Goal: Information Seeking & Learning: Learn about a topic

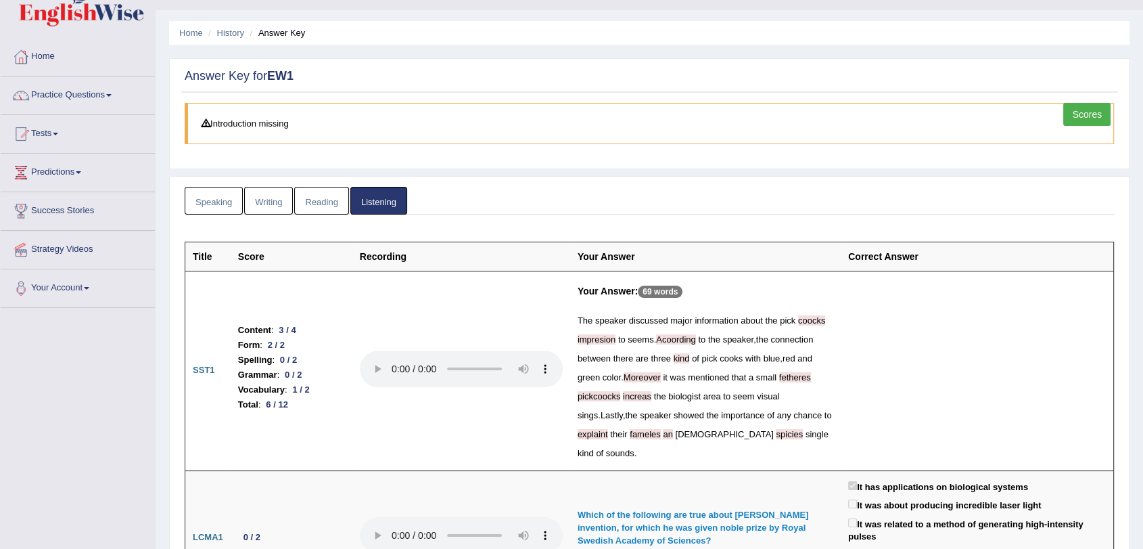
scroll to position [29, 0]
click at [54, 131] on link "Tests" at bounding box center [78, 132] width 154 height 34
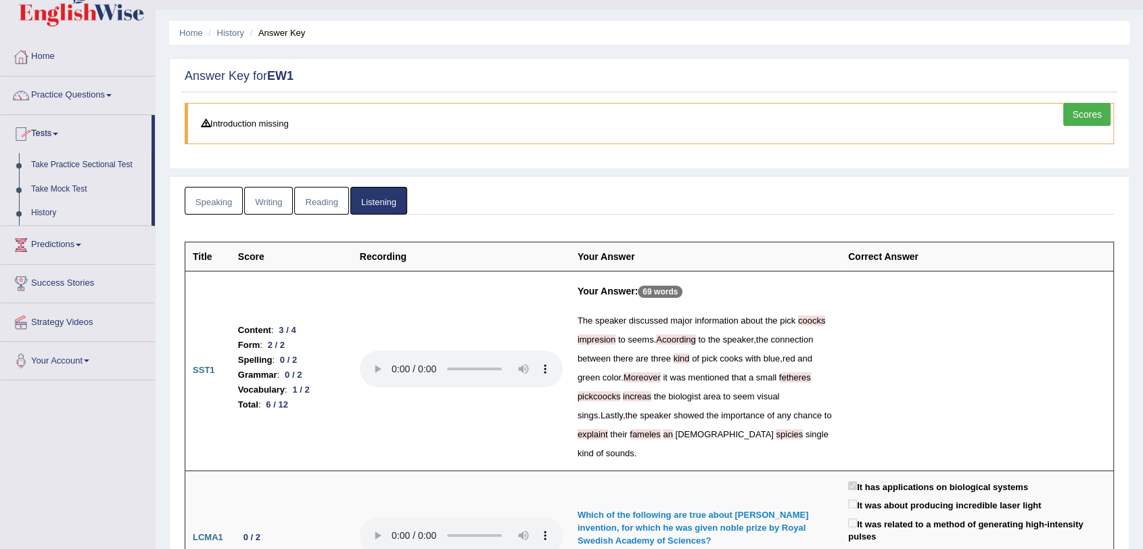
click at [45, 217] on link "History" at bounding box center [88, 213] width 127 height 24
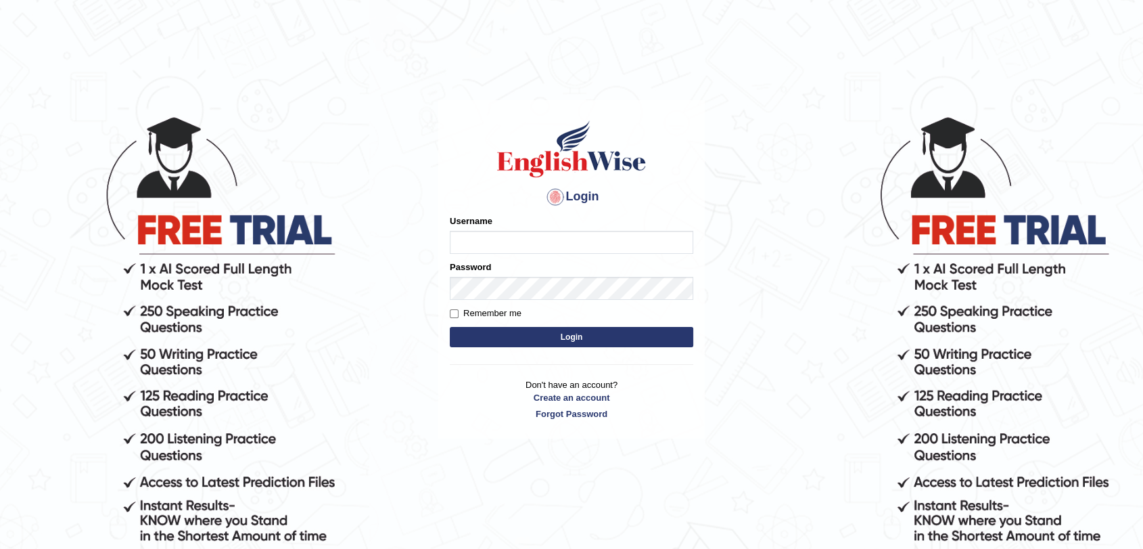
click at [474, 244] on input "Username" at bounding box center [572, 242] width 244 height 23
type input "SantiagoA"
click at [578, 332] on button "Login" at bounding box center [572, 337] width 244 height 20
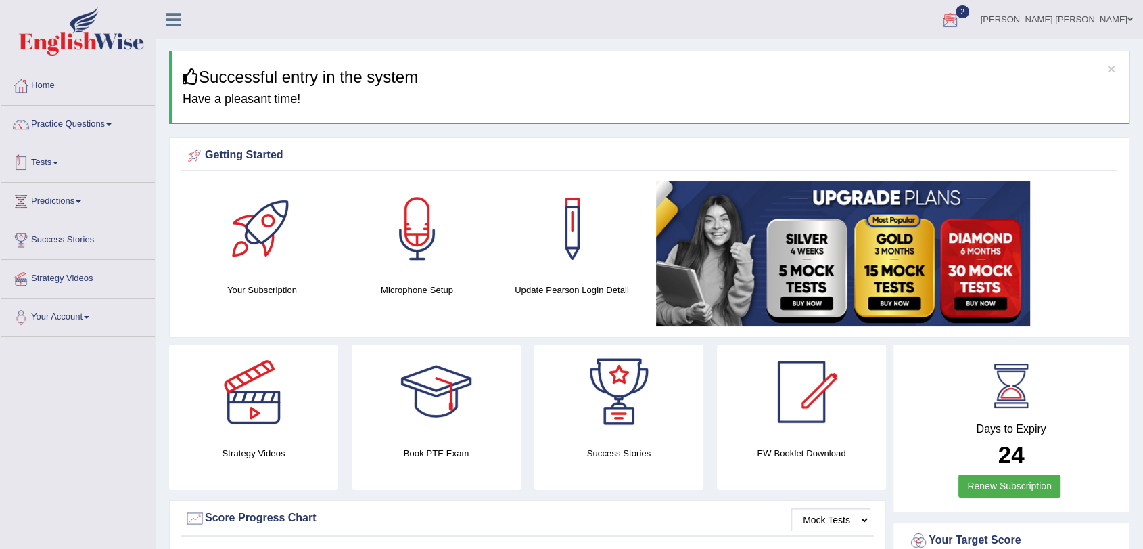
click at [53, 162] on link "Tests" at bounding box center [78, 161] width 154 height 34
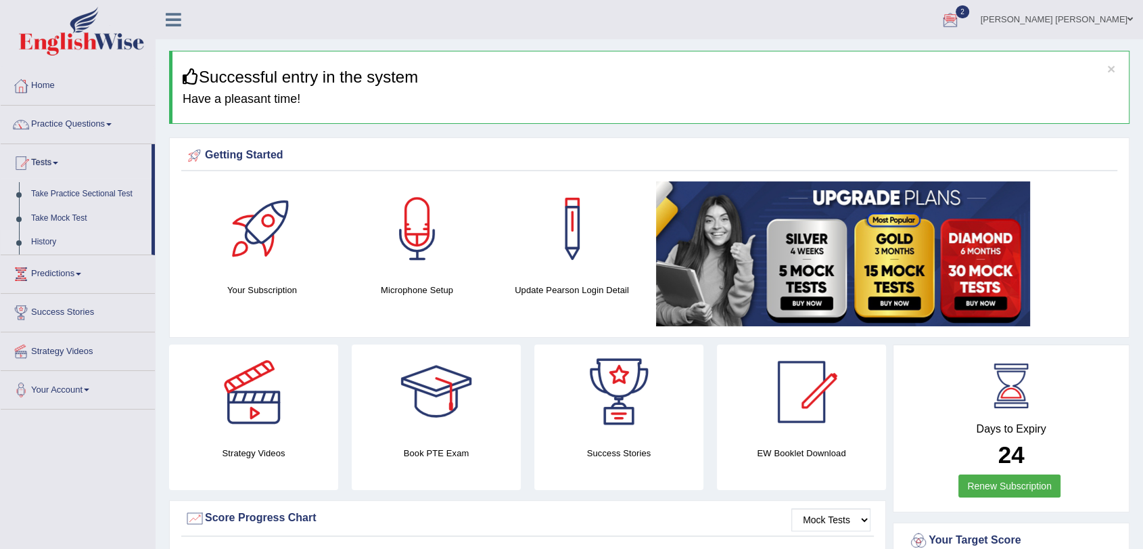
click at [43, 234] on link "History" at bounding box center [88, 242] width 127 height 24
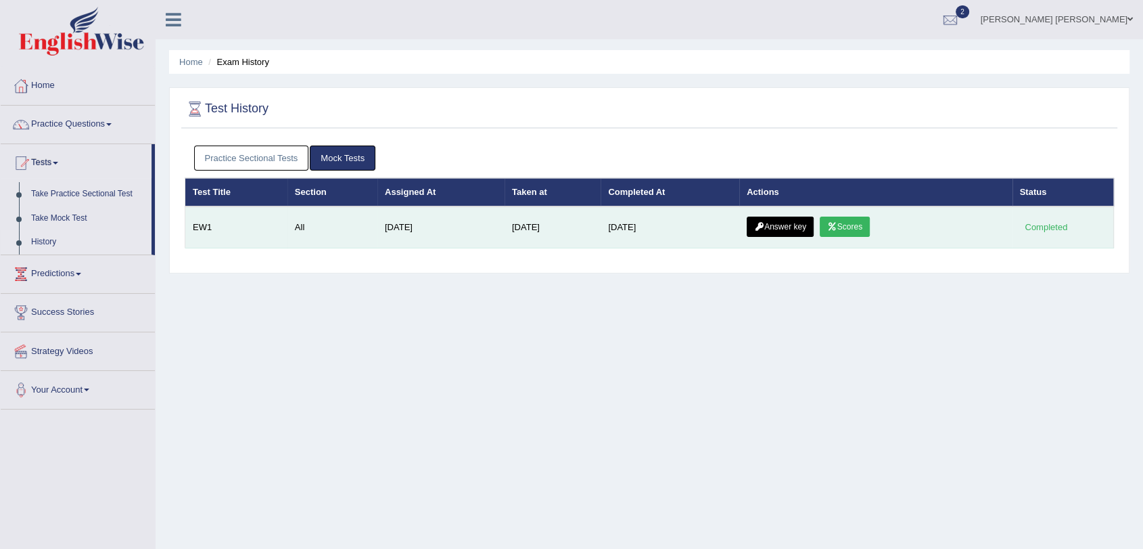
click at [850, 229] on link "Scores" at bounding box center [845, 226] width 50 height 20
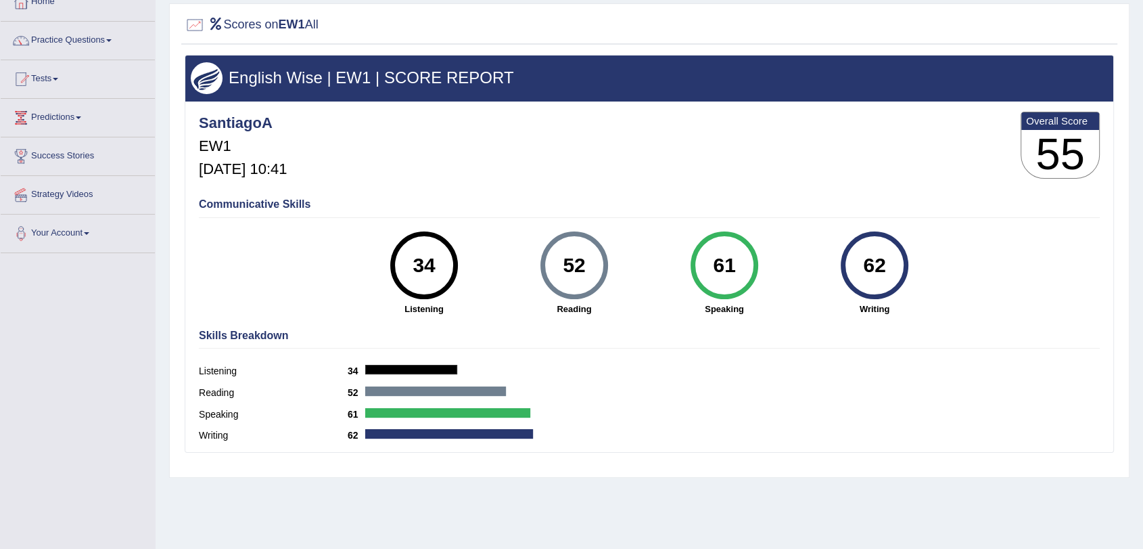
scroll to position [76, 0]
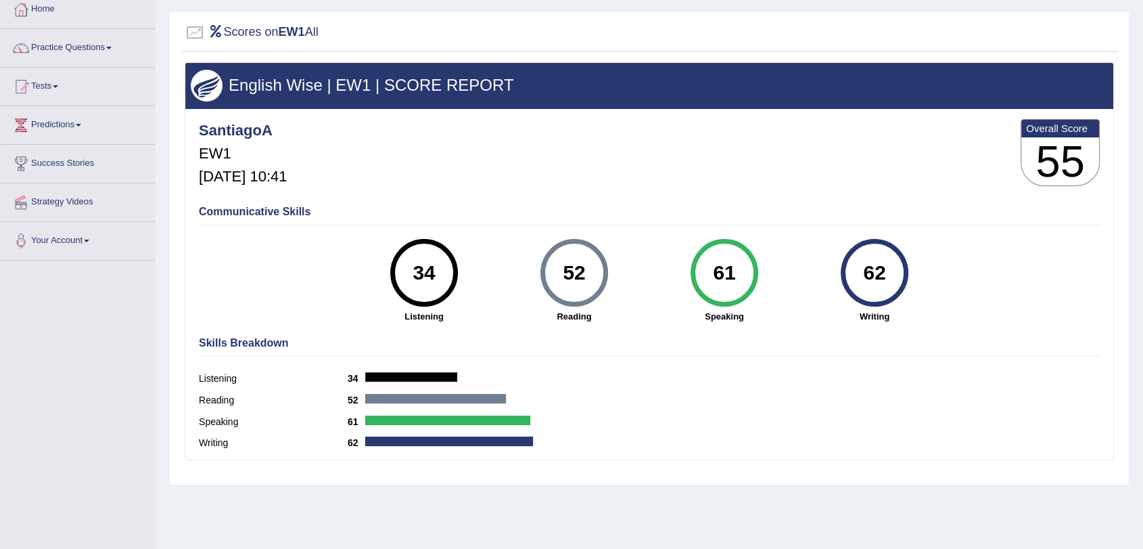
drag, startPoint x: 433, startPoint y: 271, endPoint x: 399, endPoint y: 272, distance: 33.8
click at [399, 272] on div "34" at bounding box center [423, 272] width 49 height 57
click at [648, 223] on div "Communicative Skills 34 Listening 52 Reading 61 Speaking 62 Writing" at bounding box center [650, 263] width 908 height 128
click at [875, 187] on div "SantiagoA EW1 Sep 7, 2025, 10:41 Overall Score 55" at bounding box center [650, 156] width 908 height 81
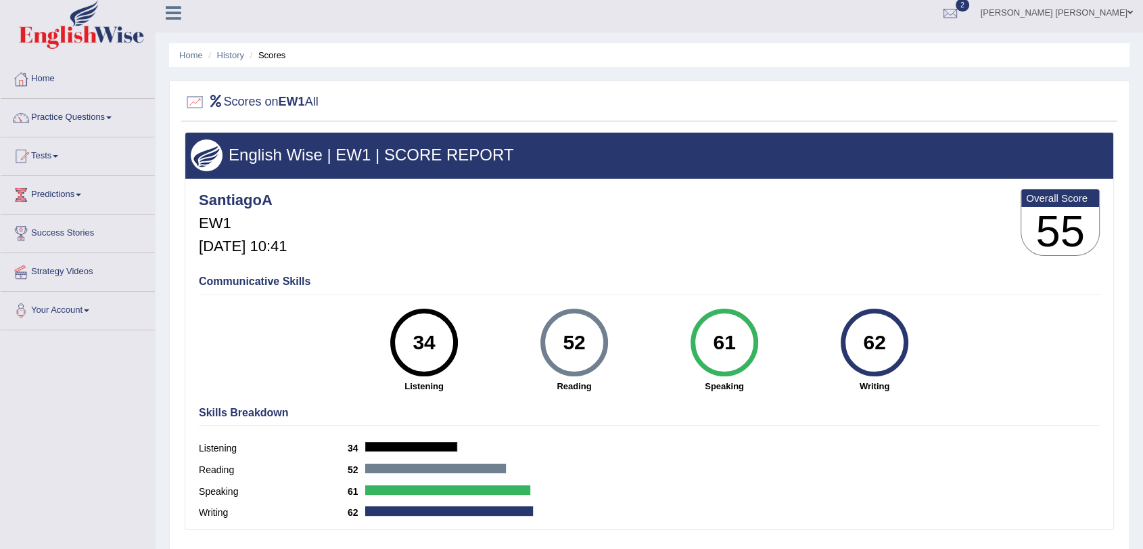
scroll to position [16, 0]
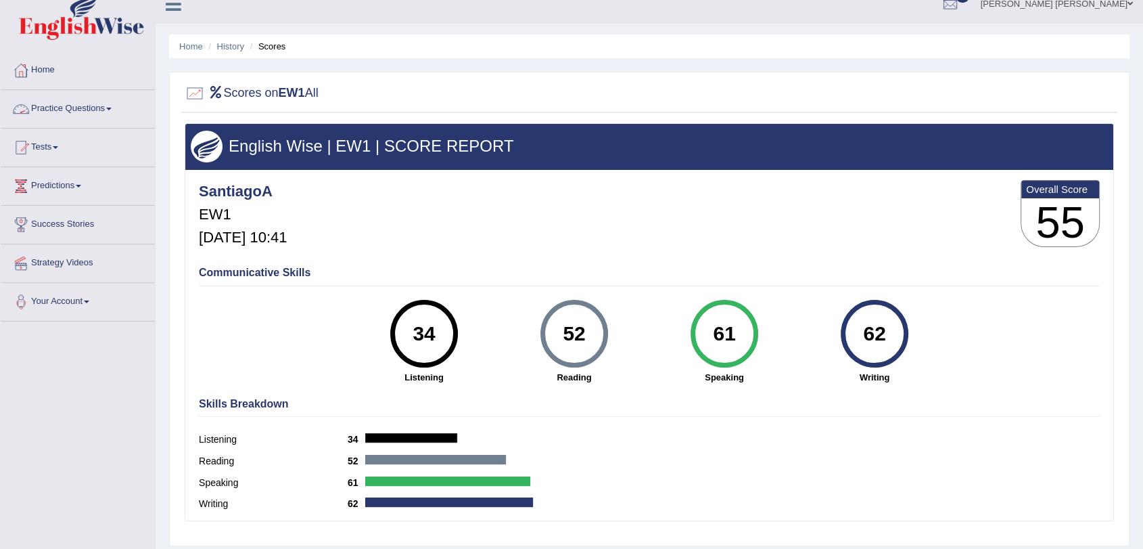
click at [333, 86] on div at bounding box center [649, 94] width 929 height 28
click at [227, 41] on link "History" at bounding box center [230, 46] width 27 height 10
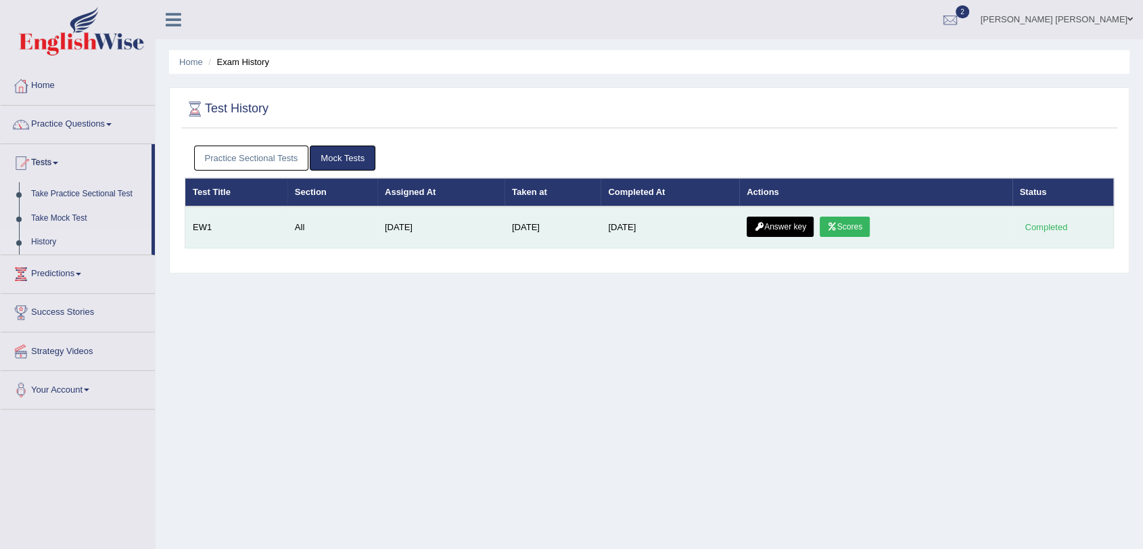
click at [788, 223] on link "Answer key" at bounding box center [780, 226] width 67 height 20
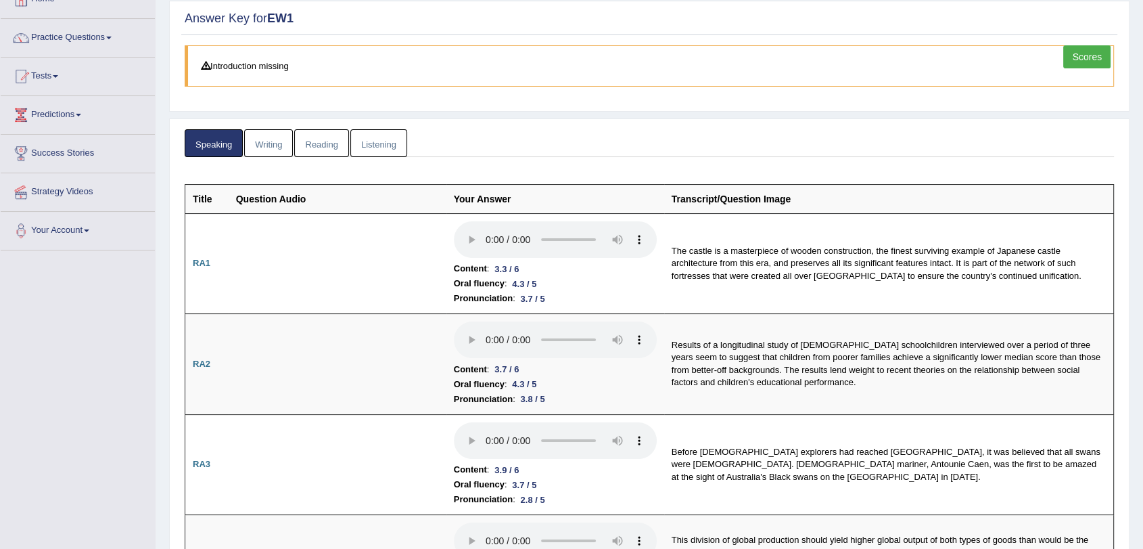
scroll to position [175, 0]
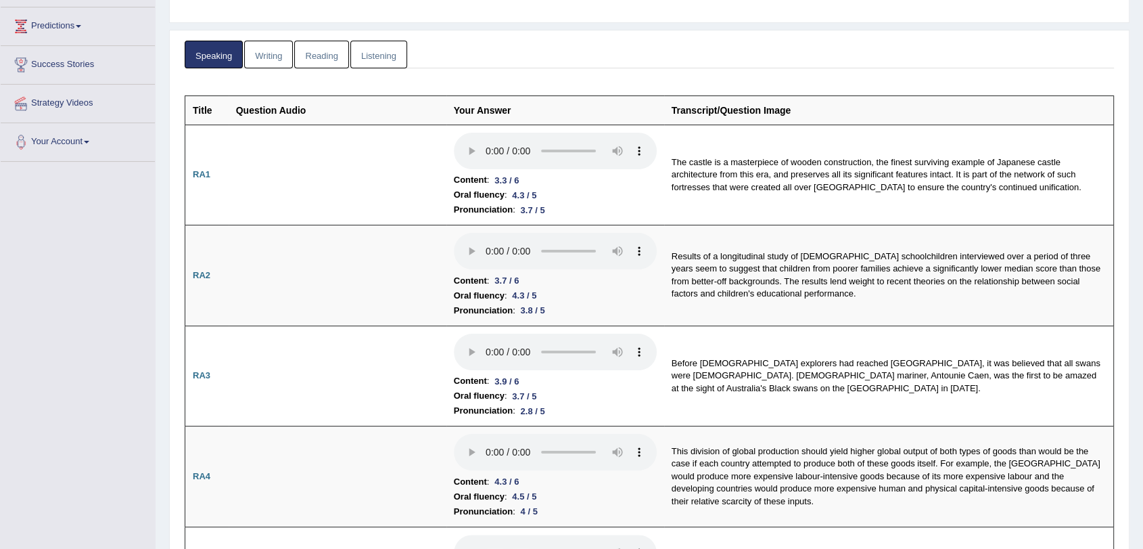
click at [1143, 85] on html "Toggle navigation Home Practice Questions Speaking Practice Read Aloud Repeat S…" at bounding box center [571, 99] width 1143 height 549
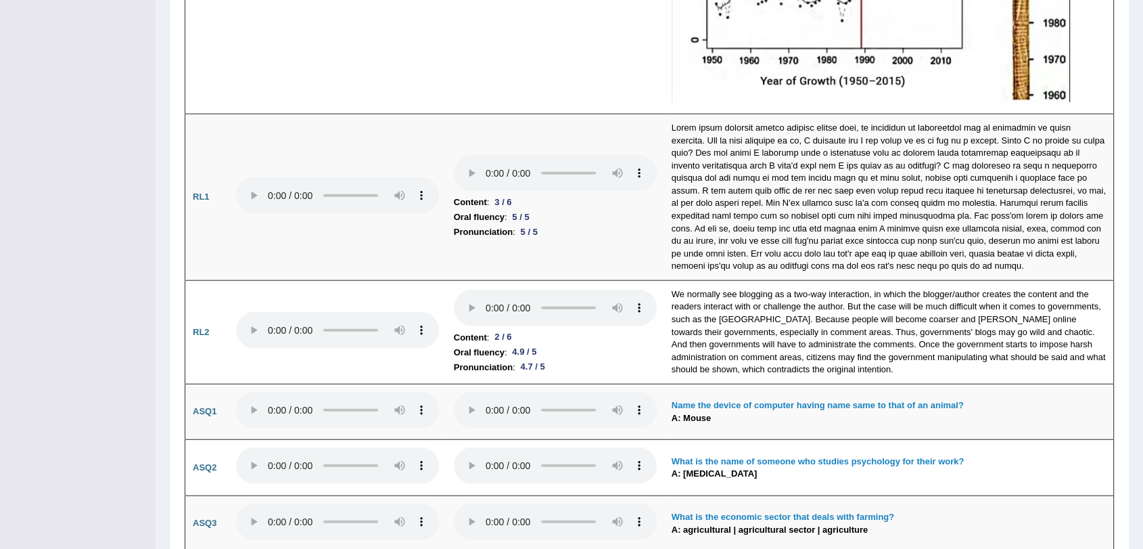
scroll to position [3370, 0]
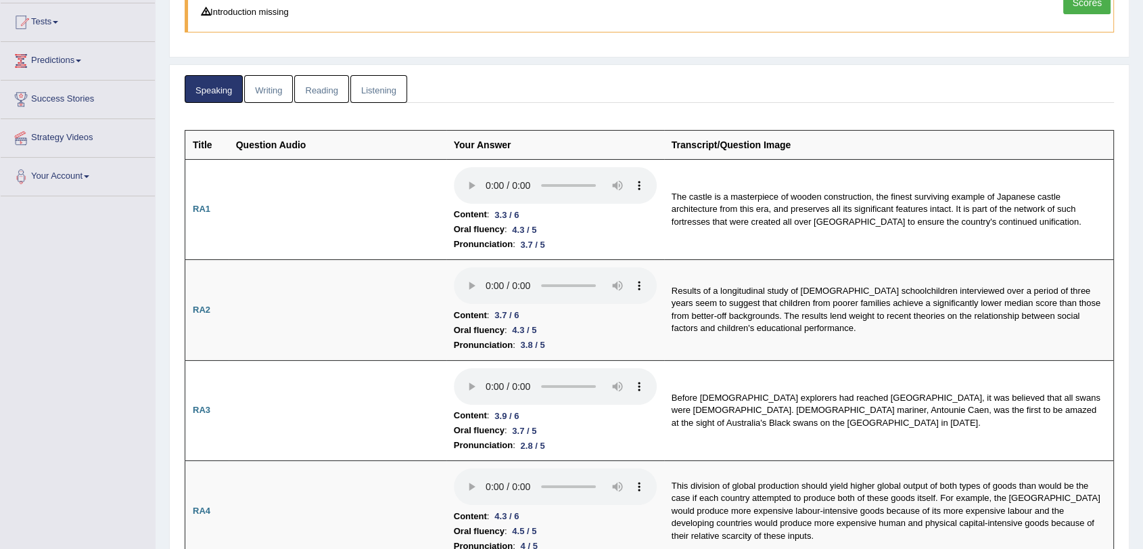
scroll to position [0, 0]
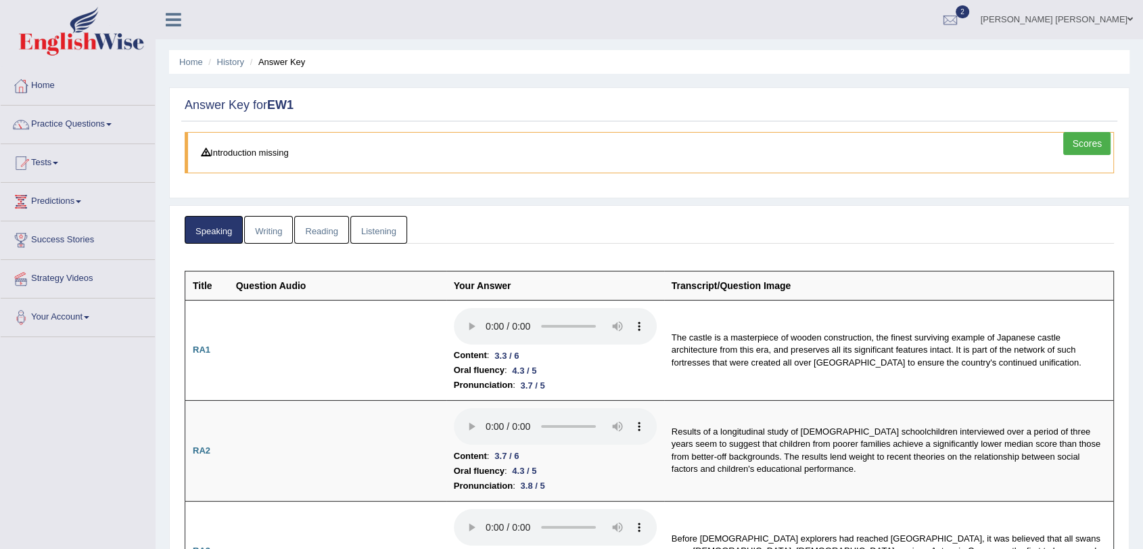
click at [267, 223] on link "Writing" at bounding box center [268, 230] width 49 height 28
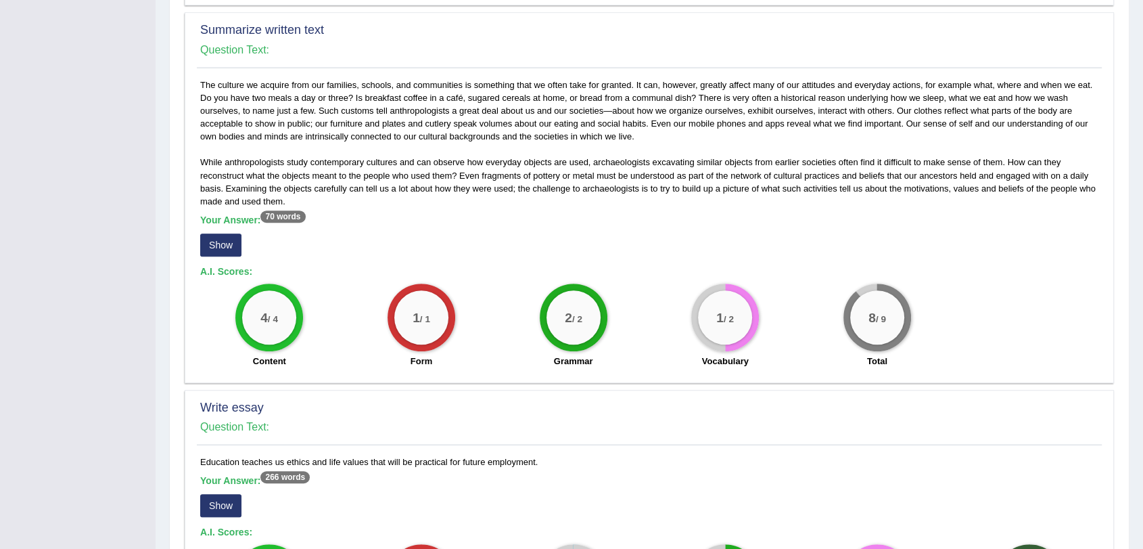
scroll to position [701, 0]
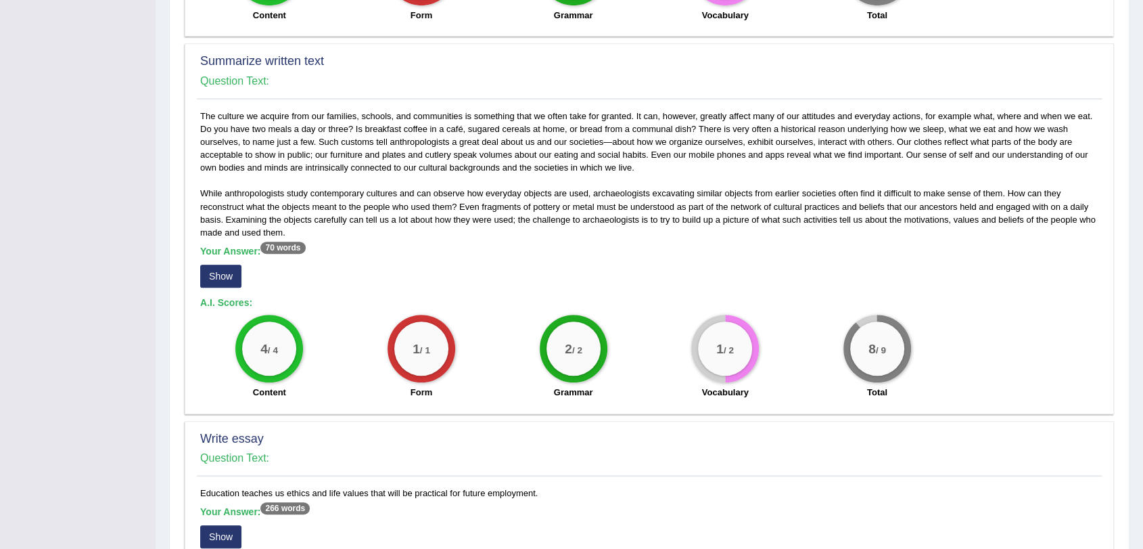
click at [231, 265] on button "Show" at bounding box center [220, 276] width 41 height 23
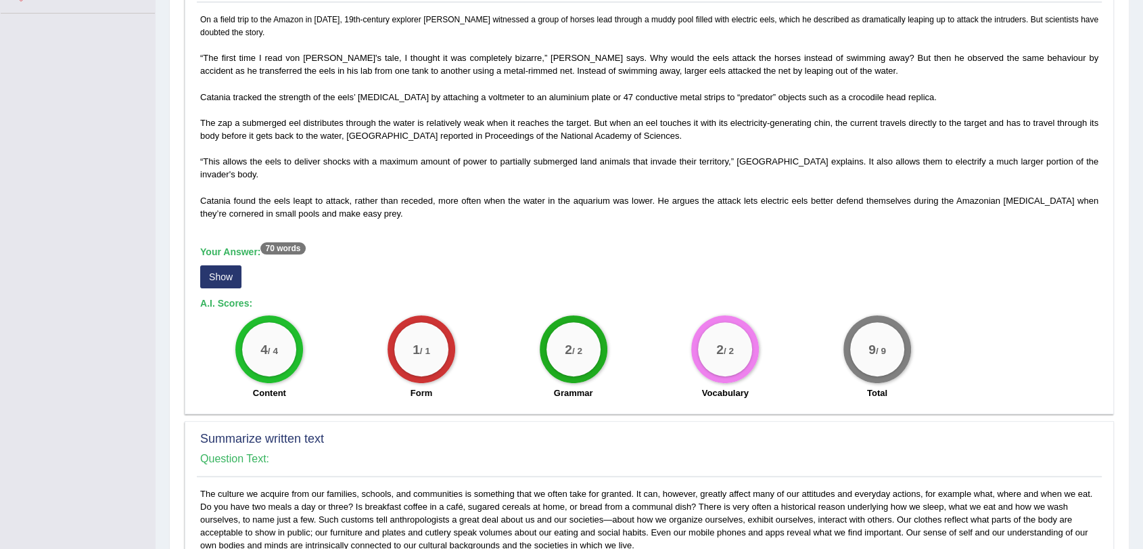
scroll to position [267, 0]
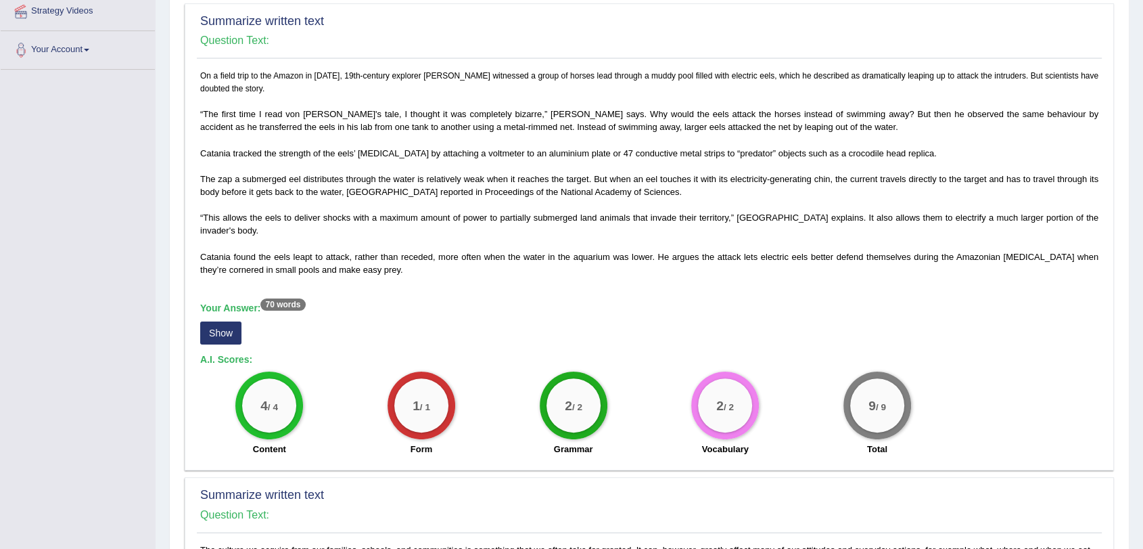
click at [227, 321] on button "Show" at bounding box center [220, 332] width 41 height 23
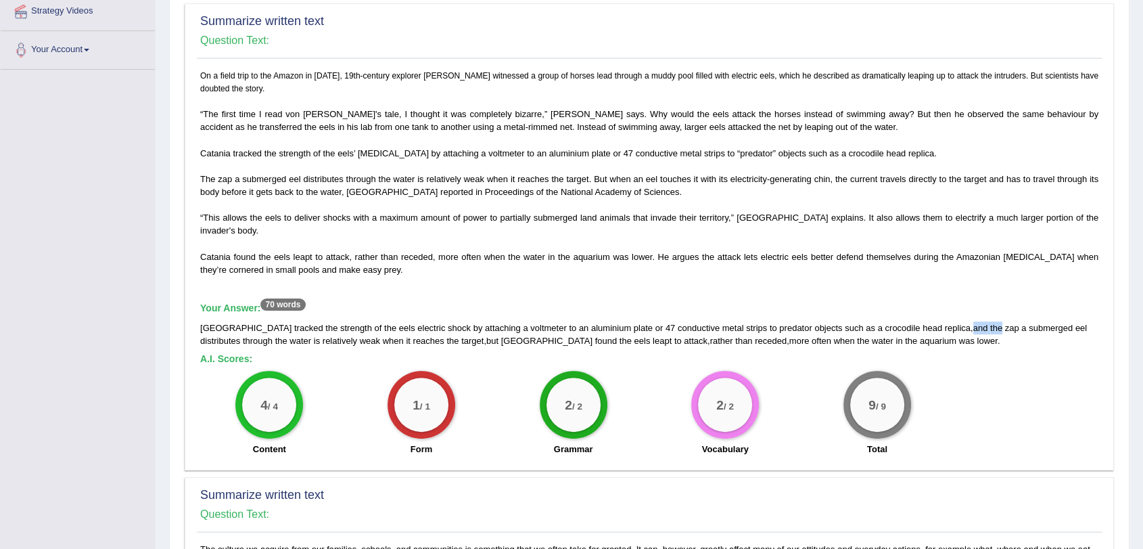
drag, startPoint x: 913, startPoint y: 308, endPoint x: 935, endPoint y: 313, distance: 22.3
click at [939, 321] on div "Catania tracked the strength of the eels electric shock by attaching a voltmete…" at bounding box center [649, 334] width 898 height 26
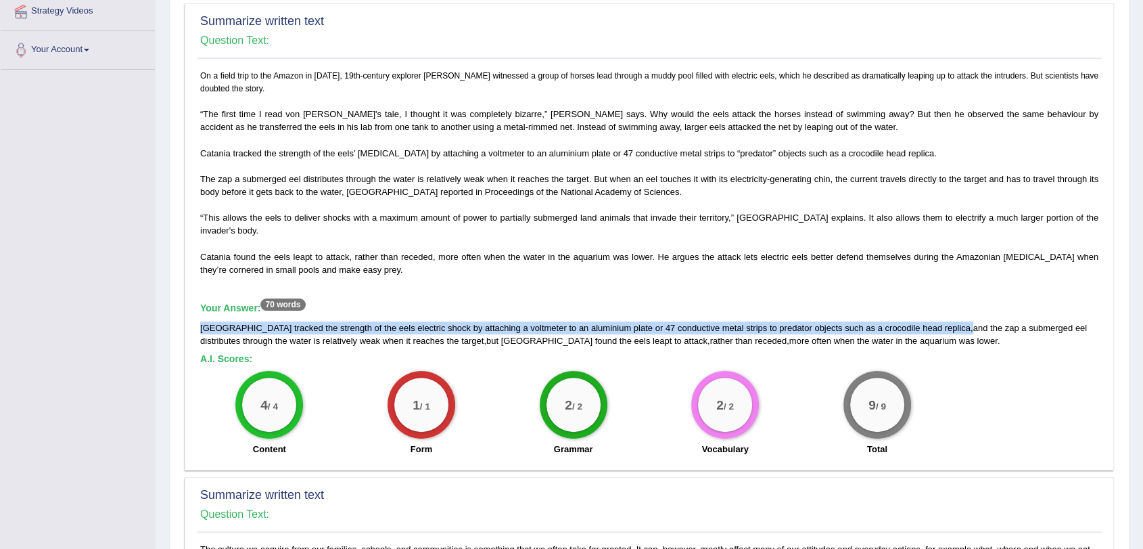
drag, startPoint x: 200, startPoint y: 314, endPoint x: 912, endPoint y: 313, distance: 711.7
click at [912, 321] on div "Catania tracked the strength of the eels electric shock by attaching a voltmete…" at bounding box center [649, 334] width 898 height 26
drag, startPoint x: 915, startPoint y: 315, endPoint x: 444, endPoint y: 331, distance: 471.8
click at [444, 331] on div "Catania tracked the strength of the eels electric shock by attaching a voltmete…" at bounding box center [649, 334] width 898 height 26
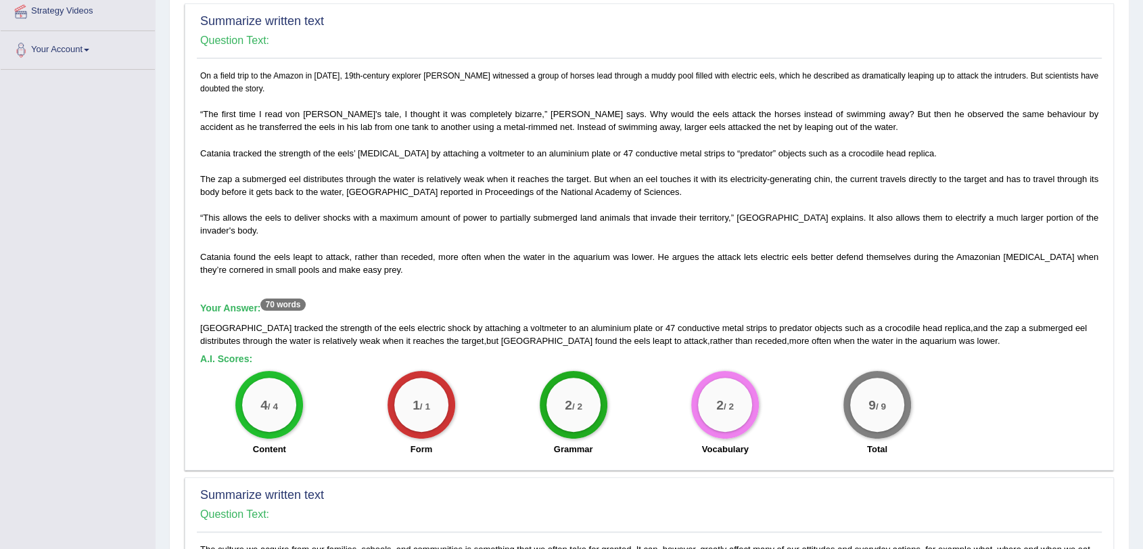
click at [450, 332] on div "Catania tracked the strength of the eels electric shock by attaching a voltmete…" at bounding box center [649, 334] width 898 height 26
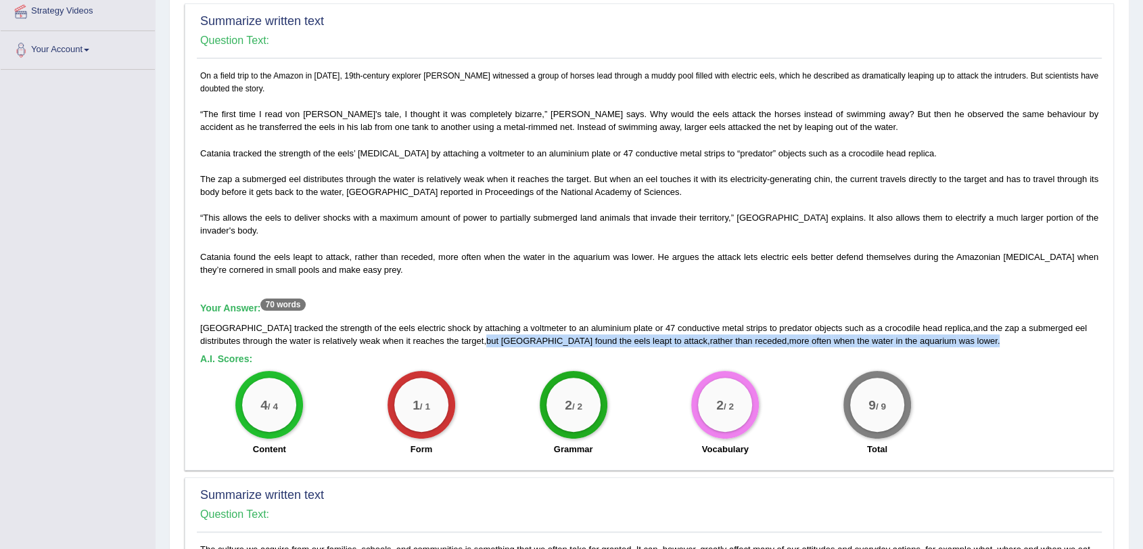
drag, startPoint x: 442, startPoint y: 323, endPoint x: 915, endPoint y: 331, distance: 473.6
click at [915, 331] on div "Catania tracked the strength of the eels electric shock by attaching a voltmete…" at bounding box center [649, 334] width 898 height 26
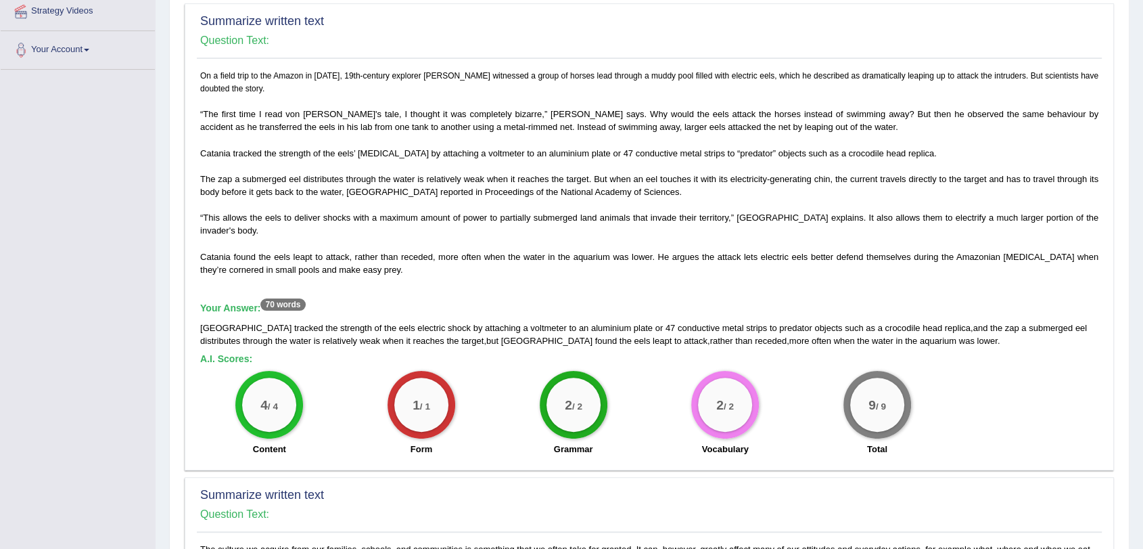
click at [892, 267] on div "On a field trip to the Amazon in 1807, 19th-century explorer Alexander von Humb…" at bounding box center [649, 266] width 905 height 394
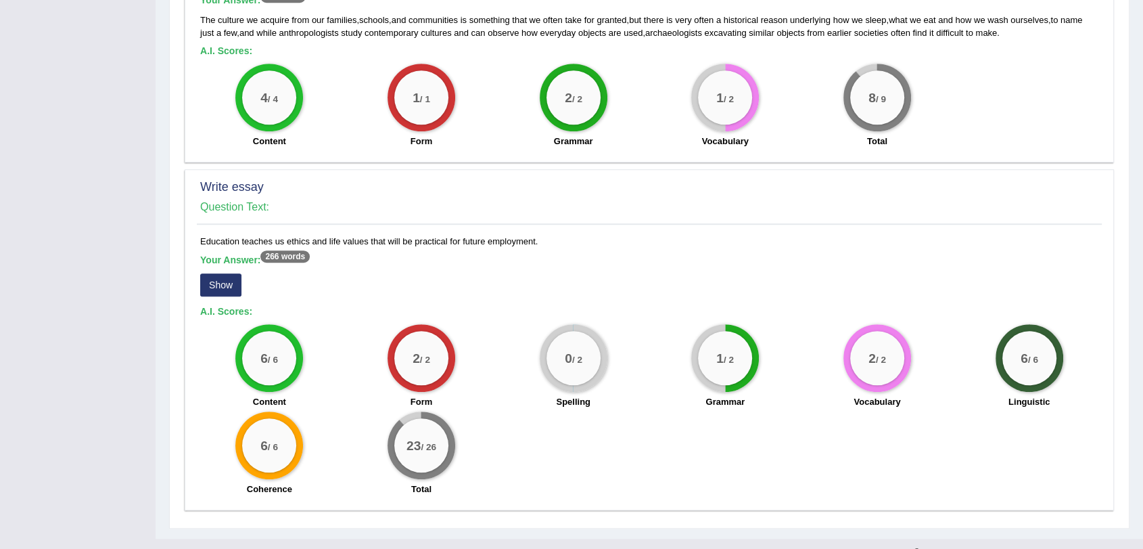
scroll to position [963, 0]
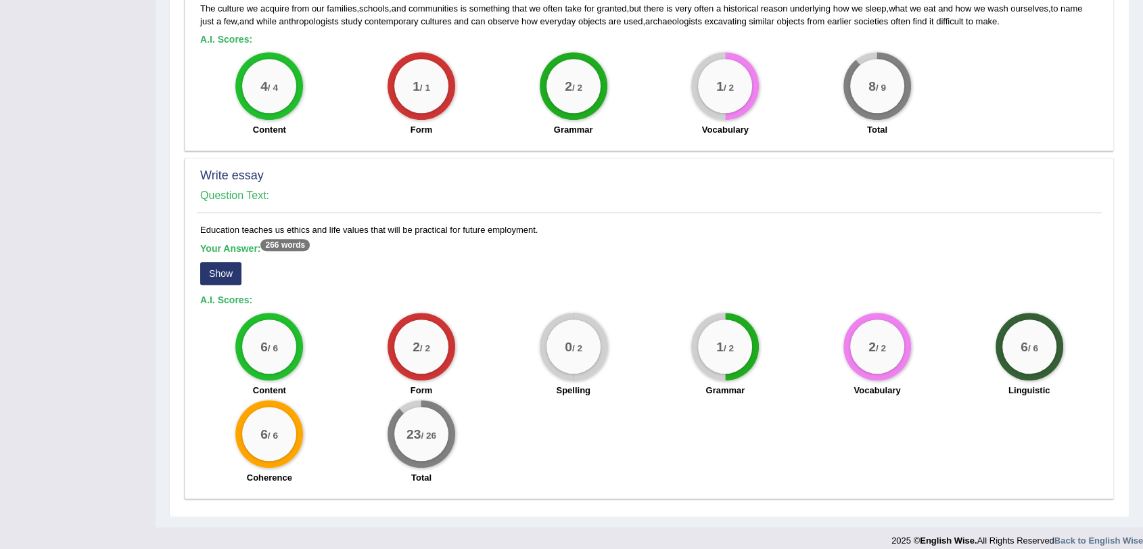
click at [228, 262] on button "Show" at bounding box center [220, 273] width 41 height 23
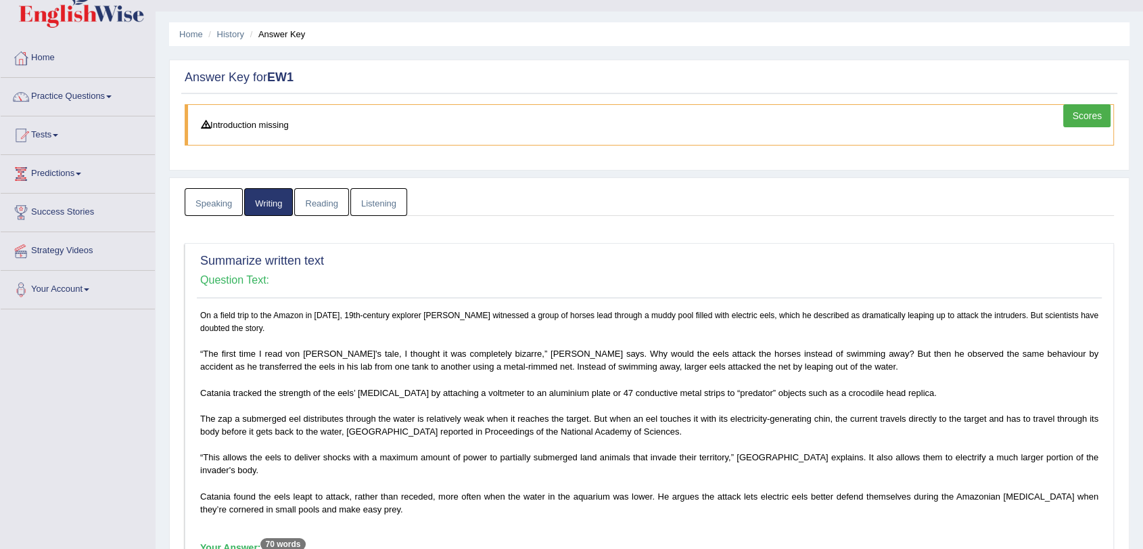
scroll to position [2, 0]
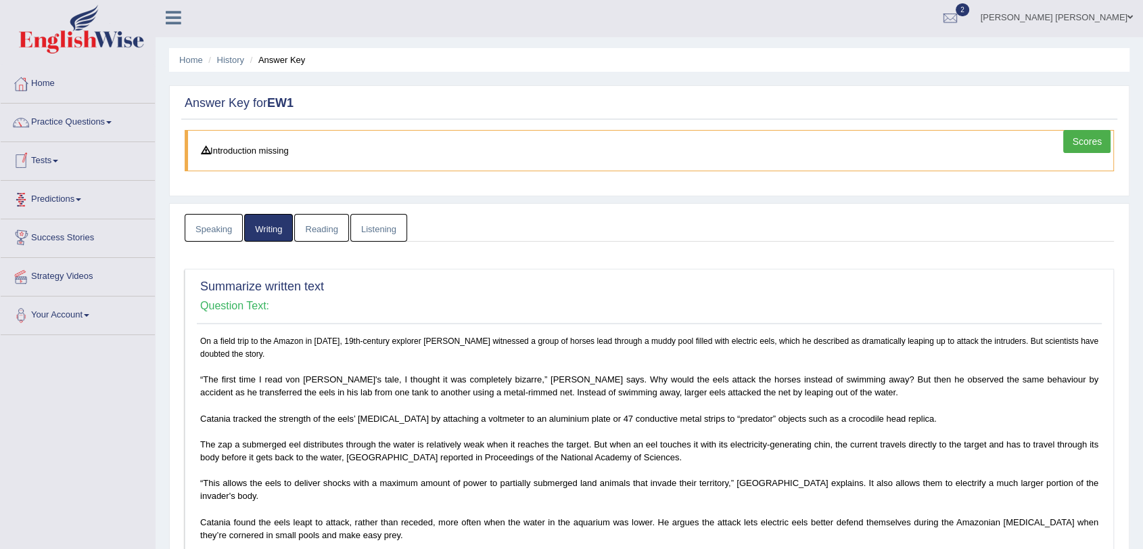
click at [327, 223] on link "Reading" at bounding box center [321, 228] width 54 height 28
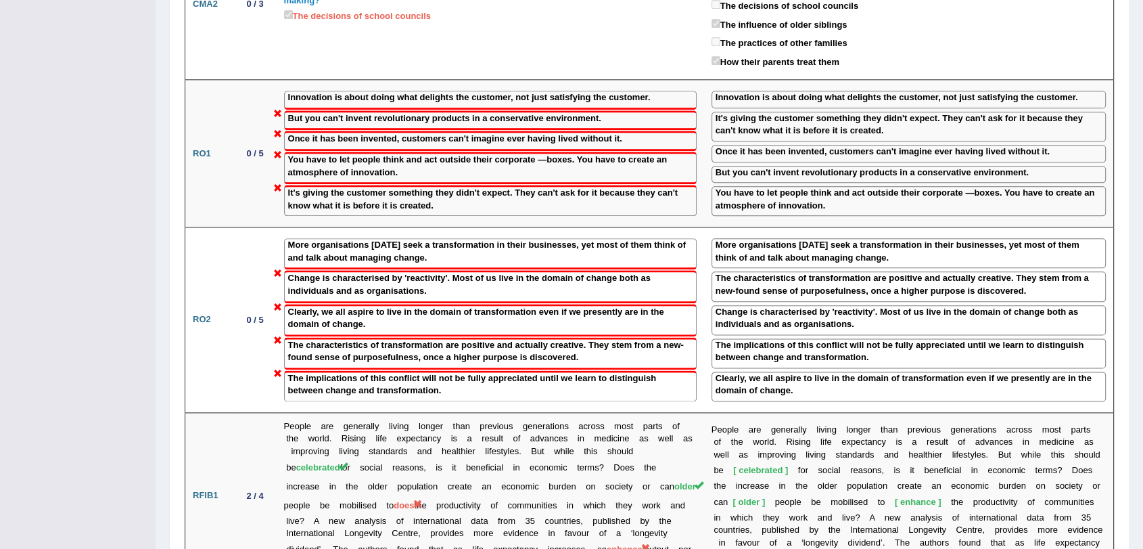
scroll to position [1599, 0]
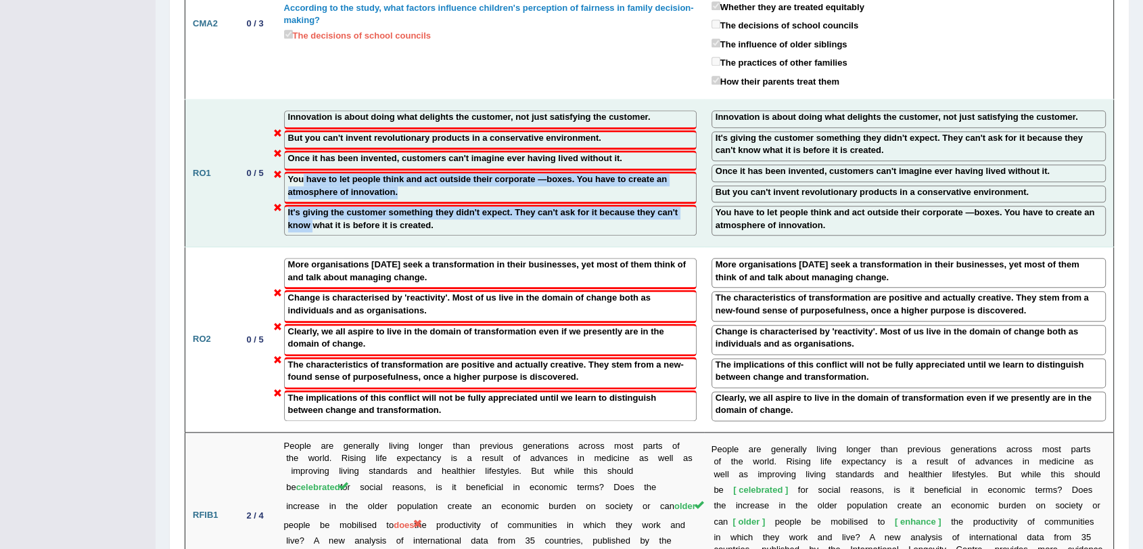
drag, startPoint x: 311, startPoint y: 190, endPoint x: 302, endPoint y: 142, distance: 49.0
click at [302, 142] on td "Innovation is about doing what delights the customer, not just satisfying the c…" at bounding box center [491, 172] width 428 height 147
click at [323, 206] on label "It's giving the customer something they didn't expect. They can't ask for it be…" at bounding box center [490, 218] width 405 height 25
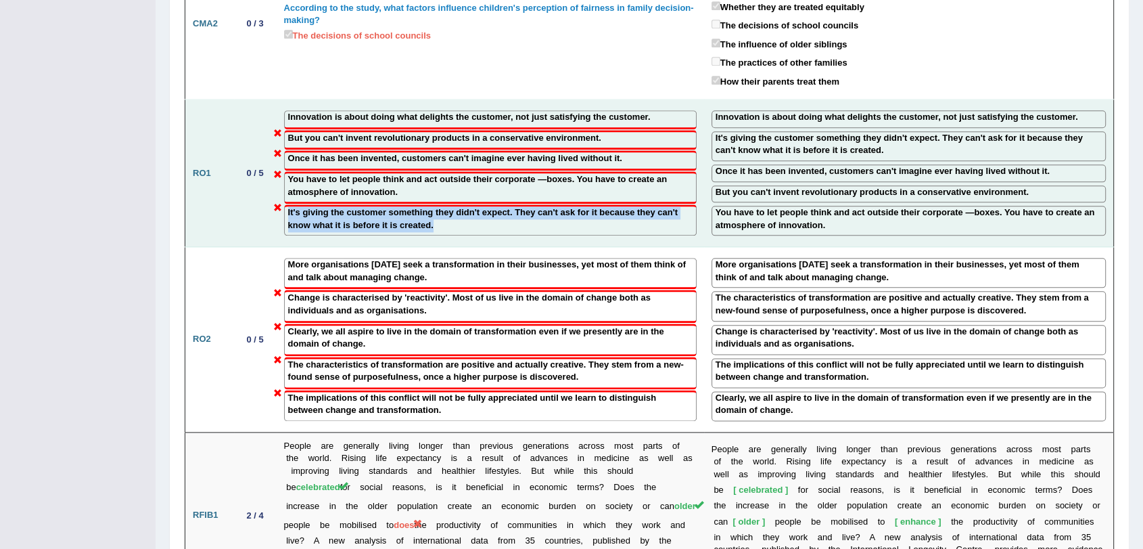
drag, startPoint x: 384, startPoint y: 202, endPoint x: 288, endPoint y: 183, distance: 98.4
click at [288, 206] on label "It's giving the customer something they didn't expect. They can't ask for it be…" at bounding box center [490, 218] width 405 height 25
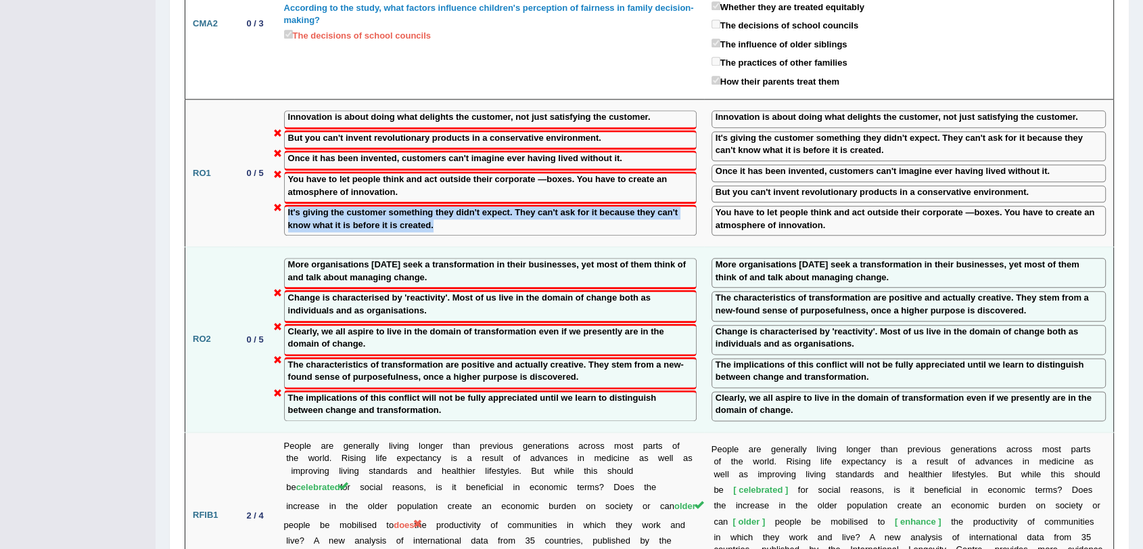
click at [419, 323] on div "Clearly, we all aspire to live in the domain of transformation even if we prese…" at bounding box center [490, 339] width 413 height 32
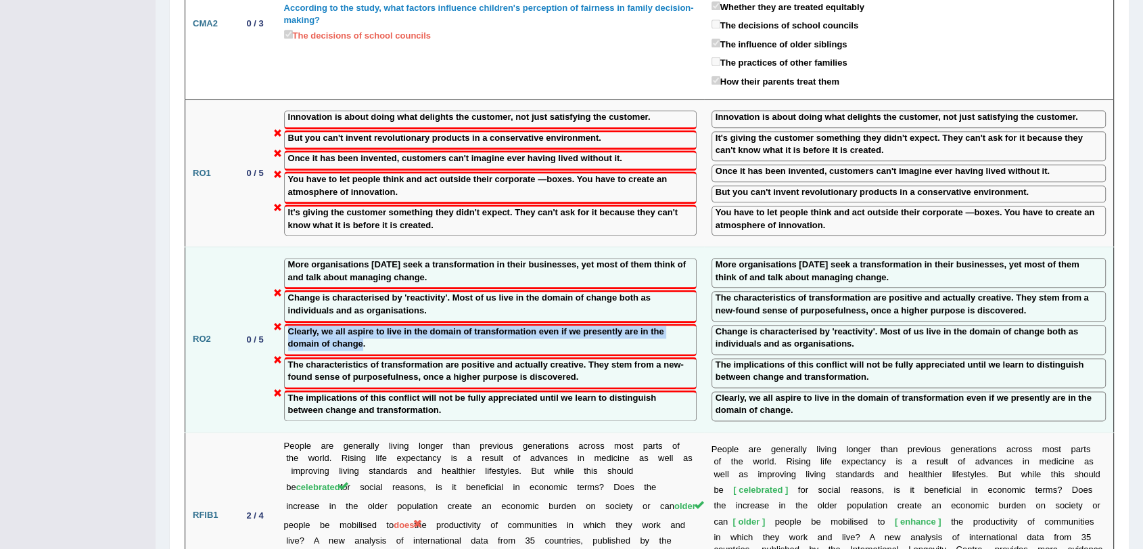
drag, startPoint x: 363, startPoint y: 312, endPoint x: 290, endPoint y: 300, distance: 74.0
click at [290, 325] on label "Clearly, we all aspire to live in the domain of transformation even if we prese…" at bounding box center [490, 337] width 405 height 25
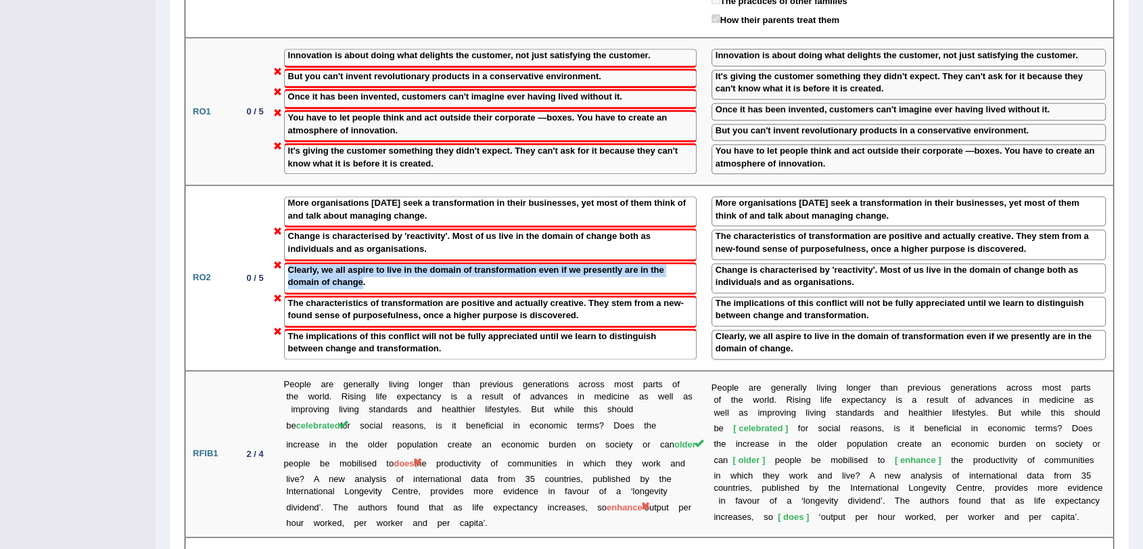
scroll to position [1683, 0]
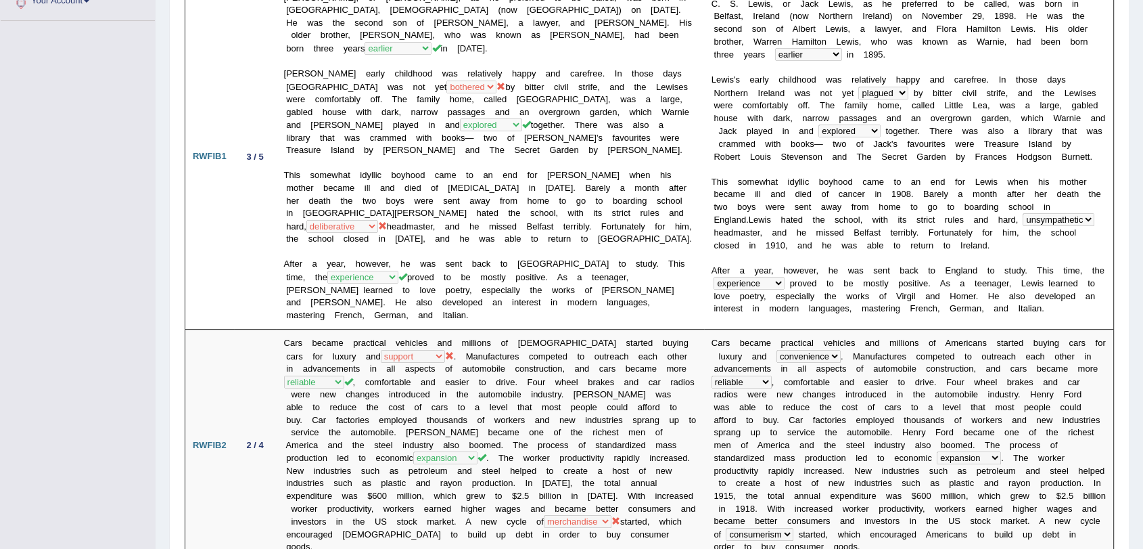
scroll to position [0, 0]
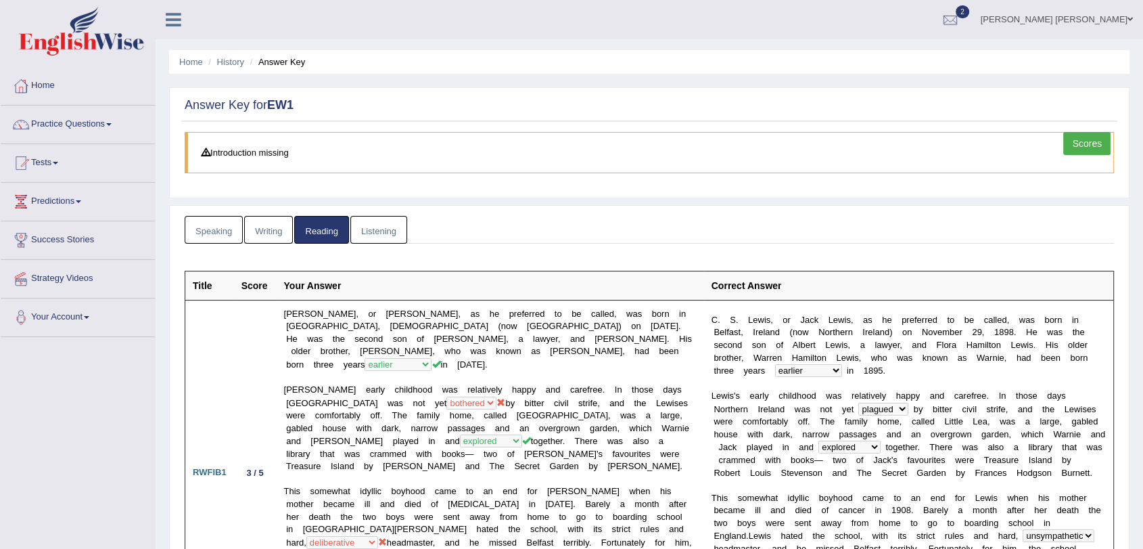
click at [389, 225] on link "Listening" at bounding box center [378, 230] width 57 height 28
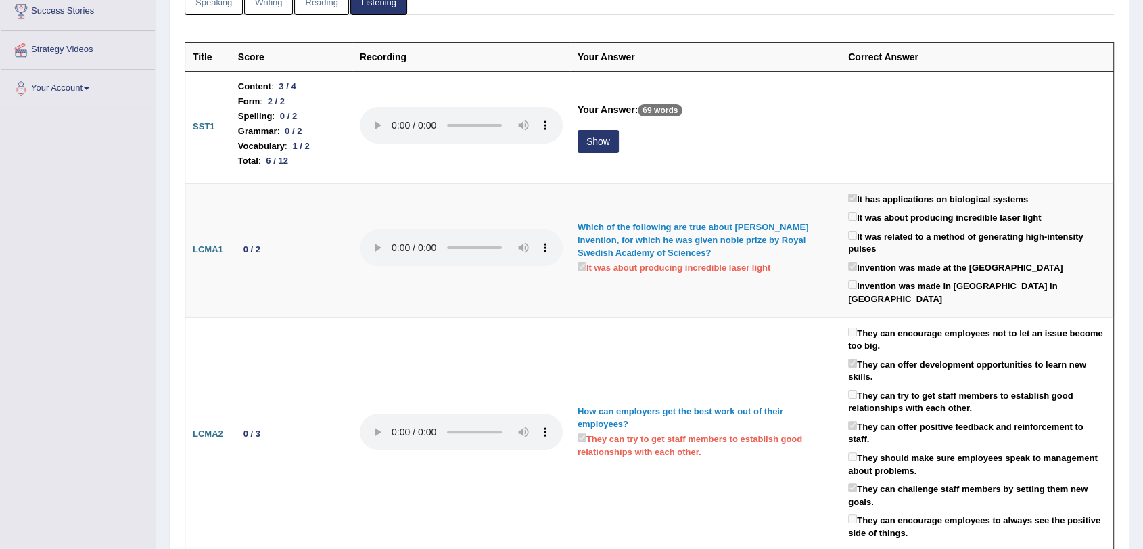
scroll to position [258, 0]
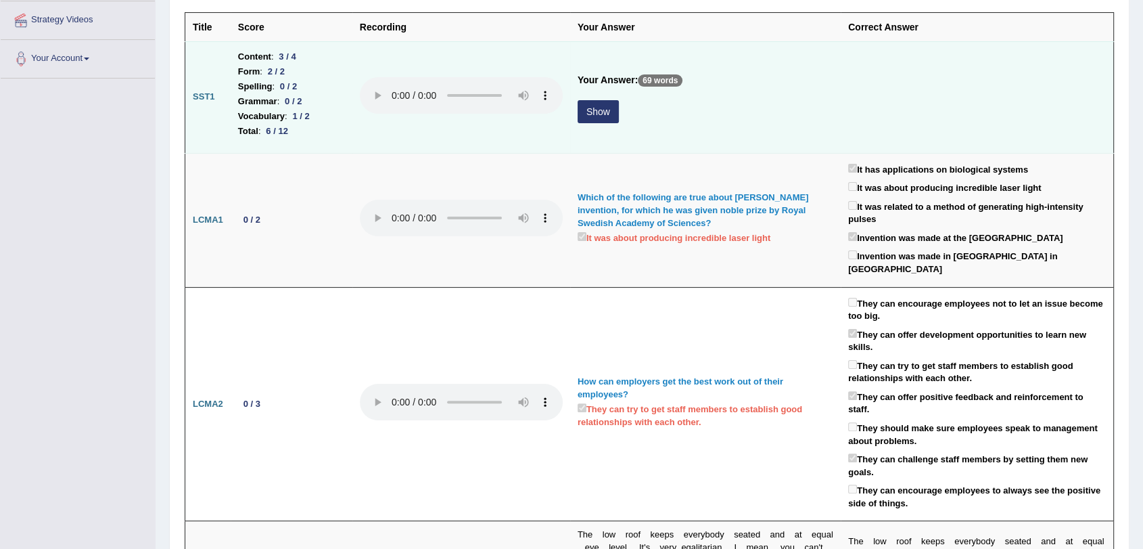
click at [600, 114] on button "Show" at bounding box center [598, 111] width 41 height 23
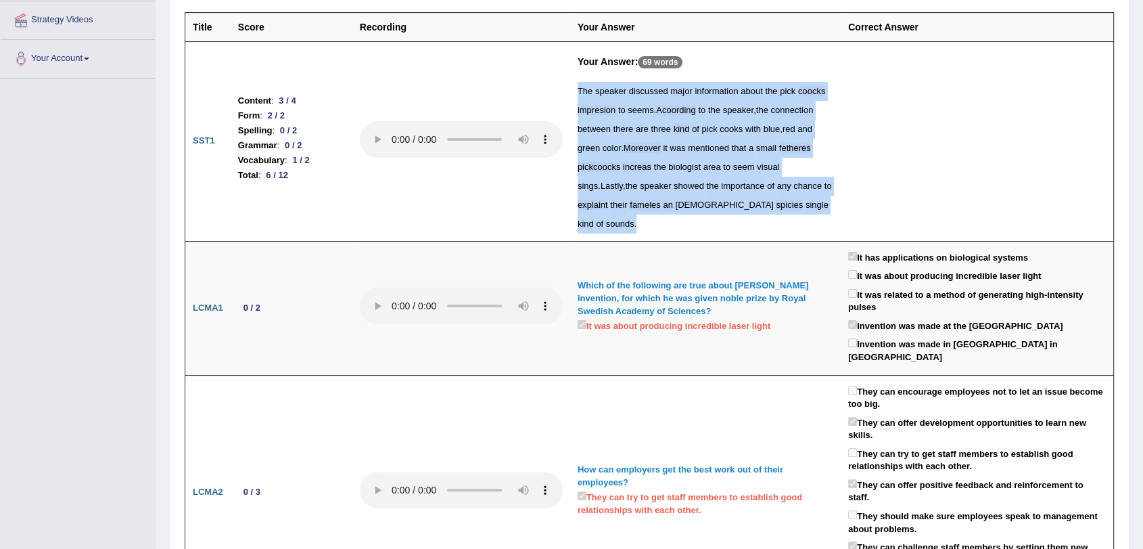
drag, startPoint x: 574, startPoint y: 83, endPoint x: 798, endPoint y: 197, distance: 251.1
click at [798, 197] on td "Your Answer: 69 words The speaker discussed major information about the pick co…" at bounding box center [705, 141] width 271 height 200
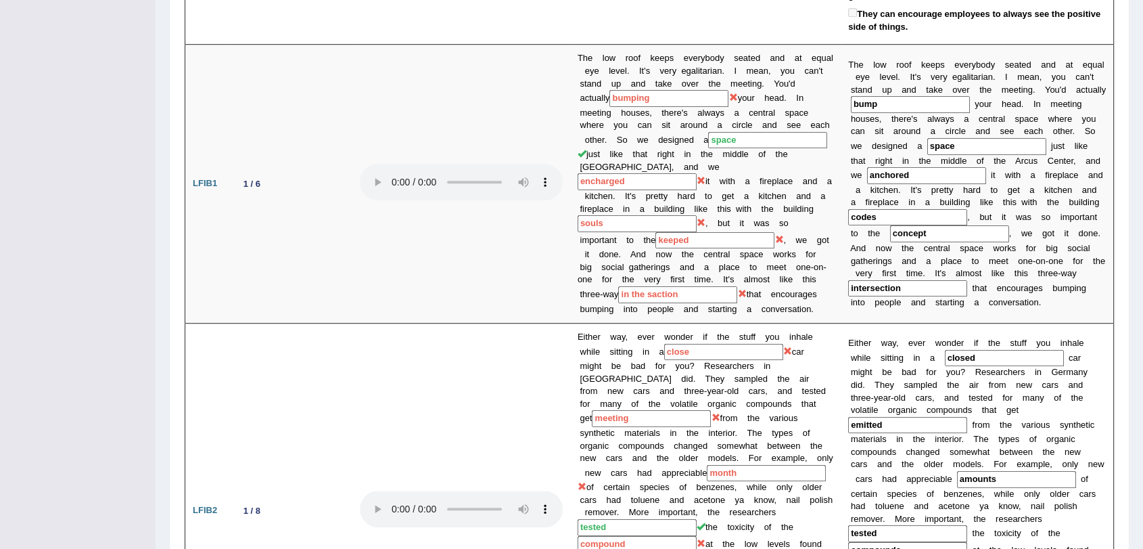
scroll to position [826, 0]
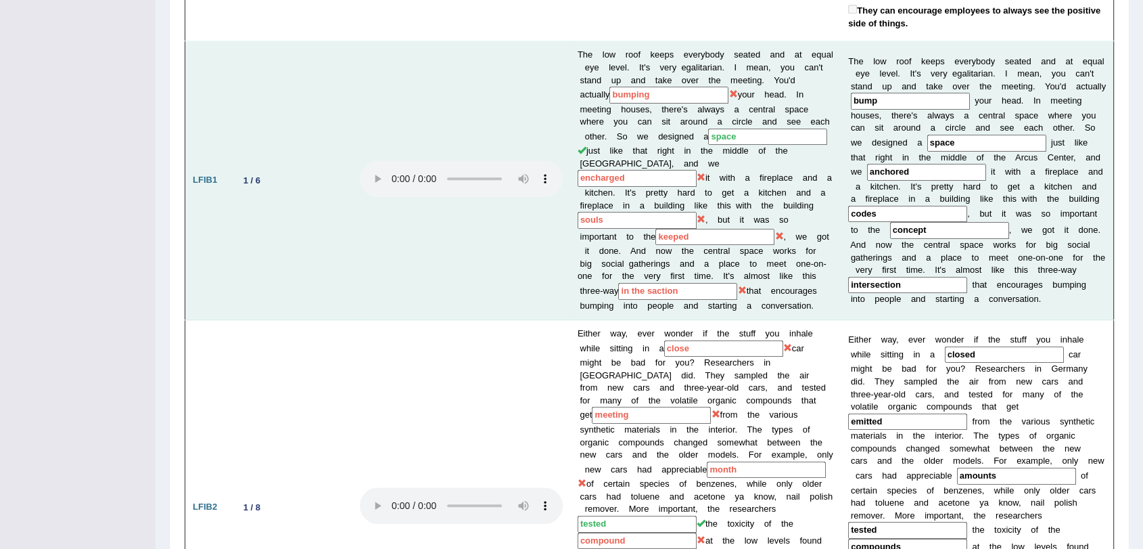
click at [660, 83] on td "The low roof keeps everybody seated and at equal eye level. It's very egalitari…" at bounding box center [705, 180] width 271 height 279
drag, startPoint x: 678, startPoint y: 61, endPoint x: 589, endPoint y: 62, distance: 88.6
click at [610, 87] on input "bumping" at bounding box center [669, 95] width 119 height 17
click at [649, 87] on input "bumping" at bounding box center [669, 95] width 119 height 17
click at [653, 87] on input "bumping" at bounding box center [669, 95] width 119 height 17
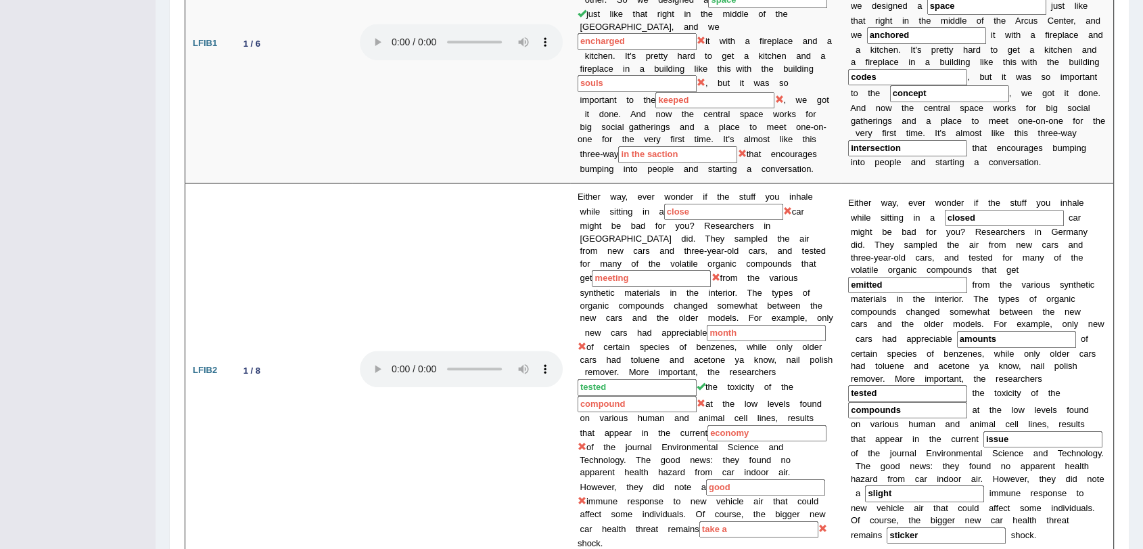
scroll to position [944, 0]
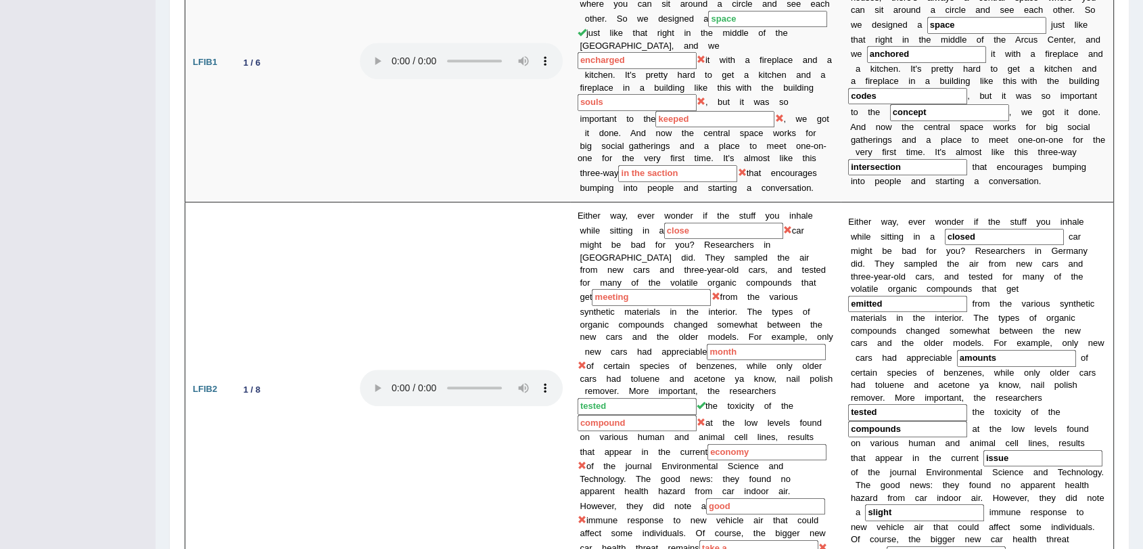
drag, startPoint x: 1137, startPoint y: 200, endPoint x: 1139, endPoint y: 191, distance: 9.0
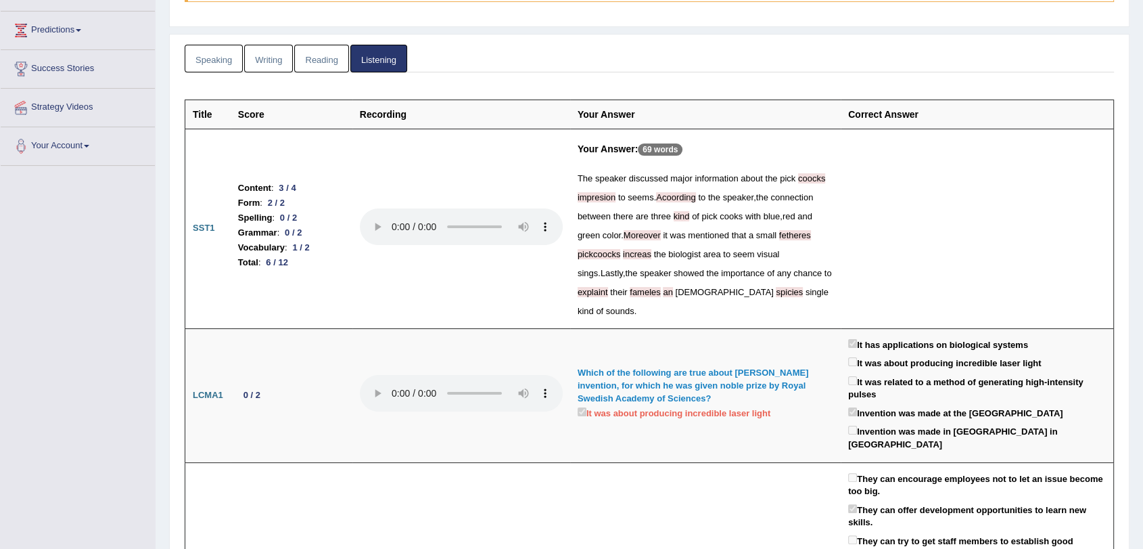
scroll to position [0, 0]
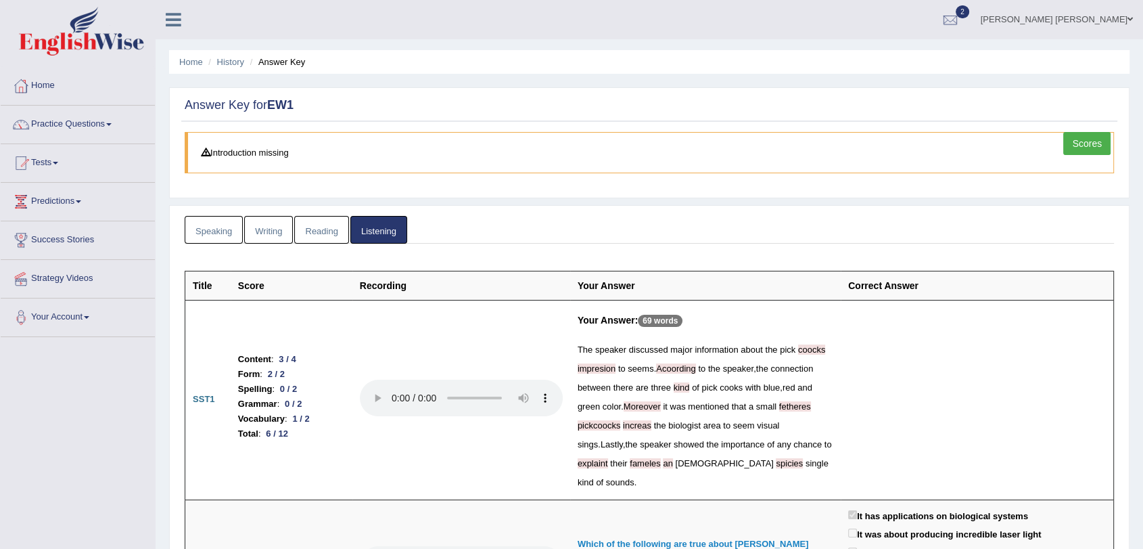
drag, startPoint x: 90, startPoint y: 434, endPoint x: 143, endPoint y: 244, distance: 196.8
click at [219, 64] on link "History" at bounding box center [230, 62] width 27 height 10
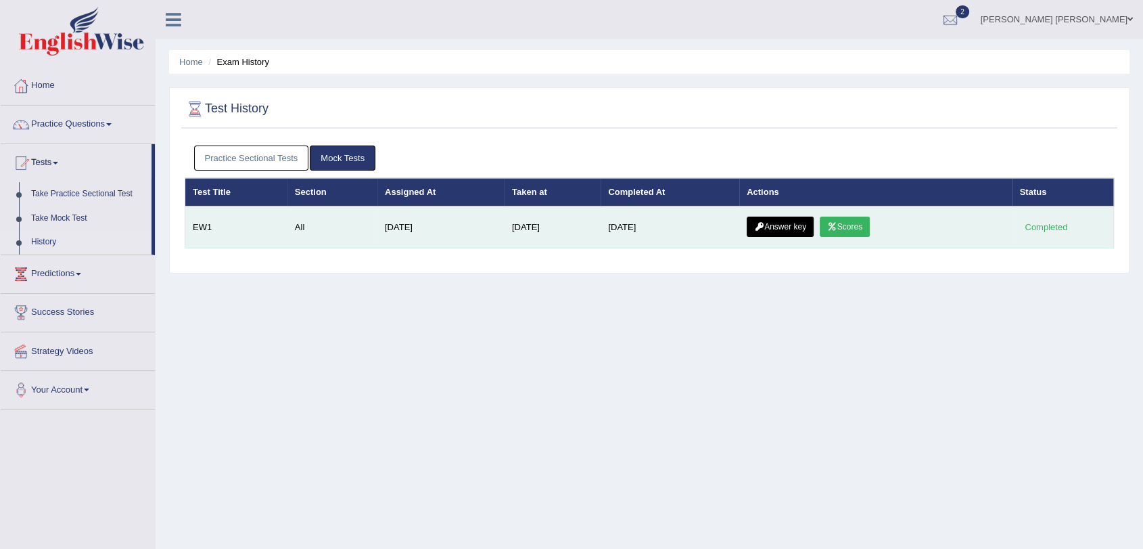
click at [864, 233] on link "Scores" at bounding box center [845, 226] width 50 height 20
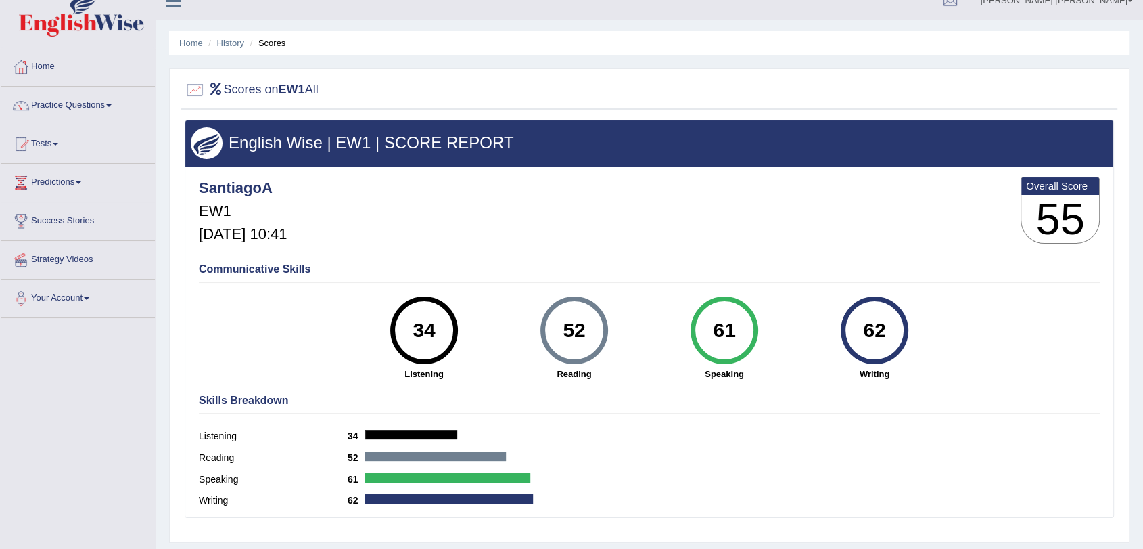
scroll to position [1, 0]
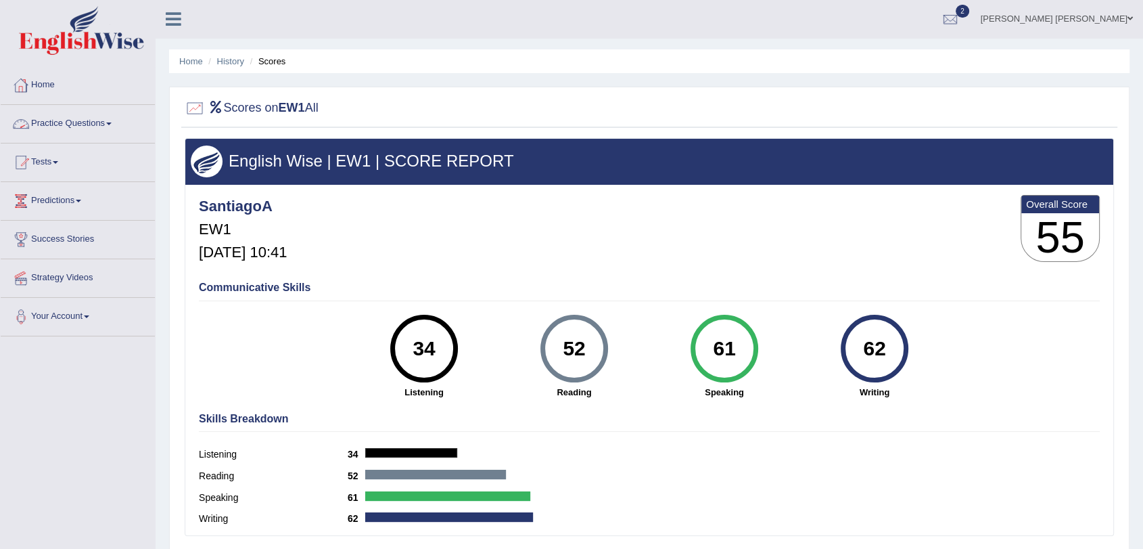
click at [70, 130] on link "Practice Questions" at bounding box center [78, 122] width 154 height 34
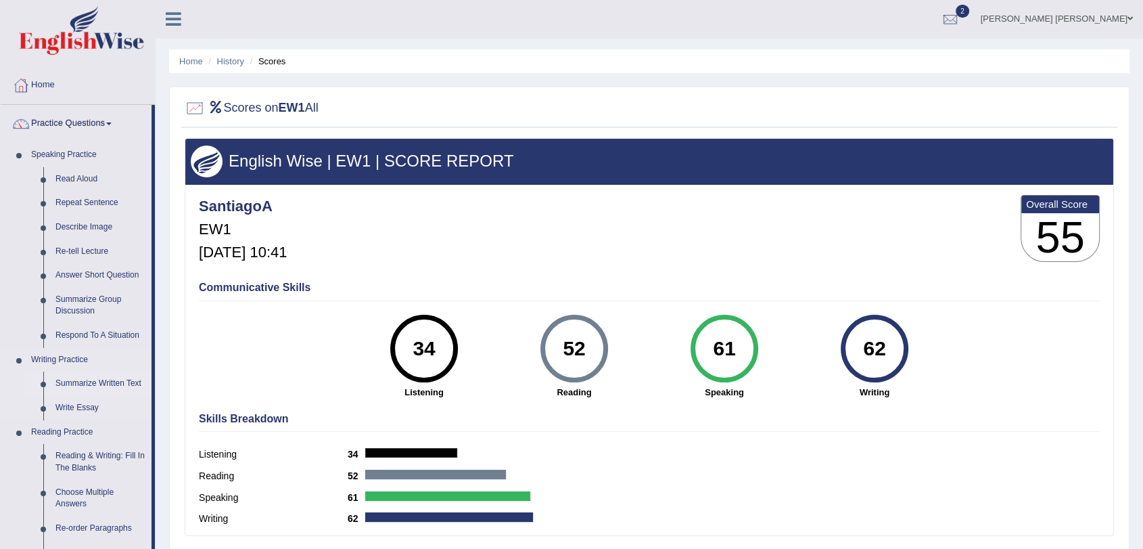
drag, startPoint x: 129, startPoint y: 281, endPoint x: 115, endPoint y: 380, distance: 99.7
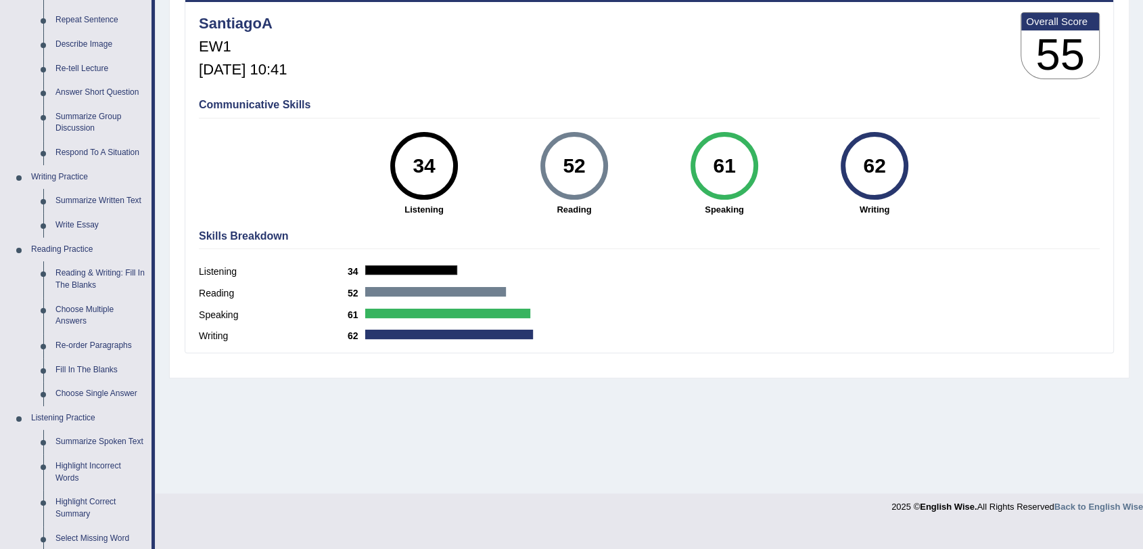
drag, startPoint x: 308, startPoint y: 304, endPoint x: 306, endPoint y: 396, distance: 92.0
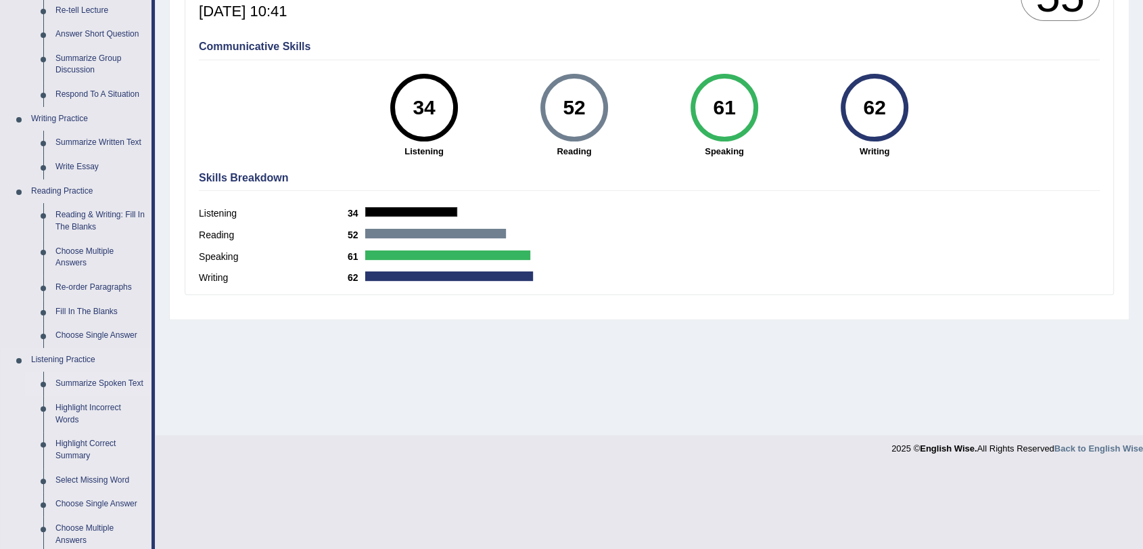
click at [107, 385] on link "Summarize Spoken Text" at bounding box center [100, 383] width 102 height 24
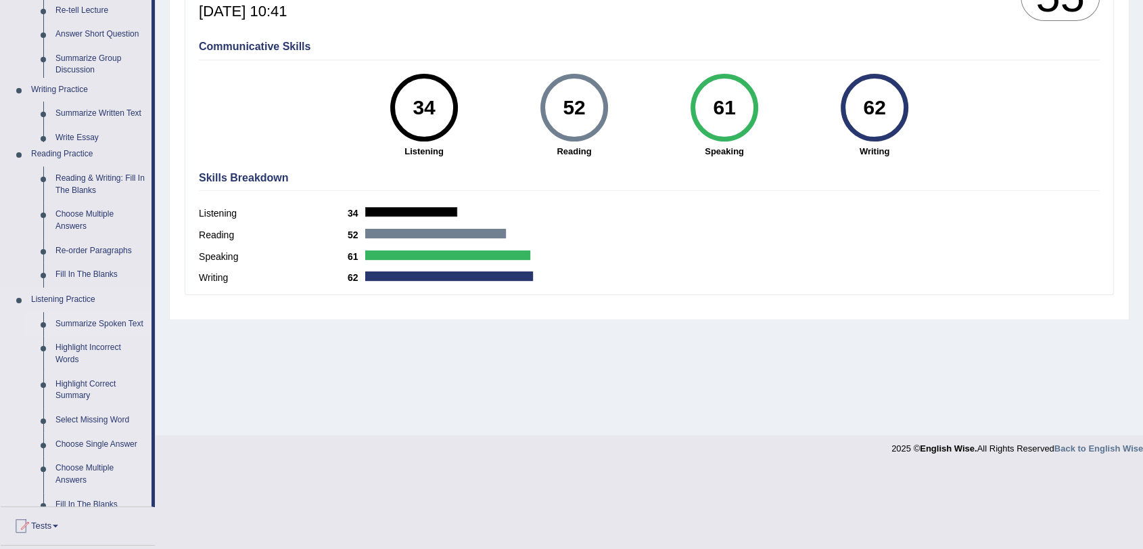
scroll to position [162, 0]
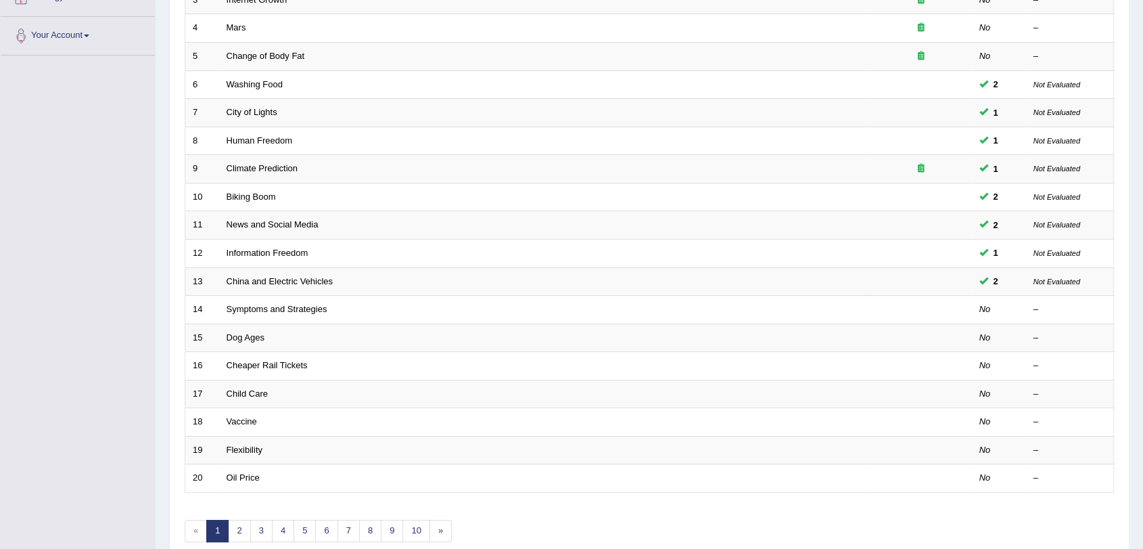
scroll to position [282, 0]
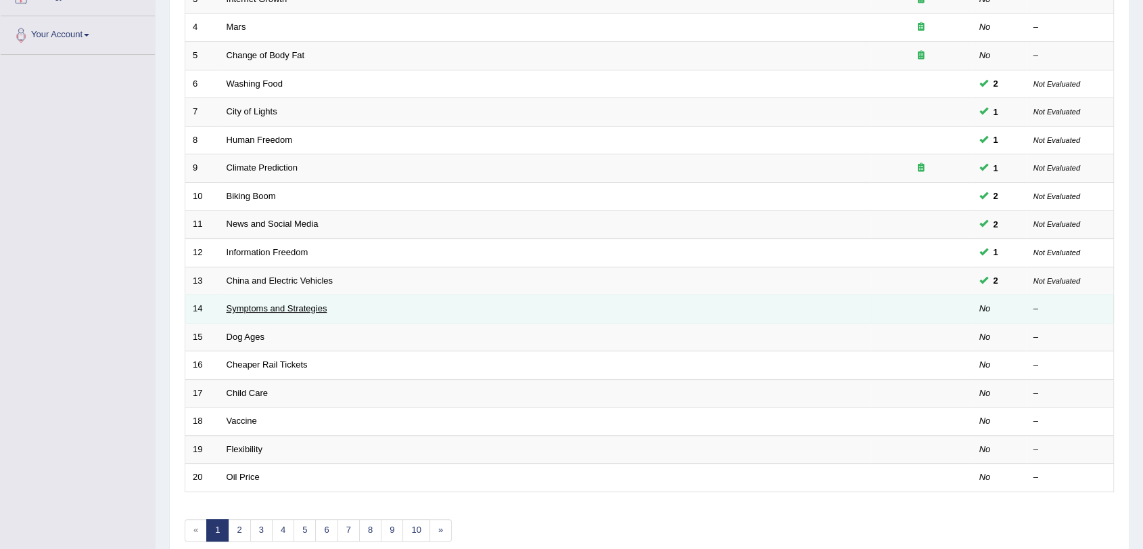
click at [256, 310] on link "Symptoms and Strategies" at bounding box center [277, 308] width 101 height 10
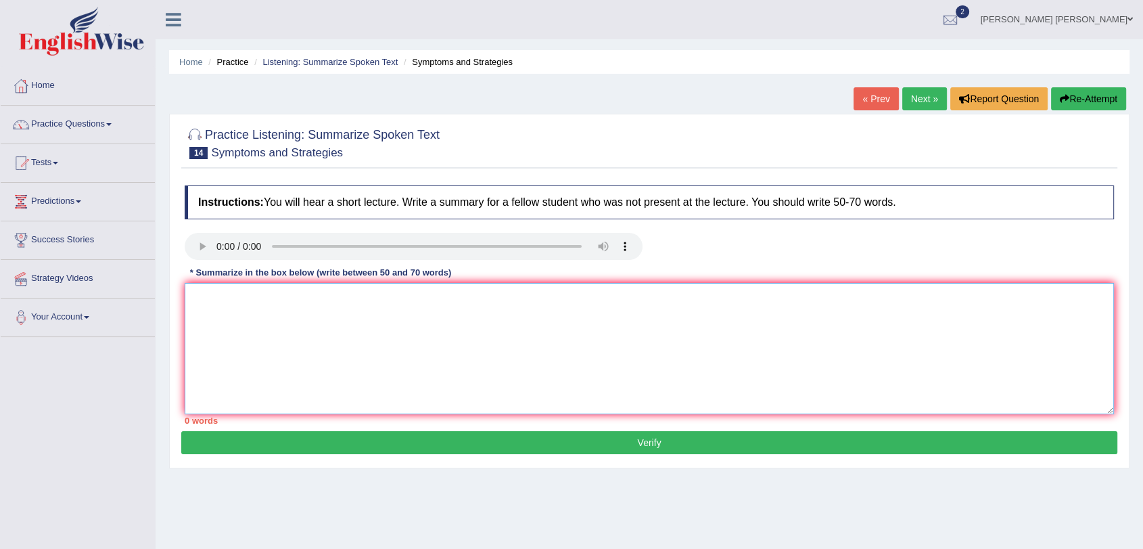
click at [256, 310] on textarea at bounding box center [649, 348] width 929 height 131
click at [327, 369] on textarea at bounding box center [649, 348] width 929 height 131
click at [278, 339] on textarea at bounding box center [649, 348] width 929 height 131
type textarea "s"
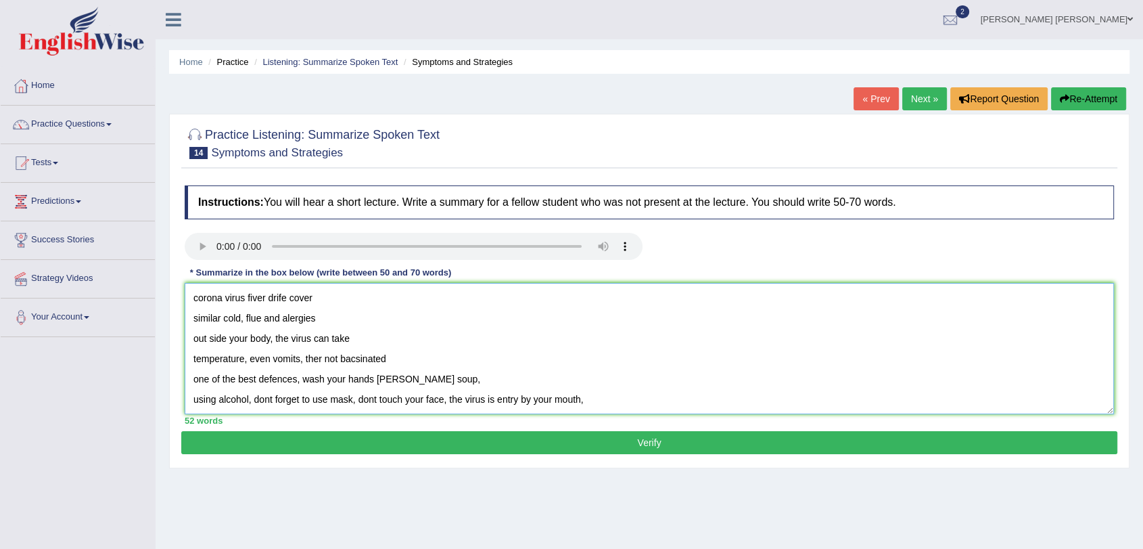
drag, startPoint x: 263, startPoint y: 358, endPoint x: 221, endPoint y: 304, distance: 68.4
drag, startPoint x: 193, startPoint y: 295, endPoint x: 212, endPoint y: 308, distance: 22.9
click at [192, 295] on textarea "corona virus fiver drife cover similar cold, flue and alergies out side your bo…" at bounding box center [649, 348] width 929 height 131
drag, startPoint x: 449, startPoint y: 319, endPoint x: 414, endPoint y: 318, distance: 35.2
click at [449, 320] on textarea "corona virus fiver drife cover similar cold, flue and alergies out side your bo…" at bounding box center [649, 348] width 929 height 131
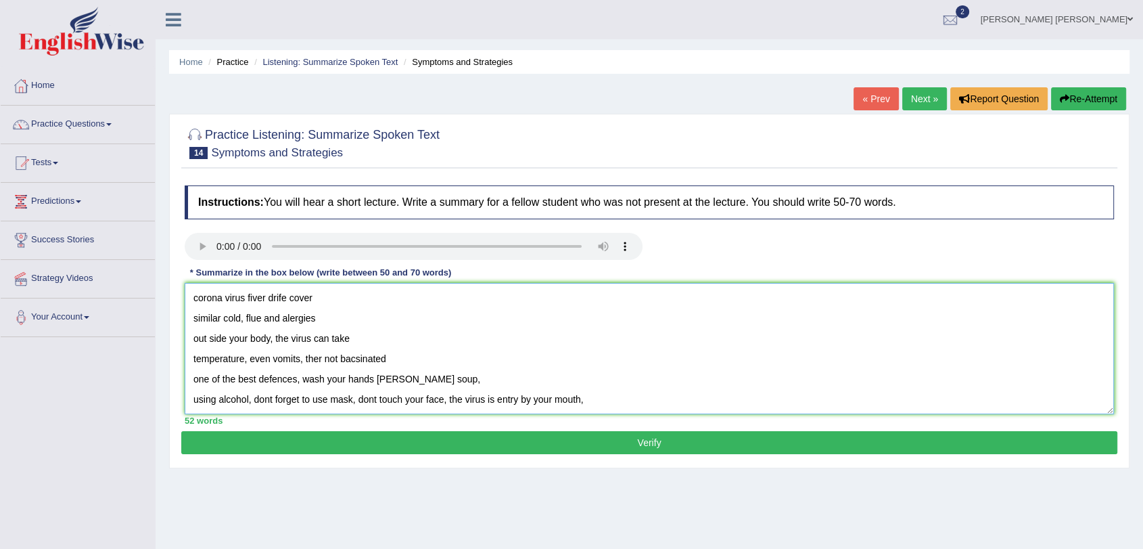
click at [193, 292] on textarea "corona virus fiver drife cover similar cold, flue and alergies out side your bo…" at bounding box center [649, 348] width 929 height 131
paste textarea "The speaker provided a comprehensive overview of [main topic], highlighting sev…"
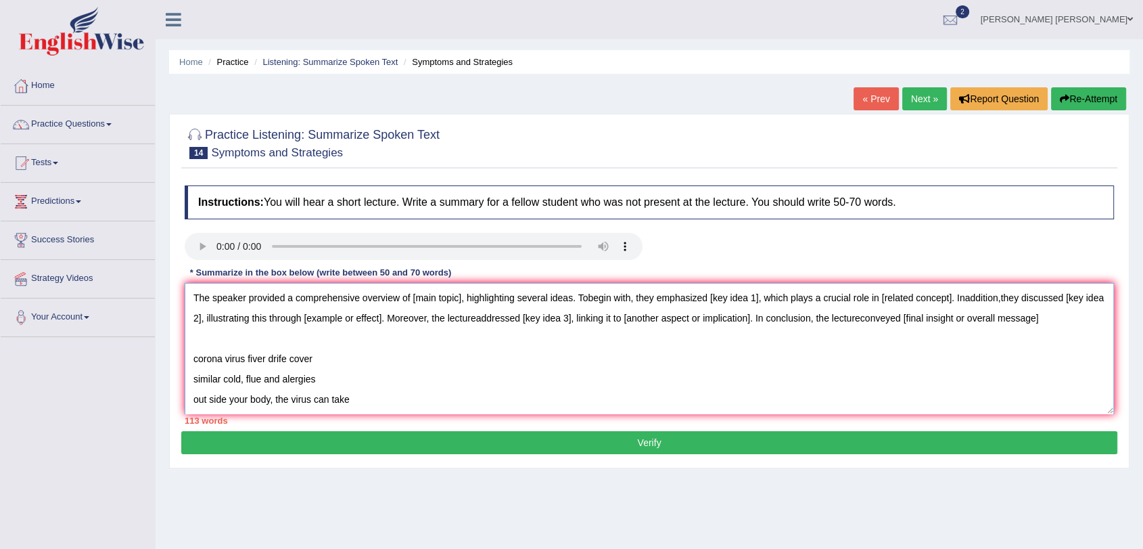
click at [283, 308] on textarea "The speaker provided a comprehensive overview of [main topic], highlighting sev…" at bounding box center [649, 348] width 929 height 131
click at [463, 302] on textarea "The speaker provided a comprehensive overview of [main topic], highlighting sev…" at bounding box center [649, 348] width 929 height 131
click at [463, 300] on textarea "The speaker provided a comprehensive overview of [main topic], highlighting sev…" at bounding box center [649, 348] width 929 height 131
click at [499, 306] on textarea "The speaker provided a comprehensive overview of Corona Virus, highlighting sev…" at bounding box center [649, 348] width 929 height 131
drag, startPoint x: 718, startPoint y: 298, endPoint x: 764, endPoint y: 300, distance: 46.0
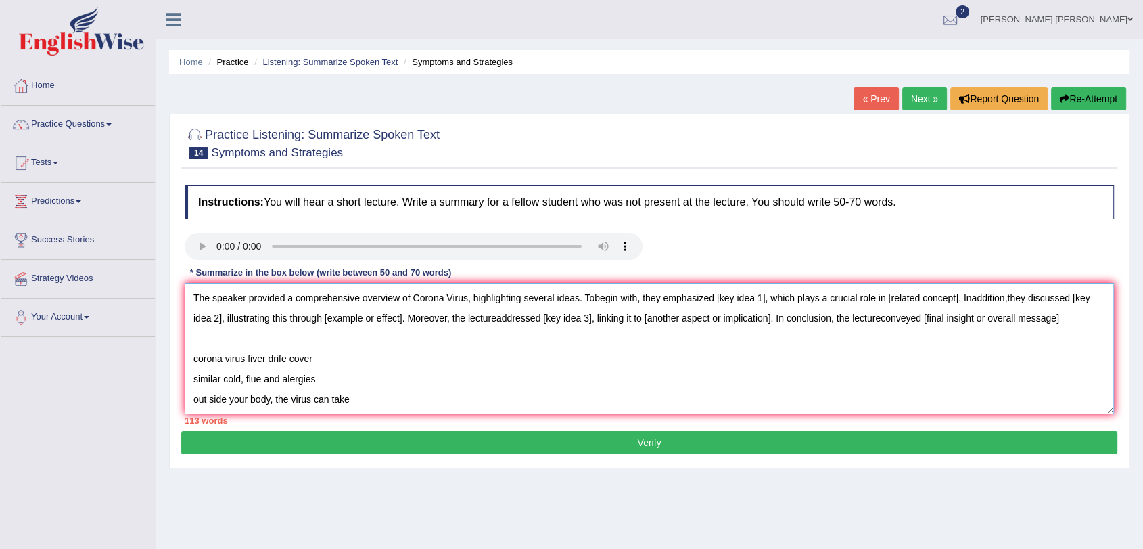
click at [764, 300] on textarea "The speaker provided a comprehensive overview of Corona Virus, highlighting sev…" at bounding box center [649, 348] width 929 height 131
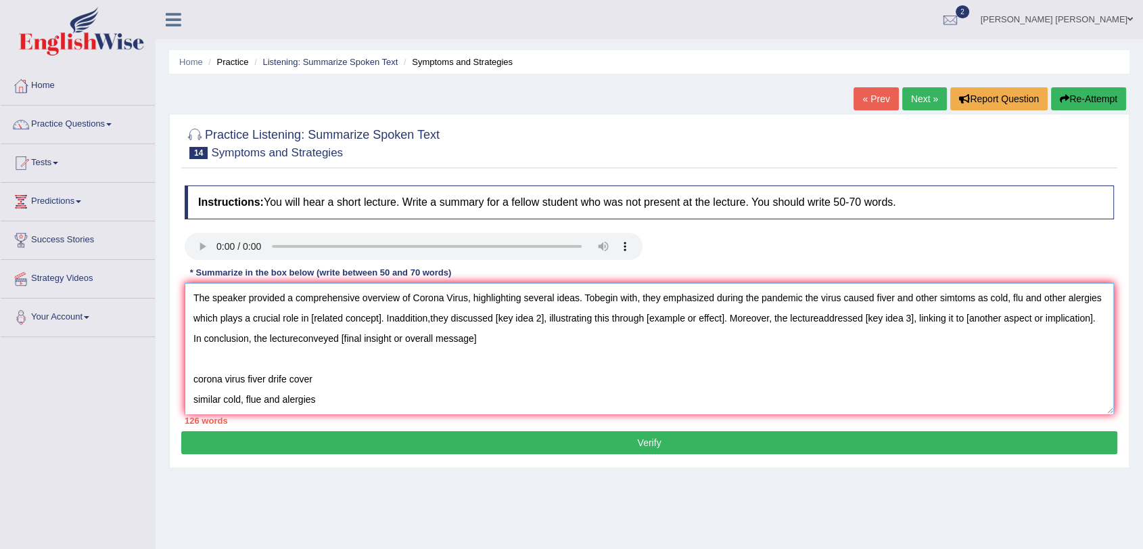
drag, startPoint x: 323, startPoint y: 395, endPoint x: 191, endPoint y: 380, distance: 132.8
click at [191, 380] on textarea "The speaker provided a comprehensive overview of Corona Virus, highlighting sev…" at bounding box center [649, 348] width 929 height 131
drag, startPoint x: 346, startPoint y: 320, endPoint x: 417, endPoint y: 321, distance: 70.4
click at [417, 321] on textarea "The speaker provided a comprehensive overview of Corona Virus, highlighting sev…" at bounding box center [649, 348] width 929 height 131
click at [465, 322] on textarea "The speaker provided a comprehensive overview of Corona Virus, highlighting sev…" at bounding box center [649, 348] width 929 height 131
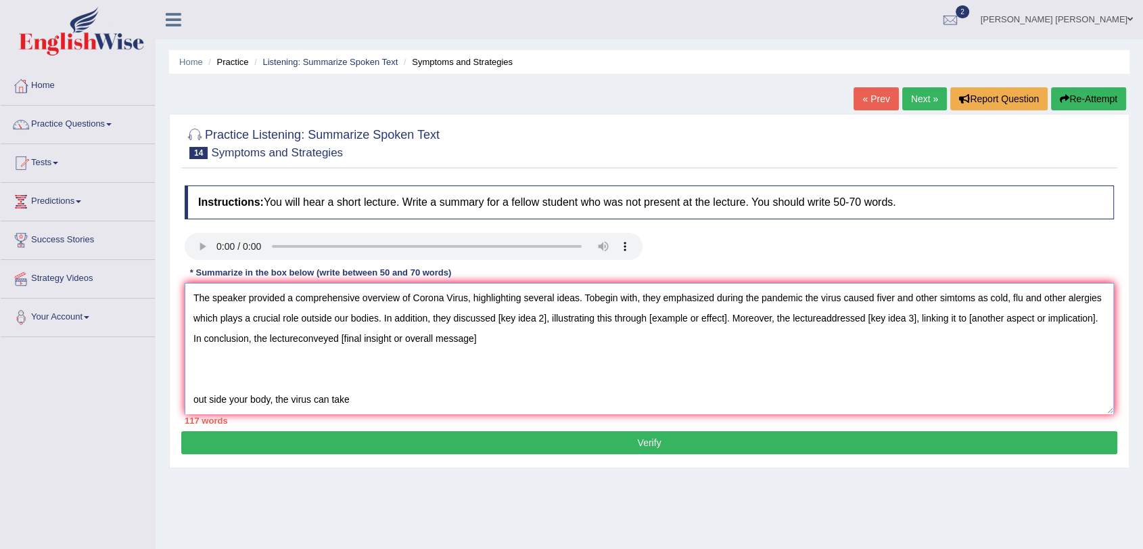
drag, startPoint x: 534, startPoint y: 317, endPoint x: 582, endPoint y: 317, distance: 48.0
click at [582, 317] on textarea "The speaker provided a comprehensive overview of Corona Virus, highlighting sev…" at bounding box center [649, 348] width 929 height 131
drag, startPoint x: 498, startPoint y: 396, endPoint x: 188, endPoint y: 402, distance: 309.9
click at [188, 402] on textarea "The speaker provided a comprehensive overview of Corona Virus, highlighting sev…" at bounding box center [649, 348] width 929 height 131
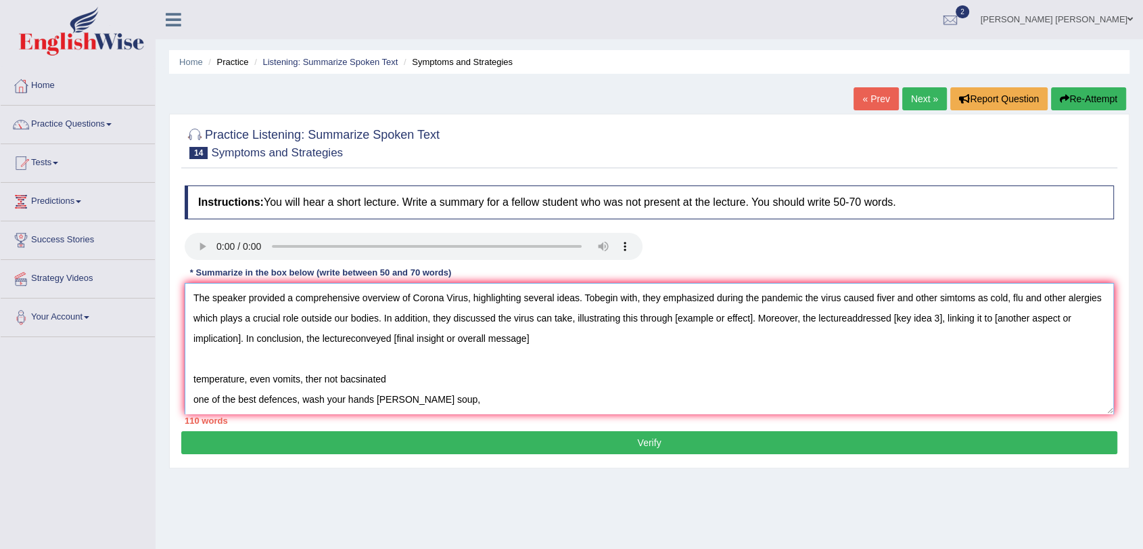
click at [604, 325] on textarea "The speaker provided a comprehensive overview of Corona Virus, highlighting sev…" at bounding box center [649, 348] width 929 height 131
click at [775, 320] on textarea "The speaker provided a comprehensive overview of Corona Virus, highlighting sev…" at bounding box center [649, 348] width 929 height 131
click at [878, 321] on textarea "The speaker provided a comprehensive overview of Corona Virus, highlighting sev…" at bounding box center [649, 348] width 929 height 131
drag, startPoint x: 874, startPoint y: 319, endPoint x: 953, endPoint y: 324, distance: 78.6
click at [953, 324] on textarea "The speaker provided a comprehensive overview of Corona Virus, highlighting sev…" at bounding box center [649, 348] width 929 height 131
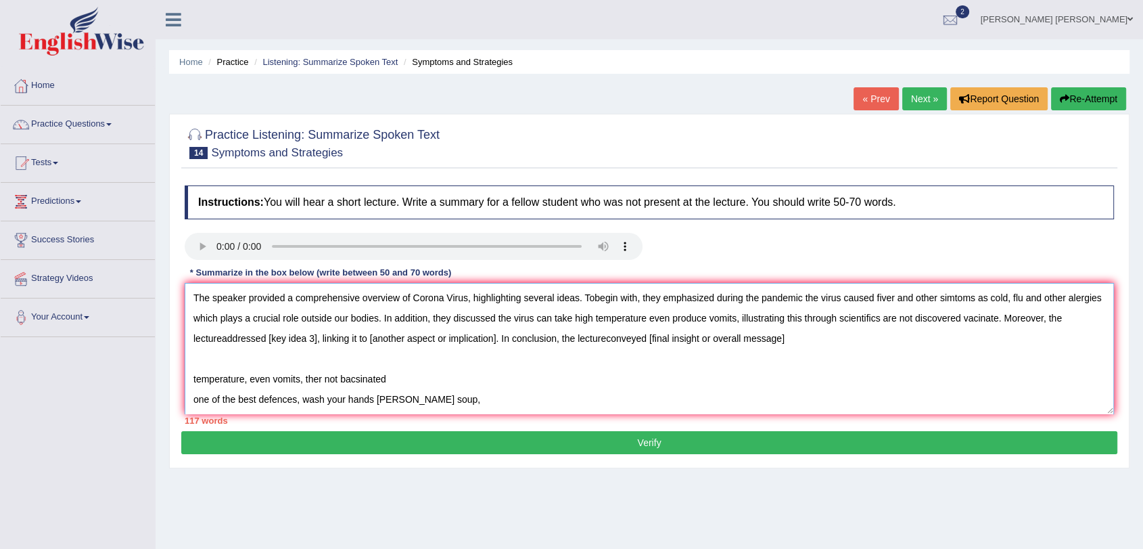
drag, startPoint x: 405, startPoint y: 380, endPoint x: 191, endPoint y: 373, distance: 213.2
click at [191, 373] on textarea "The speaker provided a comprehensive overview of Corona Virus, highlighting sev…" at bounding box center [649, 348] width 929 height 131
click at [316, 342] on textarea "The speaker provided a comprehensive overview of Corona Virus, highlighting sev…" at bounding box center [649, 348] width 929 height 131
drag, startPoint x: 420, startPoint y: 385, endPoint x: 194, endPoint y: 379, distance: 226.0
click at [194, 379] on textarea "The speaker provided a comprehensive overview of Corona Virus, highlighting sev…" at bounding box center [649, 348] width 929 height 131
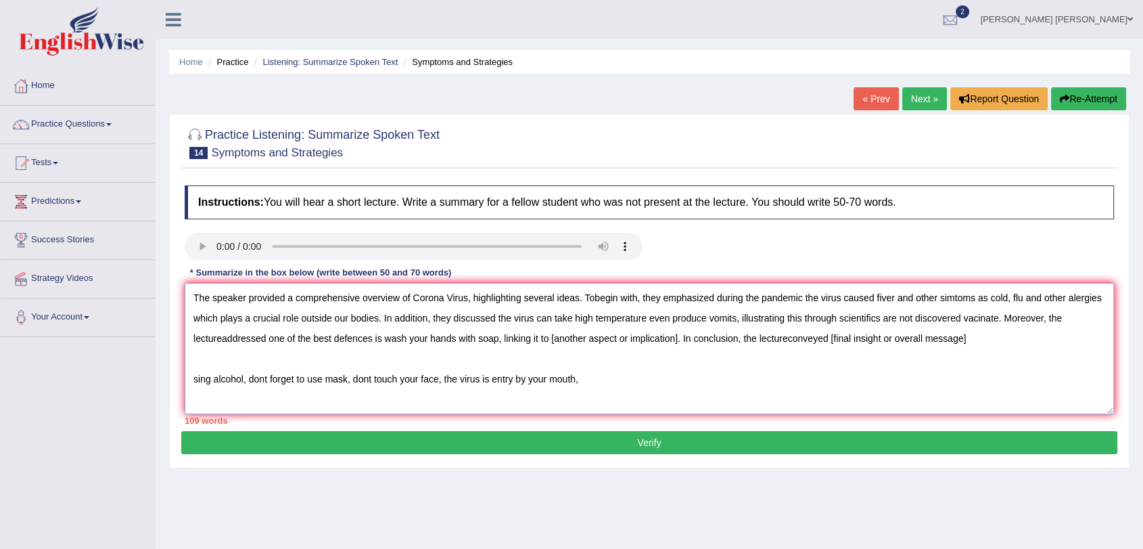
drag, startPoint x: 830, startPoint y: 337, endPoint x: 967, endPoint y: 334, distance: 137.4
click at [967, 334] on textarea "The speaker provided a comprehensive overview of Corona Virus, highlighting sev…" at bounding box center [649, 348] width 929 height 131
drag, startPoint x: 193, startPoint y: 378, endPoint x: 443, endPoint y: 382, distance: 249.7
click at [443, 382] on textarea "The speaker provided a comprehensive overview of Corona Virus, highlighting sev…" at bounding box center [649, 348] width 929 height 131
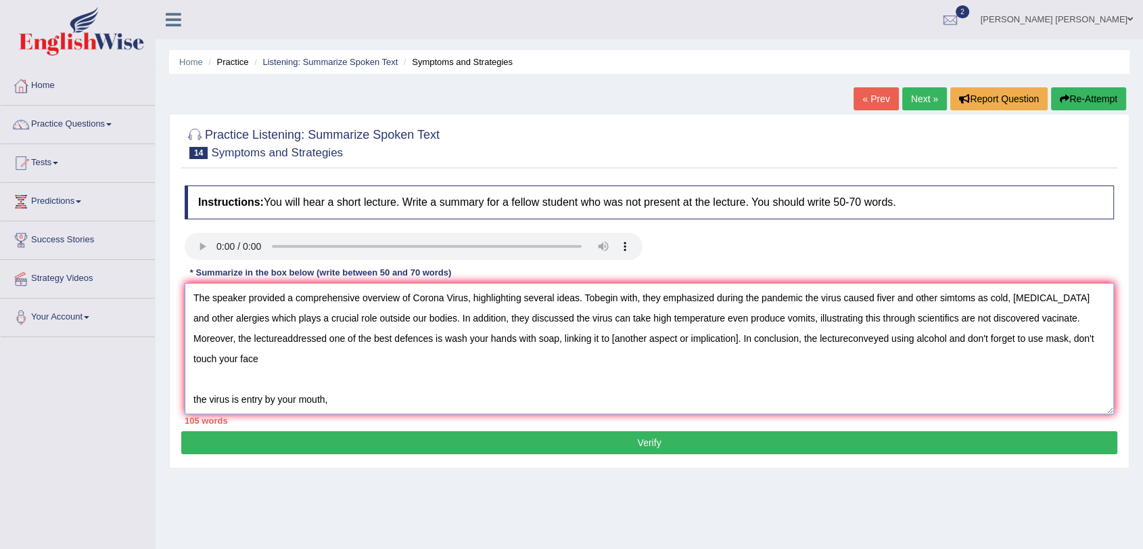
click at [595, 293] on textarea "The speaker provided a comprehensive overview of Corona Virus, highlighting sev…" at bounding box center [649, 348] width 929 height 131
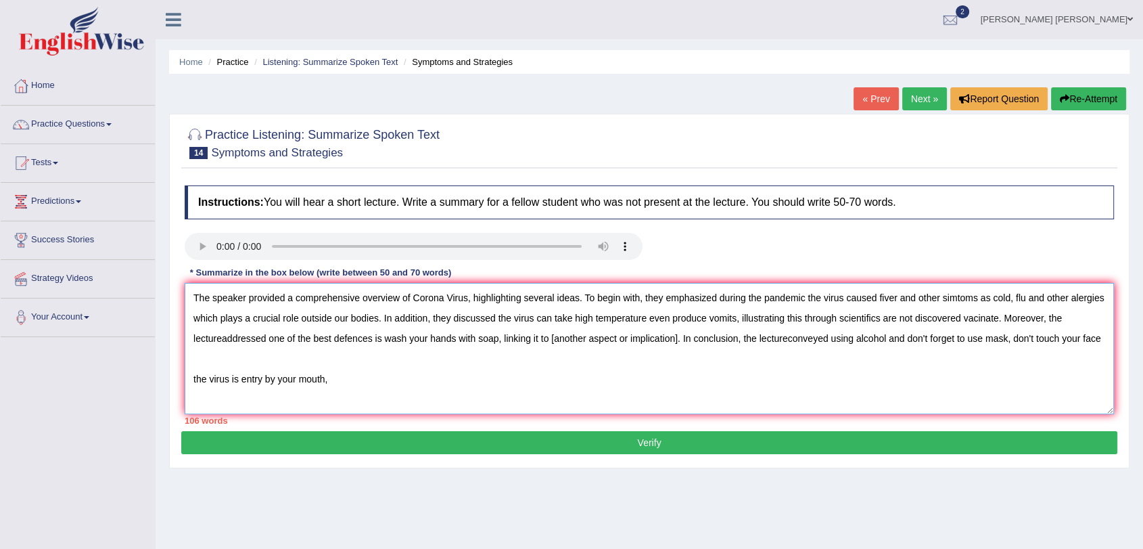
drag, startPoint x: 302, startPoint y: 319, endPoint x: 378, endPoint y: 317, distance: 75.8
click at [378, 317] on textarea "The speaker provided a comprehensive overview of Corona Virus, highlighting sev…" at bounding box center [649, 348] width 929 height 131
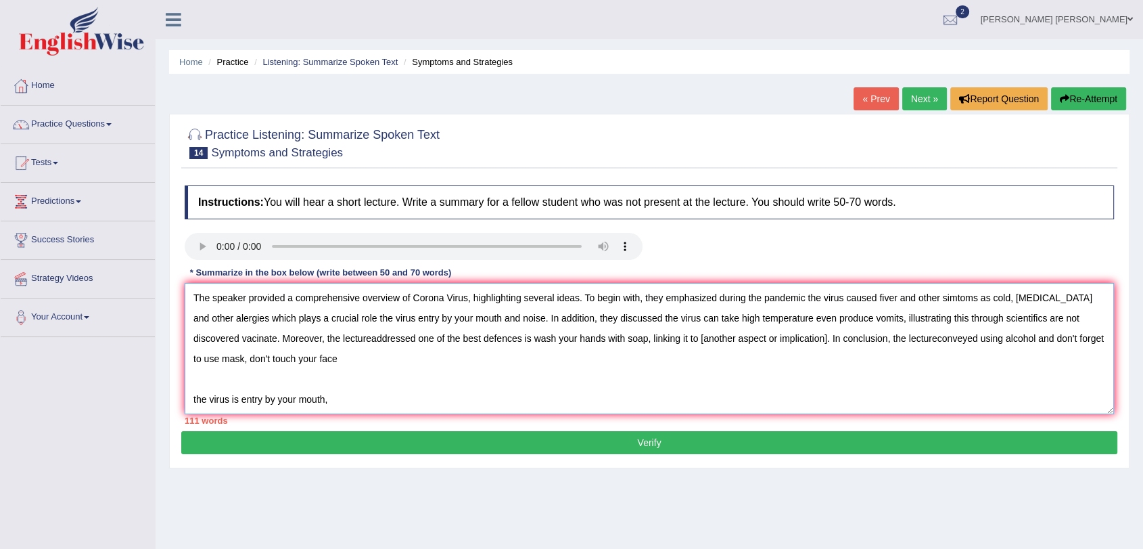
click at [850, 328] on textarea "The speaker provided a comprehensive overview of Corona Virus, highlighting sev…" at bounding box center [649, 348] width 929 height 131
drag, startPoint x: 924, startPoint y: 323, endPoint x: 827, endPoint y: 317, distance: 97.6
click at [827, 317] on textarea "The speaker provided a comprehensive overview of Corona Virus, highlighting sev…" at bounding box center [649, 348] width 929 height 131
click at [732, 382] on textarea "The speaker provided a comprehensive overview of Corona Virus, highlighting sev…" at bounding box center [649, 348] width 929 height 131
drag, startPoint x: 395, startPoint y: 402, endPoint x: 187, endPoint y: 414, distance: 208.0
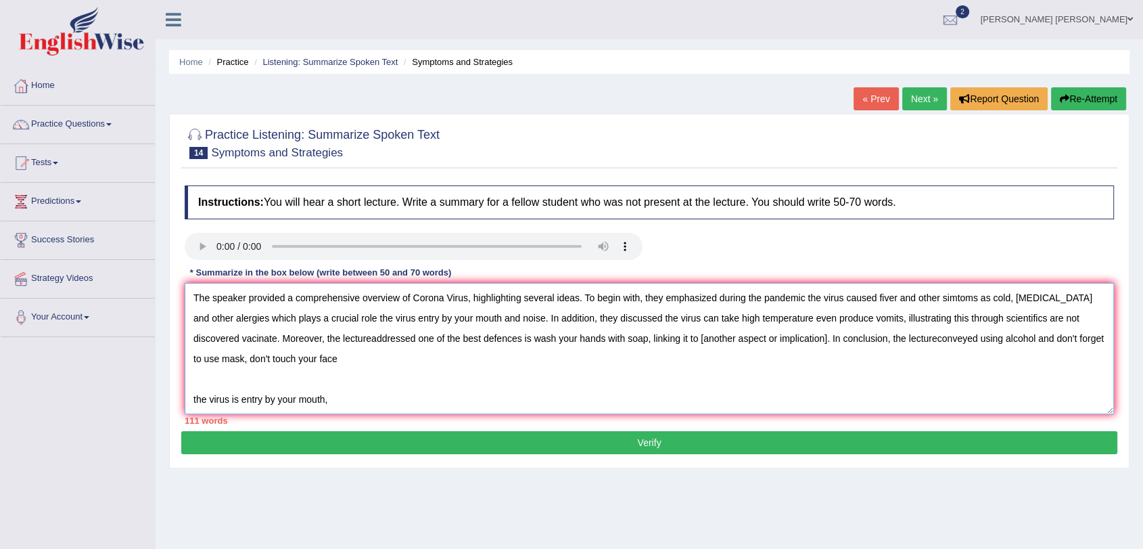
click at [187, 414] on div "Instructions: You will hear a short lecture. Write a summary for a fellow stude…" at bounding box center [649, 305] width 936 height 252
click at [934, 363] on textarea "The speaker provided a comprehensive overview of Corona Virus, highlighting sev…" at bounding box center [649, 348] width 929 height 131
click at [849, 340] on textarea "The speaker provided a comprehensive overview of Corona Virus, highlighting sev…" at bounding box center [649, 348] width 929 height 131
click at [279, 340] on textarea "The speaker provided a comprehensive overview of Corona Virus, highlighting sev…" at bounding box center [649, 348] width 929 height 131
click at [283, 340] on textarea "The speaker provided a comprehensive overview of Corona Virus, highlighting sev…" at bounding box center [649, 348] width 929 height 131
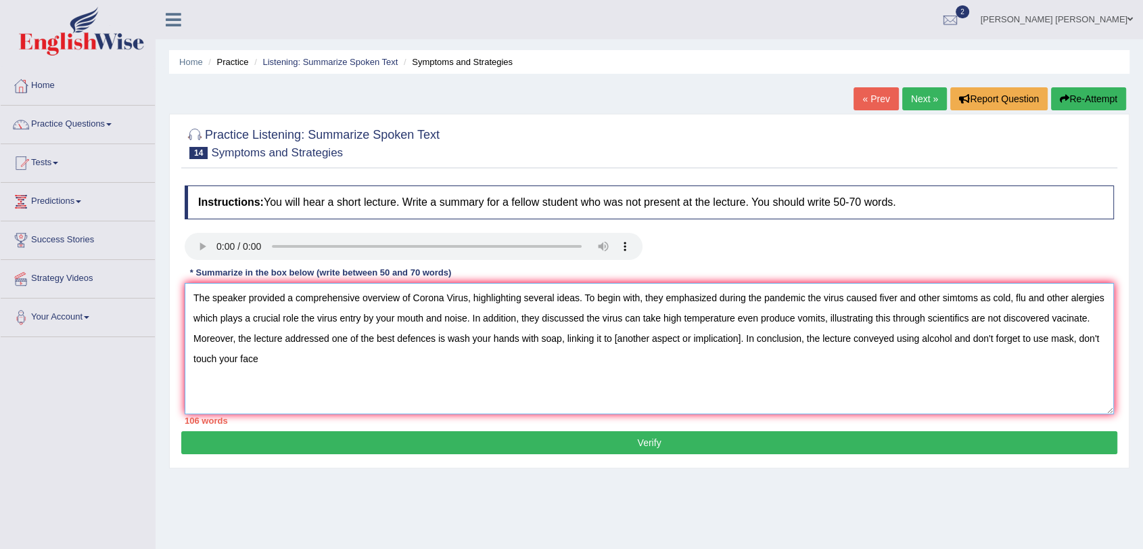
click at [302, 350] on textarea "The speaker provided a comprehensive overview of Corona Virus, highlighting sev…" at bounding box center [649, 348] width 929 height 131
click at [287, 343] on textarea "The speaker provided a comprehensive overview of Corona Virus, highlighting sev…" at bounding box center [649, 348] width 929 height 131
drag, startPoint x: 613, startPoint y: 338, endPoint x: 741, endPoint y: 348, distance: 128.9
click at [741, 348] on textarea "The speaker provided a comprehensive overview of Corona Virus, highlighting sev…" at bounding box center [649, 348] width 929 height 131
click at [862, 357] on textarea "The speaker provided a comprehensive overview of Corona Virus, highlighting sev…" at bounding box center [649, 348] width 929 height 131
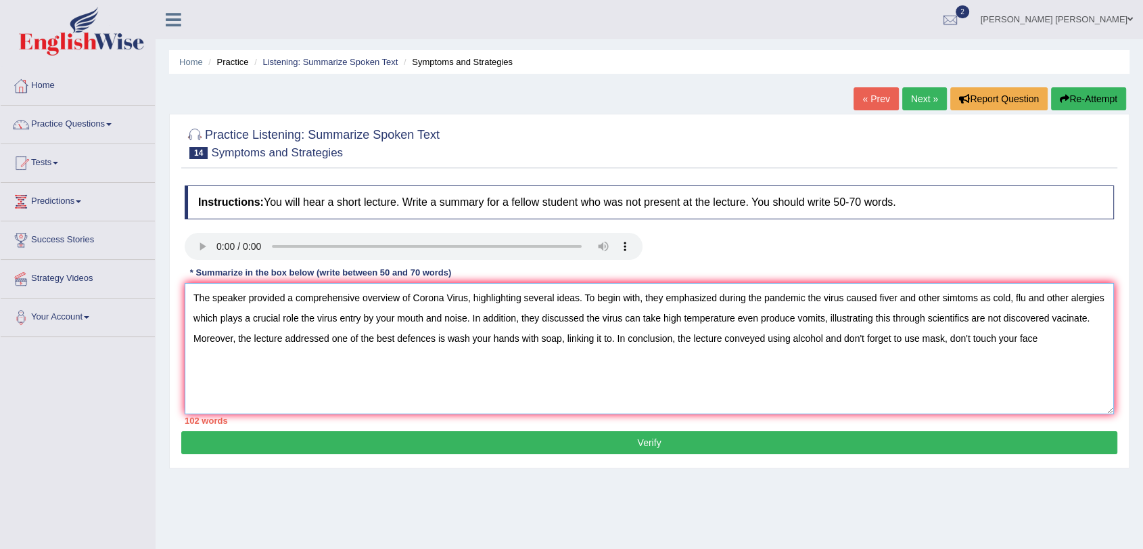
drag, startPoint x: 676, startPoint y: 342, endPoint x: 768, endPoint y: 340, distance: 92.0
click at [768, 340] on textarea "The speaker provided a comprehensive overview of Corona Virus, highlighting sev…" at bounding box center [649, 348] width 929 height 131
click at [764, 367] on textarea "The speaker provided a comprehensive overview of Corona Virus, highlighting sev…" at bounding box center [649, 348] width 929 height 131
drag, startPoint x: 568, startPoint y: 342, endPoint x: 614, endPoint y: 336, distance: 45.7
click at [614, 336] on textarea "The speaker provided a comprehensive overview of Corona Virus, highlighting sev…" at bounding box center [649, 348] width 929 height 131
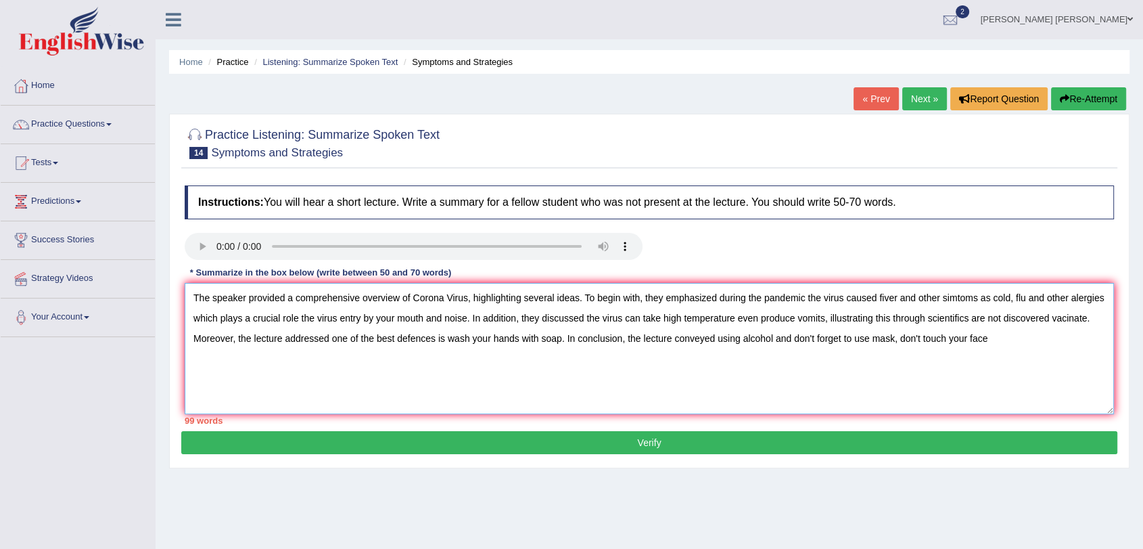
click at [682, 371] on textarea "The speaker provided a comprehensive overview of Corona Virus, highlighting sev…" at bounding box center [649, 348] width 929 height 131
drag, startPoint x: 641, startPoint y: 296, endPoint x: 584, endPoint y: 299, distance: 56.2
click at [584, 299] on textarea "The speaker provided a comprehensive overview of Corona Virus, highlighting sev…" at bounding box center [649, 348] width 929 height 131
click at [635, 342] on textarea "The speaker provided a comprehensive overview of Corona Virus, highlighting sev…" at bounding box center [649, 348] width 929 height 131
drag, startPoint x: 472, startPoint y: 302, endPoint x: 578, endPoint y: 304, distance: 106.2
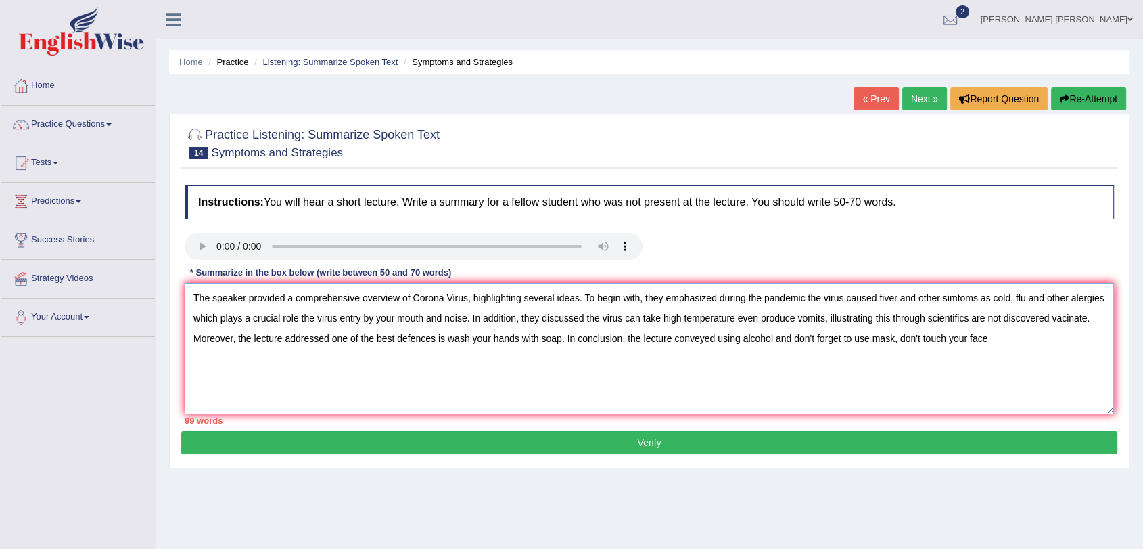
click at [578, 304] on textarea "The speaker provided a comprehensive overview of Corona Virus, highlighting sev…" at bounding box center [649, 348] width 929 height 131
drag, startPoint x: 1023, startPoint y: 300, endPoint x: 1101, endPoint y: 290, distance: 78.4
click at [1101, 290] on textarea "The speaker provided a comprehensive overview of Corona Virus. To begin with, t…" at bounding box center [649, 348] width 929 height 131
click at [1032, 319] on textarea "The speaker provided a comprehensive overview of Corona Virus. To begin with, t…" at bounding box center [649, 348] width 929 height 131
click at [1055, 306] on textarea "The speaker provided a comprehensive overview of Corona Virus. To begin with, t…" at bounding box center [649, 348] width 929 height 131
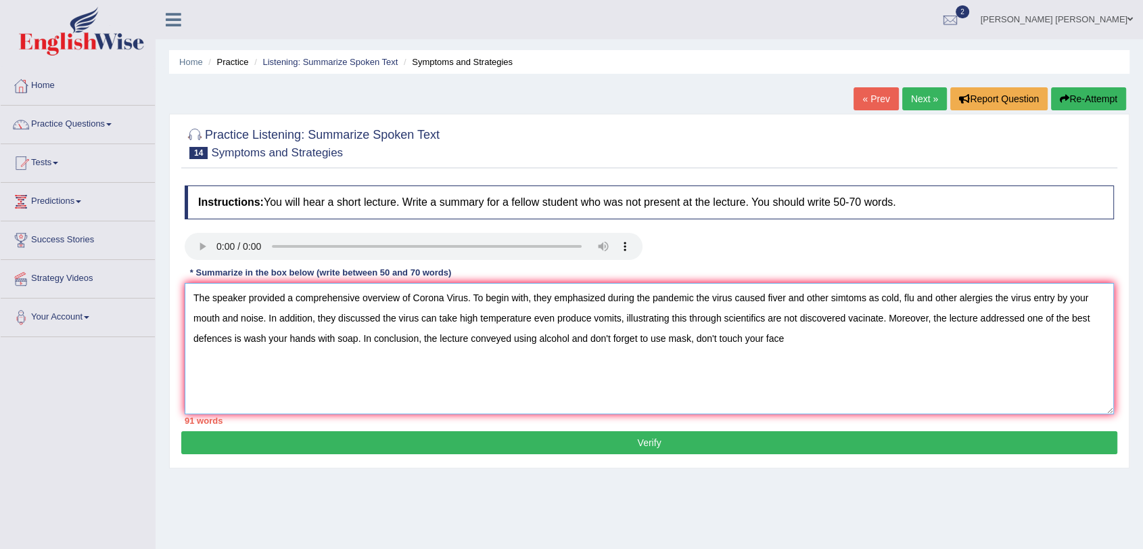
click at [254, 321] on textarea "The speaker provided a comprehensive overview of Corona Virus. To begin with, t…" at bounding box center [649, 348] width 929 height 131
click at [976, 298] on textarea "The speaker provided a comprehensive overview of Corona Virus. To begin with, t…" at bounding box center [649, 348] width 929 height 131
click at [990, 300] on textarea "The speaker provided a comprehensive overview of Corona Virus. To begin with, t…" at bounding box center [649, 348] width 929 height 131
click at [996, 302] on textarea "The speaker provided a comprehensive overview of Corona Virus. To begin with, t…" at bounding box center [649, 348] width 929 height 131
click at [991, 298] on textarea "The speaker provided a comprehensive overview of Corona Virus. To begin with, t…" at bounding box center [649, 348] width 929 height 131
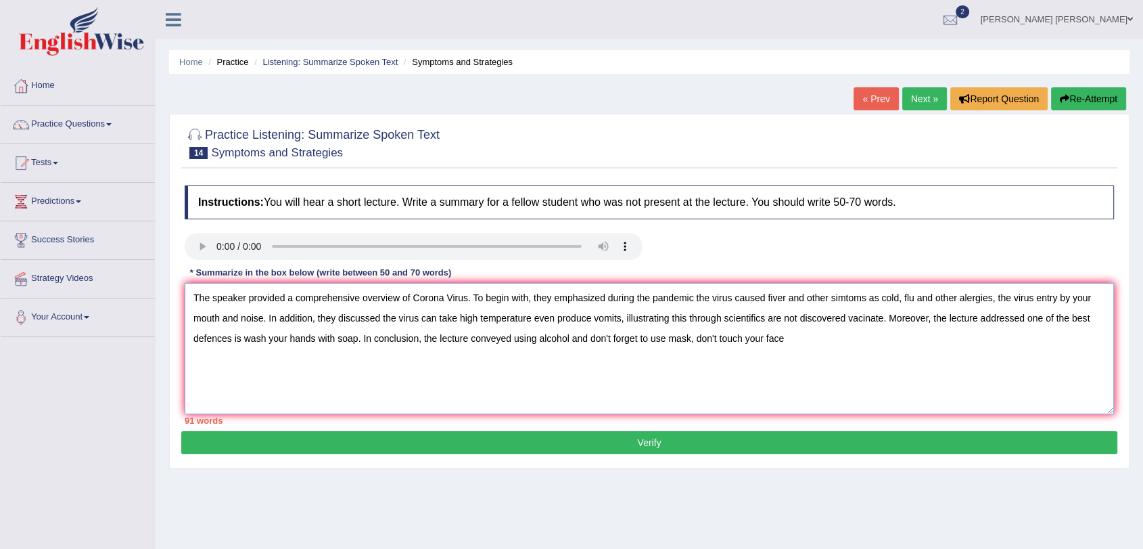
click at [252, 321] on textarea "The speaker provided a comprehensive overview of Corona Virus. To begin with, t…" at bounding box center [649, 348] width 929 height 131
click at [300, 357] on textarea "The speaker provided a comprehensive overview of Corona Virus. To begin with, t…" at bounding box center [649, 348] width 929 height 131
click at [256, 318] on textarea "The speaker provided a comprehensive overview of Corona Virus. To begin with, t…" at bounding box center [649, 348] width 929 height 131
click at [298, 336] on textarea "The speaker provided a comprehensive overview of Corona Virus. To begin with, t…" at bounding box center [649, 348] width 929 height 131
click at [329, 348] on textarea "The speaker provided a comprehensive overview of Corona Virus. To begin with, t…" at bounding box center [649, 348] width 929 height 131
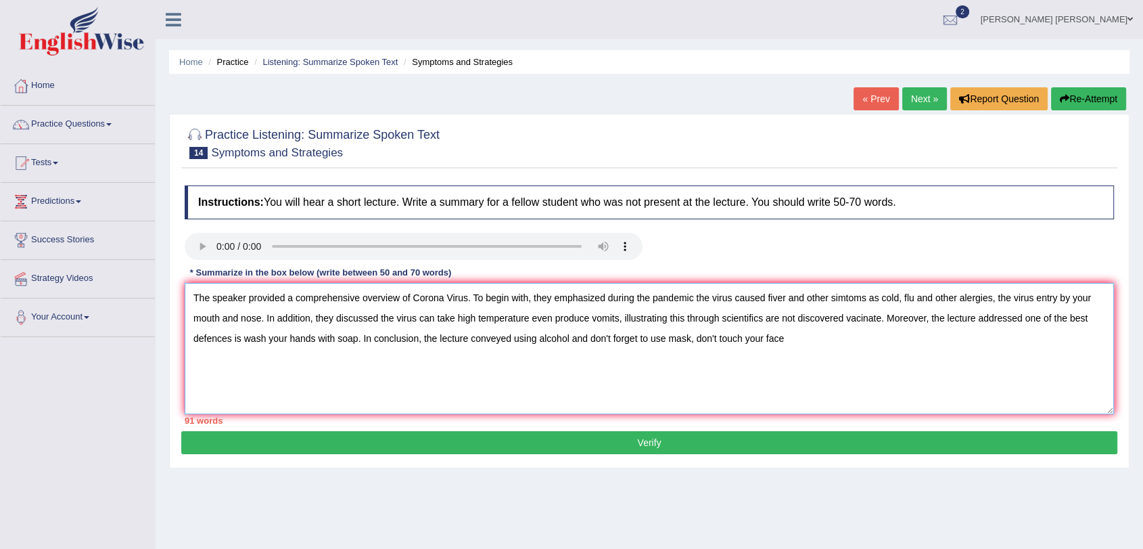
click at [260, 319] on textarea "The speaker provided a comprehensive overview of Corona Virus. To begin with, t…" at bounding box center [649, 348] width 929 height 131
drag, startPoint x: 318, startPoint y: 324, endPoint x: 695, endPoint y: 323, distance: 376.8
click at [695, 323] on textarea "The speaker provided a comprehensive overview of Corona Virus. To begin with, t…" at bounding box center [649, 348] width 929 height 131
click at [897, 304] on textarea "The speaker provided a comprehensive overview of Corona Virus. To begin with, t…" at bounding box center [649, 348] width 929 height 131
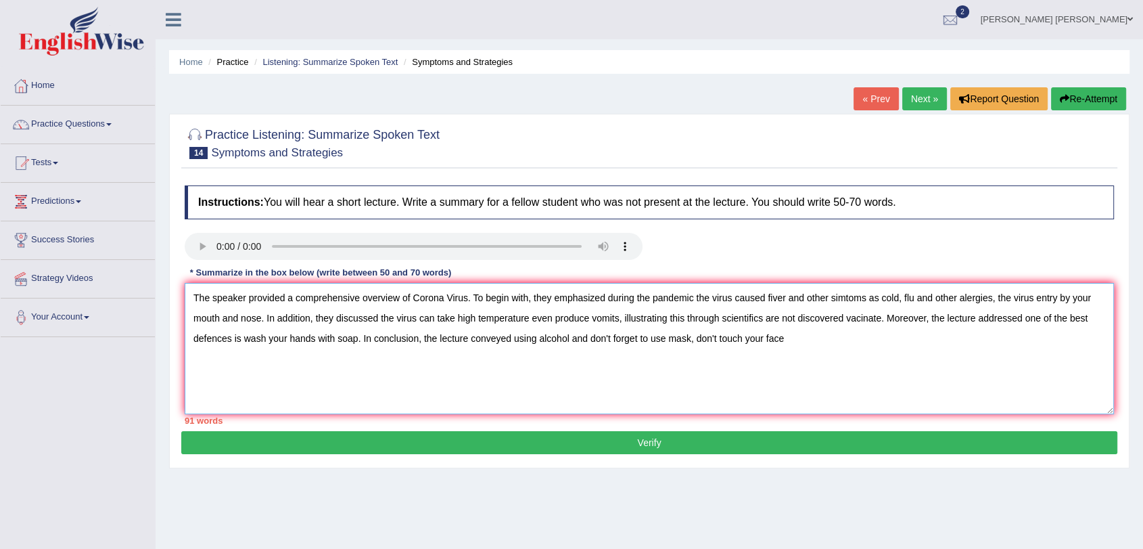
click at [837, 301] on textarea "The speaker provided a comprehensive overview of Corona Virus. To begin with, t…" at bounding box center [649, 348] width 929 height 131
drag, startPoint x: 833, startPoint y: 300, endPoint x: 869, endPoint y: 298, distance: 35.9
click at [869, 298] on textarea "The speaker provided a comprehensive overview of Corona Virus. To begin with, t…" at bounding box center [649, 348] width 929 height 131
click at [460, 310] on textarea "The speaker provided a comprehensive overview of Corona Virus. To begin with, t…" at bounding box center [649, 348] width 929 height 131
click at [764, 305] on textarea "The speaker provided a comprehensive overview of Corona Virus. To begin with, t…" at bounding box center [649, 348] width 929 height 131
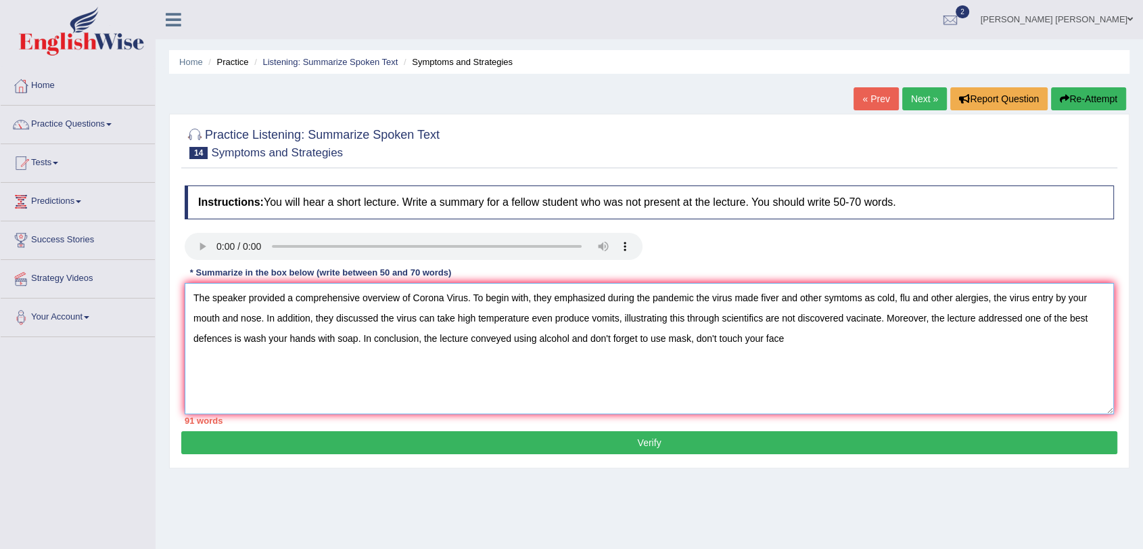
drag, startPoint x: 870, startPoint y: 310, endPoint x: 883, endPoint y: 312, distance: 13.0
click at [875, 312] on textarea "The speaker provided a comprehensive overview of Corona Virus. To begin with, t…" at bounding box center [649, 348] width 929 height 131
click at [931, 314] on textarea "The speaker provided a comprehensive overview of Corona Virus. To begin with, t…" at bounding box center [649, 348] width 929 height 131
click at [1072, 308] on textarea "The speaker provided a comprehensive overview of Corona Virus. To begin with, t…" at bounding box center [649, 348] width 929 height 131
click at [530, 319] on textarea "The speaker provided a comprehensive overview of Corona Virus. To begin with, t…" at bounding box center [649, 348] width 929 height 131
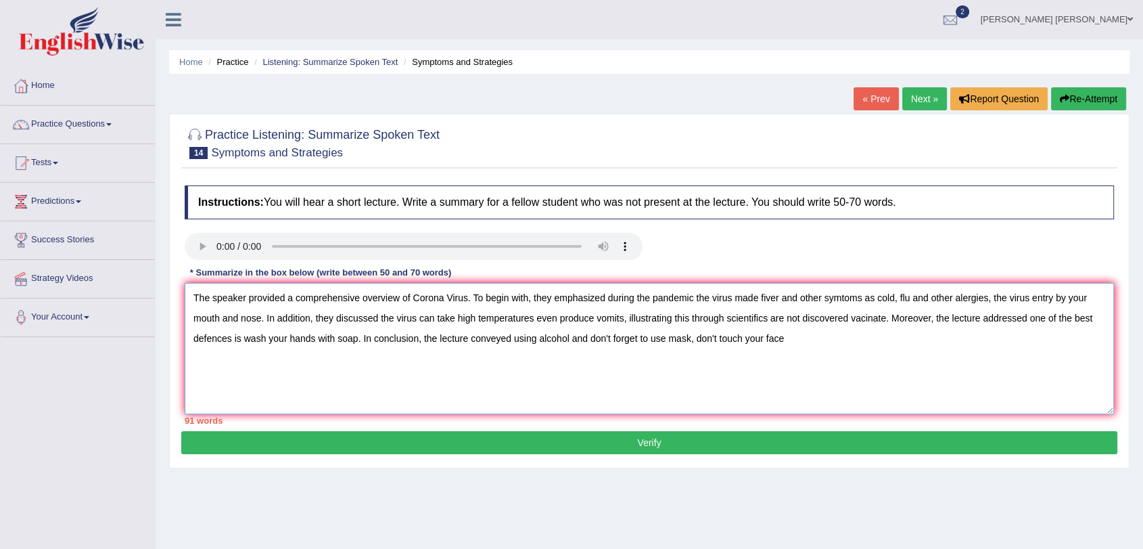
click at [411, 302] on textarea "The speaker provided a comprehensive overview of Corona Virus. To begin with, t…" at bounding box center [649, 348] width 929 height 131
drag, startPoint x: 196, startPoint y: 294, endPoint x: 287, endPoint y: 292, distance: 90.7
click at [287, 292] on textarea "The speaker provided a comprehensive overview of Corona Virus. To begin with, t…" at bounding box center [649, 348] width 929 height 131
drag, startPoint x: 294, startPoint y: 300, endPoint x: 305, endPoint y: 306, distance: 12.4
click at [296, 303] on textarea "The speaker provided a comprehensive overview of Corona Virus. To begin with, t…" at bounding box center [649, 348] width 929 height 131
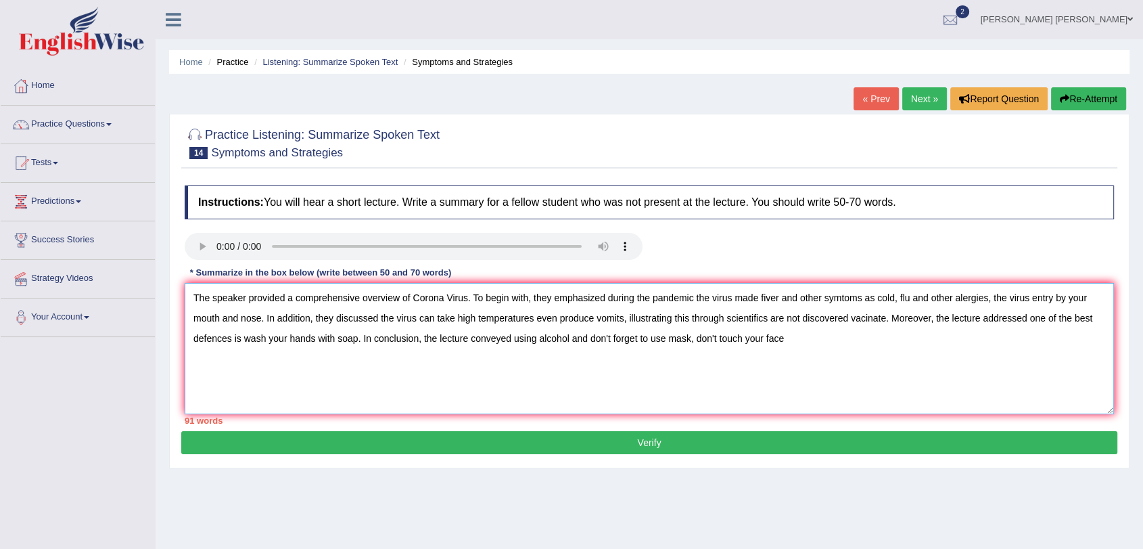
click at [474, 300] on textarea "The speaker provided a comprehensive overview of Corona Virus. To begin with, t…" at bounding box center [649, 348] width 929 height 131
click at [476, 300] on textarea "The speaker provided a comprehensive overview of Corona Virus. To begin with, t…" at bounding box center [649, 348] width 929 height 131
drag, startPoint x: 359, startPoint y: 297, endPoint x: 470, endPoint y: 294, distance: 111.7
click at [470, 294] on textarea "The speaker provided a comprehensive overview of Corona Virus. To begin with, t…" at bounding box center [649, 348] width 929 height 131
click at [395, 298] on textarea "The speaker provided a comprehensive overview of Corona Virus. To begin with, t…" at bounding box center [649, 348] width 929 height 131
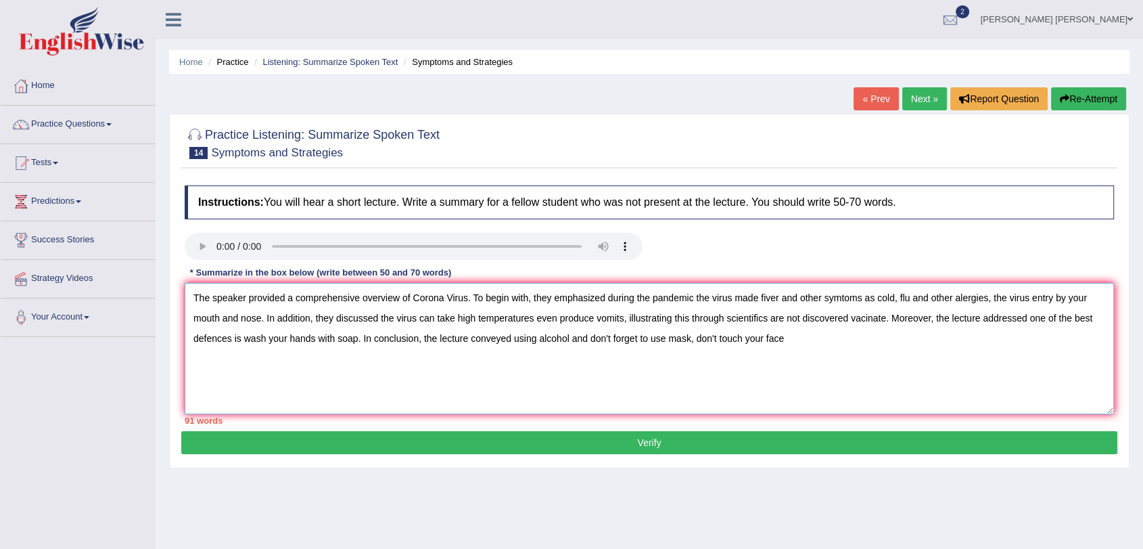
click at [367, 298] on textarea "The speaker provided a comprehensive overview of Corona Virus. To begin with, t…" at bounding box center [649, 348] width 929 height 131
drag, startPoint x: 363, startPoint y: 298, endPoint x: 635, endPoint y: 304, distance: 272.0
click at [635, 304] on textarea "The speaker provided a comprehensive overview of Corona Virus. To begin with, t…" at bounding box center [649, 348] width 929 height 131
click at [467, 300] on textarea "The speaker provided a comprehensive overview of the pandemic the virus made fi…" at bounding box center [649, 348] width 929 height 131
click at [487, 302] on textarea "The speaker provided a comprehensive overview of the pandemic the virus made fi…" at bounding box center [649, 348] width 929 height 131
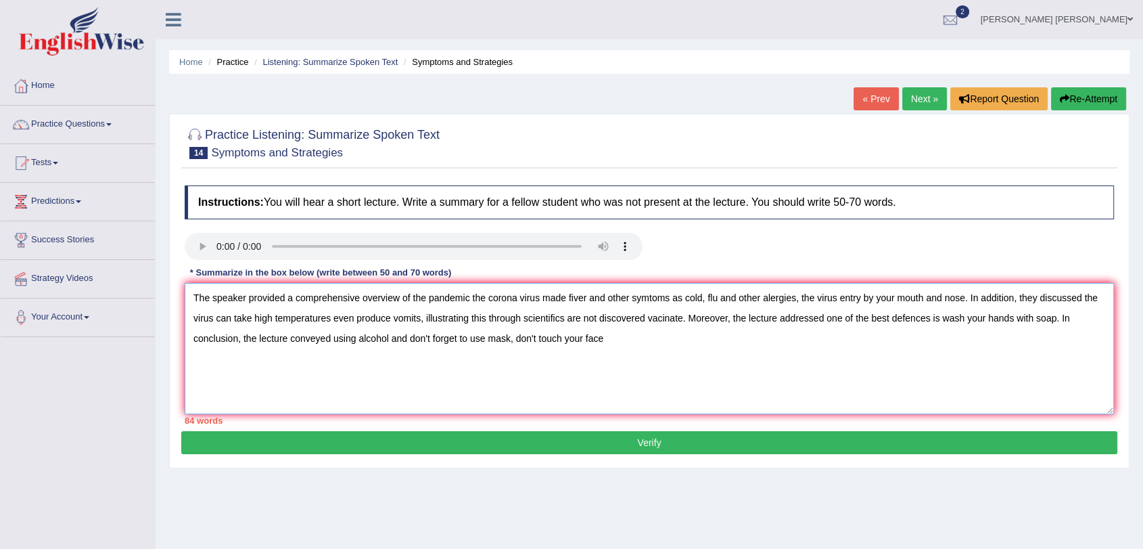
click at [567, 301] on textarea "The speaker provided a comprehensive overview of the pandemic the corona virus …" at bounding box center [649, 348] width 929 height 131
click at [590, 297] on textarea "The speaker provided a comprehensive overview of the pandemic the corona virus …" at bounding box center [649, 348] width 929 height 131
click at [579, 293] on textarea "The speaker provided a comprehensive overview of the pandemic the corona virus …" at bounding box center [649, 348] width 929 height 131
click at [589, 298] on textarea "The speaker provided a comprehensive overview of the pandemic the corona virus …" at bounding box center [649, 348] width 929 height 131
click at [579, 296] on textarea "The speaker provided a comprehensive overview of the pandemic the corona virus …" at bounding box center [649, 348] width 929 height 131
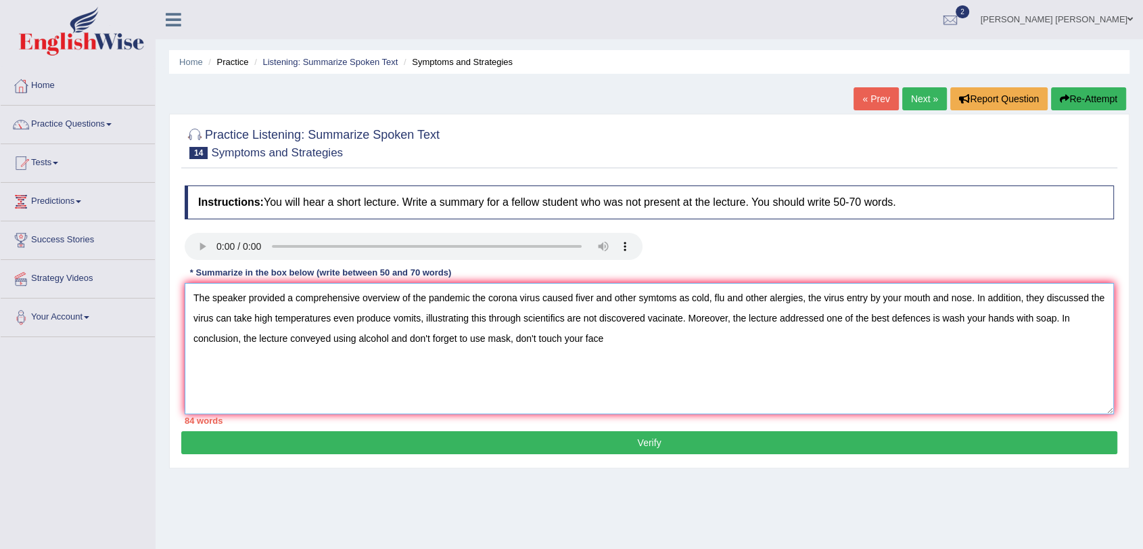
click at [585, 296] on textarea "The speaker provided a comprehensive overview of the pandemic the corona virus …" at bounding box center [649, 348] width 929 height 131
click at [580, 298] on textarea "The speaker provided a comprehensive overview of the pandemic the corona virus …" at bounding box center [649, 348] width 929 height 131
click at [649, 296] on textarea "The speaker provided a comprehensive overview of the pandemic the corona virus …" at bounding box center [649, 348] width 929 height 131
click at [662, 302] on textarea "The speaker provided a comprehensive overview of the pandemic the corona virus …" at bounding box center [649, 348] width 929 height 131
click at [720, 301] on textarea "The speaker provided a comprehensive overview of the pandemic the corona virus …" at bounding box center [649, 348] width 929 height 131
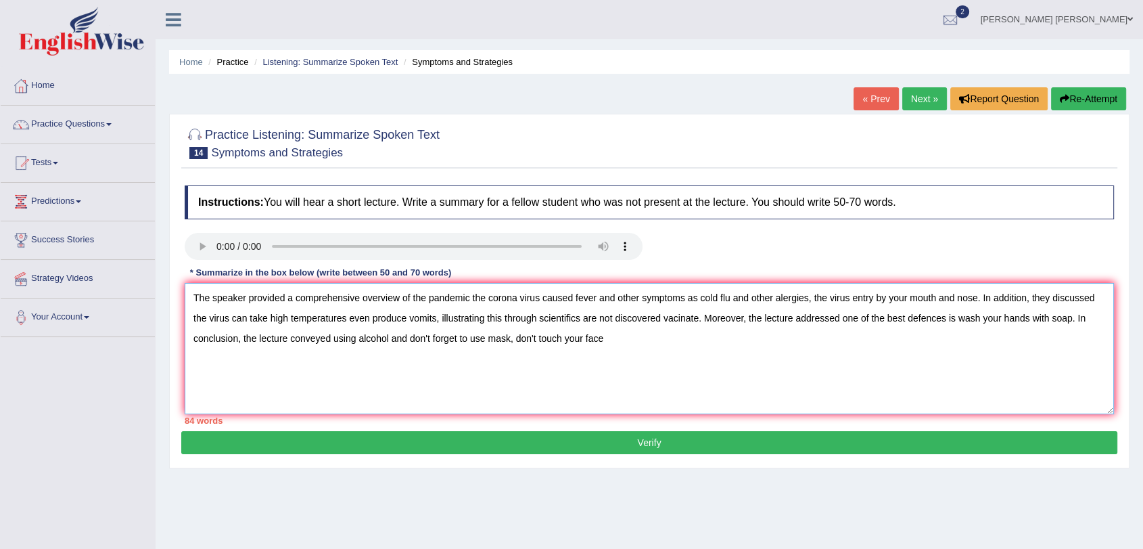
click at [750, 297] on textarea "The speaker provided a comprehensive overview of the pandemic the corona virus …" at bounding box center [649, 348] width 929 height 131
drag, startPoint x: 813, startPoint y: 300, endPoint x: 825, endPoint y: 295, distance: 12.7
click at [825, 295] on textarea "The speaker provided a comprehensive overview of the pandemic the corona virus …" at bounding box center [649, 348] width 929 height 131
drag, startPoint x: 753, startPoint y: 296, endPoint x: 903, endPoint y: 291, distance: 150.3
click at [903, 291] on textarea "The speaker provided a comprehensive overview of the pandemic the corona virus …" at bounding box center [649, 348] width 929 height 131
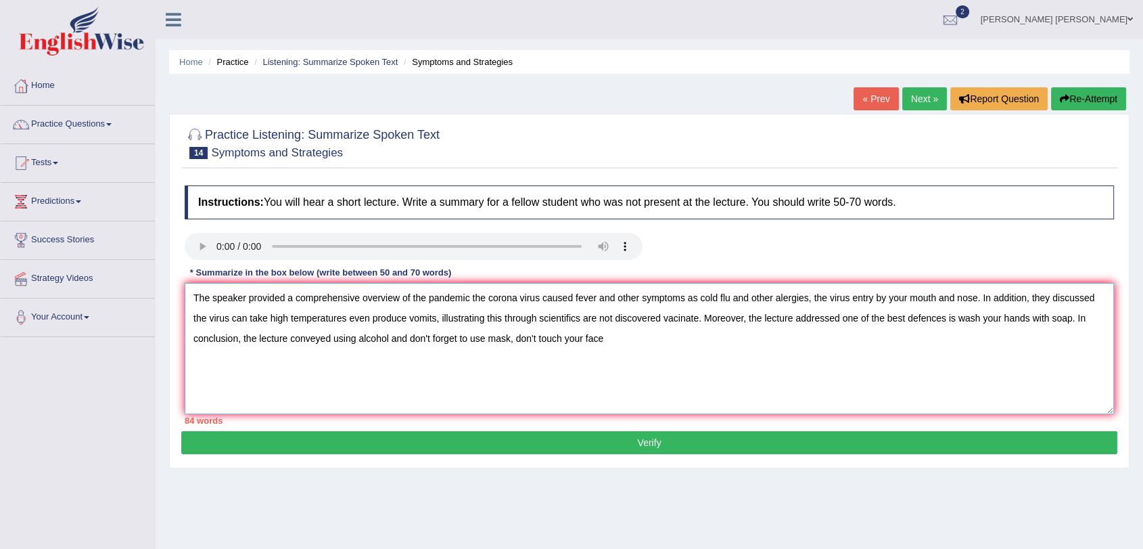
click at [903, 291] on textarea "The speaker provided a comprehensive overview of the pandemic the corona virus …" at bounding box center [649, 348] width 929 height 131
drag, startPoint x: 907, startPoint y: 303, endPoint x: 753, endPoint y: 301, distance: 154.3
click at [753, 301] on textarea "The speaker provided a comprehensive overview of the pandemic the corona virus …" at bounding box center [649, 348] width 929 height 131
click at [733, 299] on textarea "The speaker provided a comprehensive overview of the pandemic the corona virus …" at bounding box center [649, 348] width 929 height 131
drag, startPoint x: 729, startPoint y: 296, endPoint x: 687, endPoint y: 294, distance: 41.4
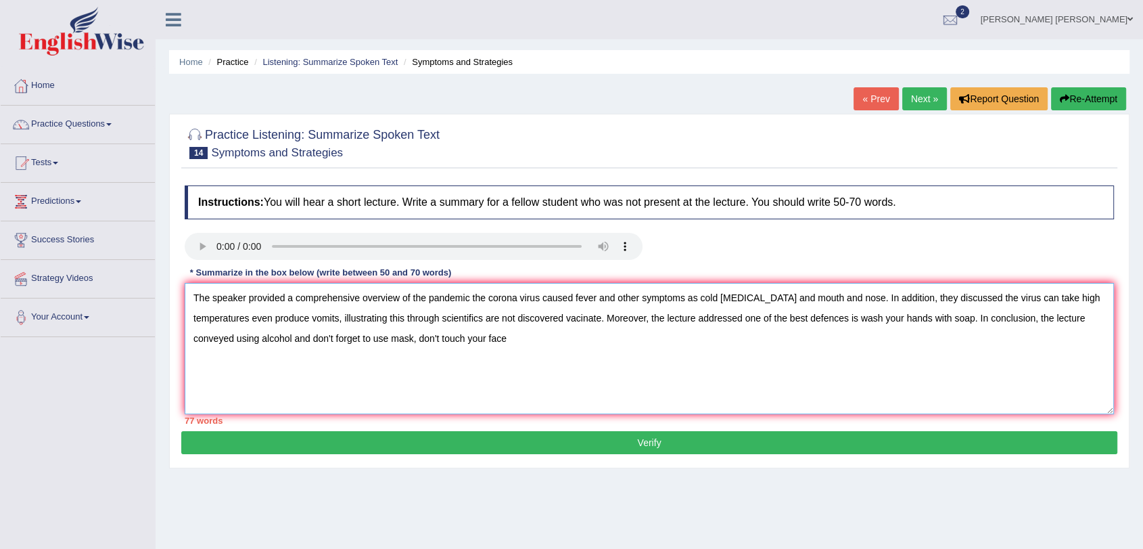
click at [687, 294] on textarea "The speaker provided a comprehensive overview of the pandemic the corona virus …" at bounding box center [649, 348] width 929 height 131
click at [710, 296] on textarea "The speaker provided a comprehensive overview of the pandemic the corona virus …" at bounding box center [649, 348] width 929 height 131
click at [823, 344] on textarea "The speaker provided a comprehensive overview of the pandemic the corona virus …" at bounding box center [649, 348] width 929 height 131
drag, startPoint x: 709, startPoint y: 298, endPoint x: 723, endPoint y: 296, distance: 14.4
click at [723, 296] on textarea "The speaker provided a comprehensive overview of the pandemic the corona virus …" at bounding box center [649, 348] width 929 height 131
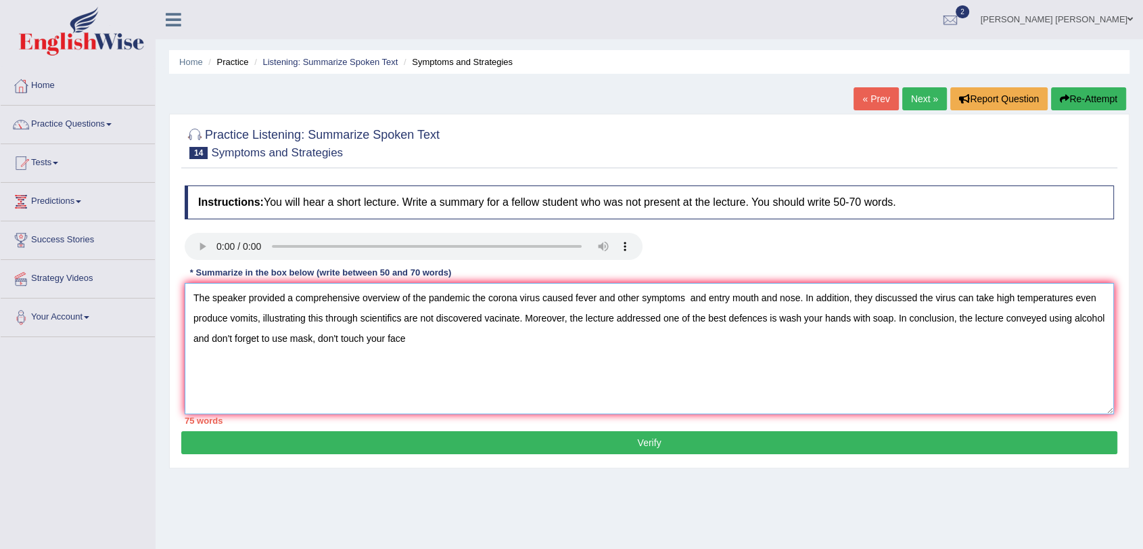
drag, startPoint x: 689, startPoint y: 294, endPoint x: 730, endPoint y: 294, distance: 40.6
click at [730, 294] on textarea "The speaker provided a comprehensive overview of the pandemic the corona virus …" at bounding box center [649, 348] width 929 height 131
click at [712, 300] on textarea "The speaker provided a comprehensive overview of the pandemic the corona virus …" at bounding box center [649, 348] width 929 height 131
click at [728, 296] on textarea "The speaker provided a comprehensive overview of the pandemic the corona virus …" at bounding box center [649, 348] width 929 height 131
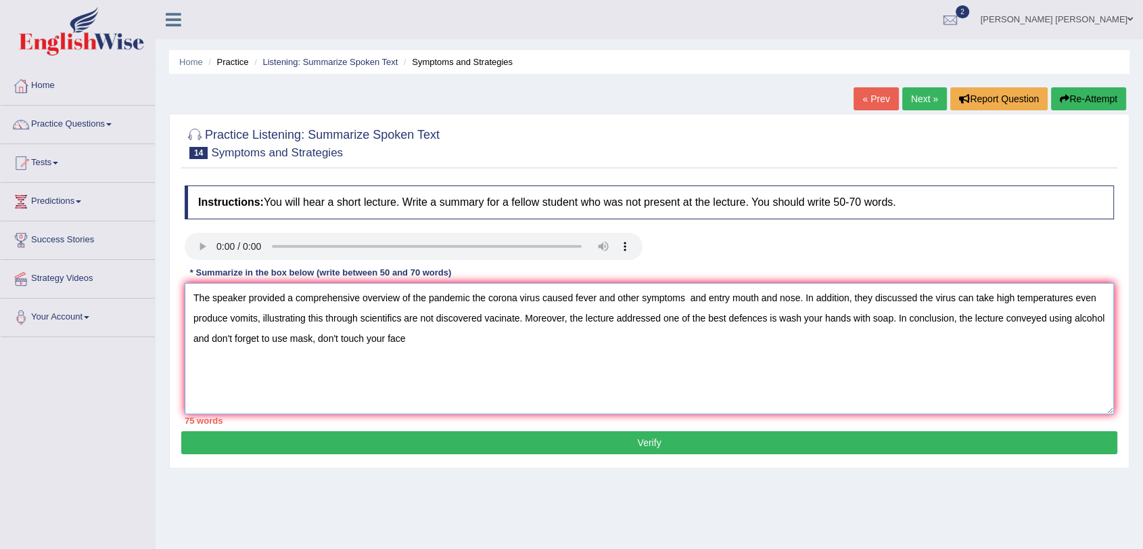
click at [717, 310] on textarea "The speaker provided a comprehensive overview of the pandemic the corona virus …" at bounding box center [649, 348] width 929 height 131
drag, startPoint x: 719, startPoint y: 304, endPoint x: 729, endPoint y: 303, distance: 10.2
click at [729, 303] on textarea "The speaker provided a comprehensive overview of the pandemic the corona virus …" at bounding box center [649, 348] width 929 height 131
click at [744, 313] on textarea "The speaker provided a comprehensive overview of the pandemic the corona virus …" at bounding box center [649, 348] width 929 height 131
click at [758, 303] on textarea "The speaker provided a comprehensive overview of the pandemic the corona virus …" at bounding box center [649, 348] width 929 height 131
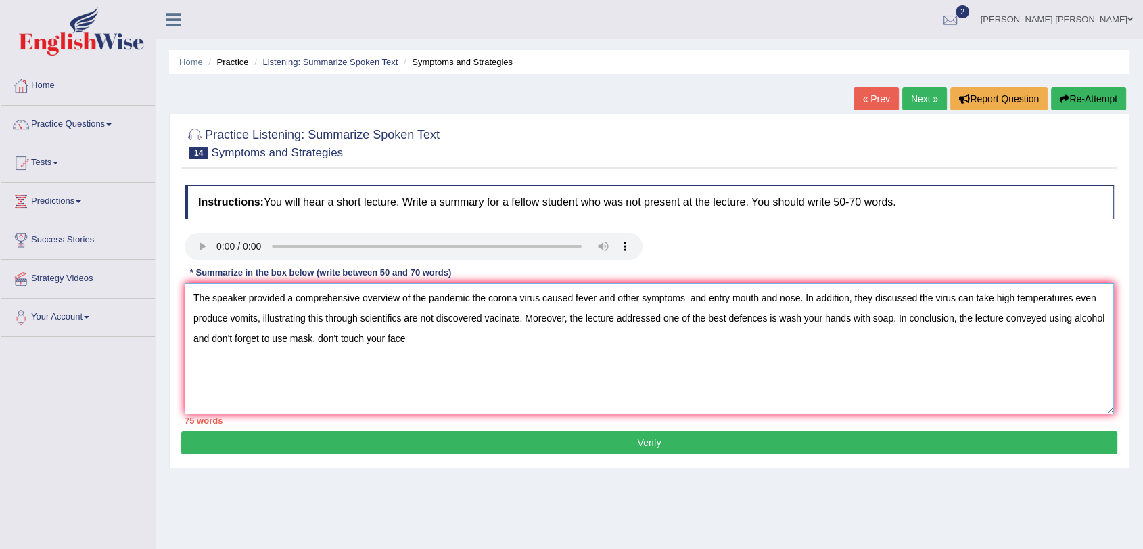
click at [789, 304] on textarea "The speaker provided a comprehensive overview of the pandemic the corona virus …" at bounding box center [649, 348] width 929 height 131
click at [501, 319] on textarea "The speaker provided a comprehensive overview of the pandemic the corona virus …" at bounding box center [649, 348] width 929 height 131
click at [534, 352] on textarea "The speaker provided a comprehensive overview of the pandemic the corona virus …" at bounding box center [649, 348] width 929 height 131
click at [723, 300] on textarea "The speaker provided a comprehensive overview of the pandemic the corona virus …" at bounding box center [649, 348] width 929 height 131
click at [736, 299] on textarea "The speaker provided a comprehensive overview of the pandemic the corona virus …" at bounding box center [649, 348] width 929 height 131
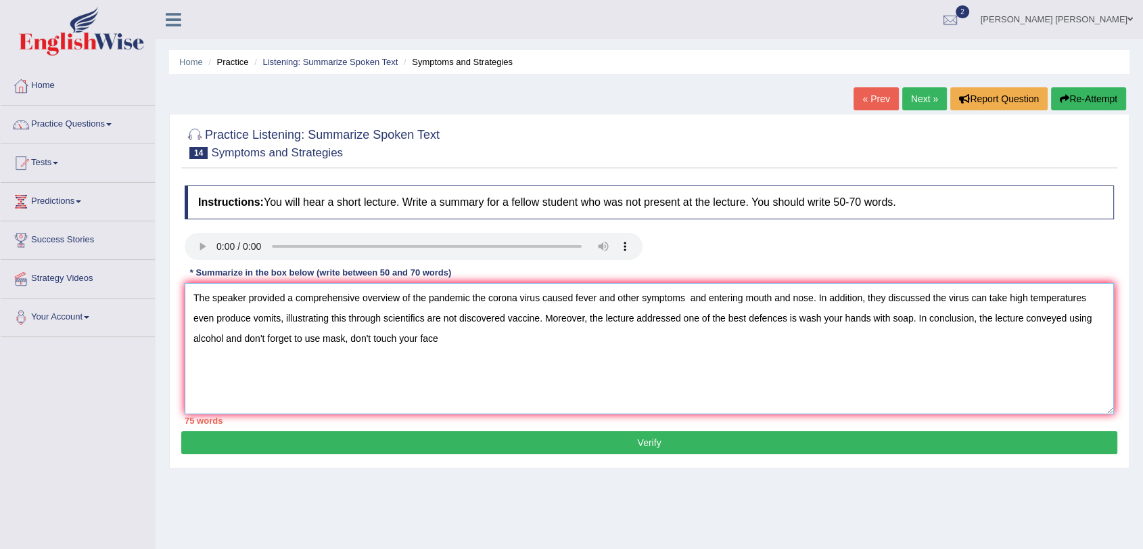
click at [761, 321] on textarea "The speaker provided a comprehensive overview of the pandemic the corona virus …" at bounding box center [649, 348] width 929 height 131
click at [745, 304] on textarea "The speaker provided a comprehensive overview of the pandemic the corona virus …" at bounding box center [649, 348] width 929 height 131
click at [800, 365] on textarea "The speaker provided a comprehensive overview of the pandemic the corona virus …" at bounding box center [649, 348] width 929 height 131
click at [582, 334] on textarea "The speaker provided a comprehensive overview of the pandemic the corona virus …" at bounding box center [649, 348] width 929 height 131
click at [568, 377] on textarea "The speaker provided a comprehensive overview of the pandemic the corona virus …" at bounding box center [649, 348] width 929 height 131
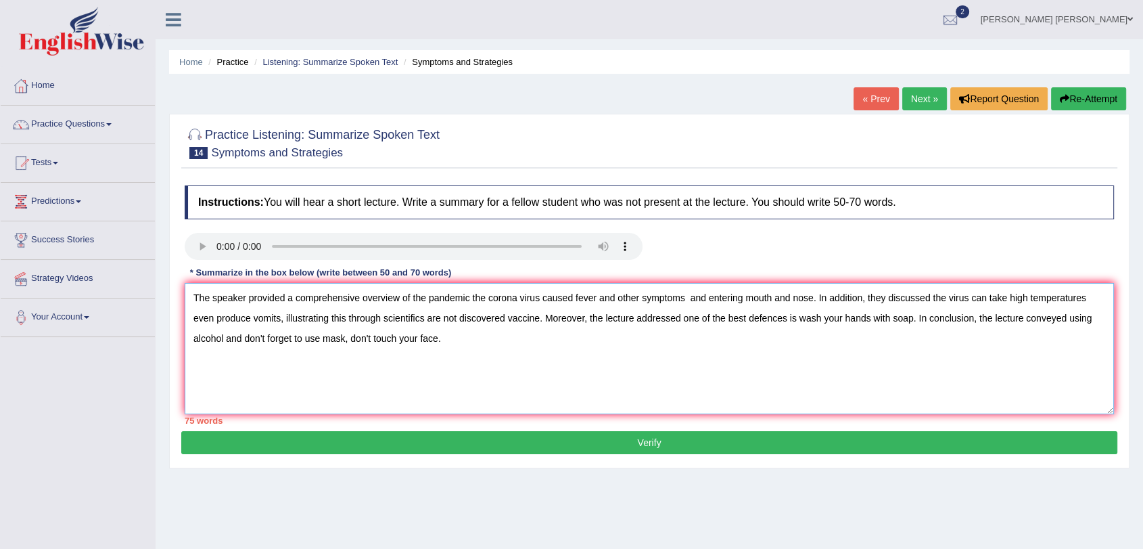
drag, startPoint x: 590, startPoint y: 318, endPoint x: 643, endPoint y: 315, distance: 53.5
click at [643, 313] on textarea "The speaker provided a comprehensive overview of the pandemic the corona virus …" at bounding box center [649, 348] width 929 height 131
drag, startPoint x: 380, startPoint y: 319, endPoint x: 442, endPoint y: 314, distance: 63.1
click at [442, 314] on textarea "The speaker provided a comprehensive overview of the pandemic the corona virus …" at bounding box center [649, 348] width 929 height 131
click at [288, 309] on textarea "The speaker provided a comprehensive overview of the pandemic the corona virus …" at bounding box center [649, 348] width 929 height 131
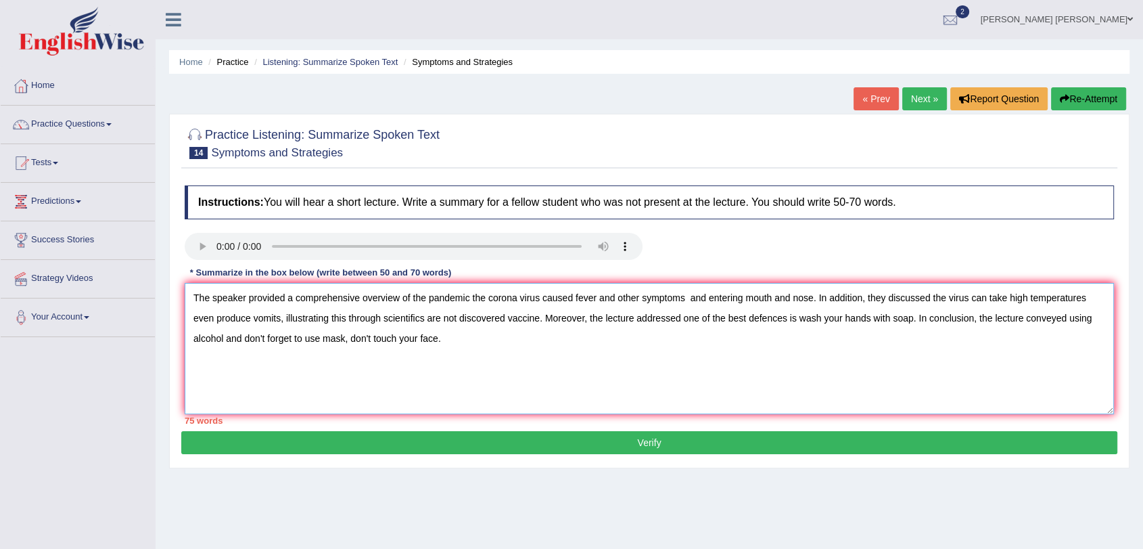
drag, startPoint x: 283, startPoint y: 311, endPoint x: 380, endPoint y: 319, distance: 97.7
click at [380, 319] on textarea "The speaker provided a comprehensive overview of the pandemic the corona virus …" at bounding box center [649, 348] width 929 height 131
drag, startPoint x: 492, startPoint y: 317, endPoint x: 506, endPoint y: 317, distance: 13.5
click at [506, 317] on textarea "The speaker provided a comprehensive overview of the pandemic the corona virus …" at bounding box center [649, 348] width 929 height 131
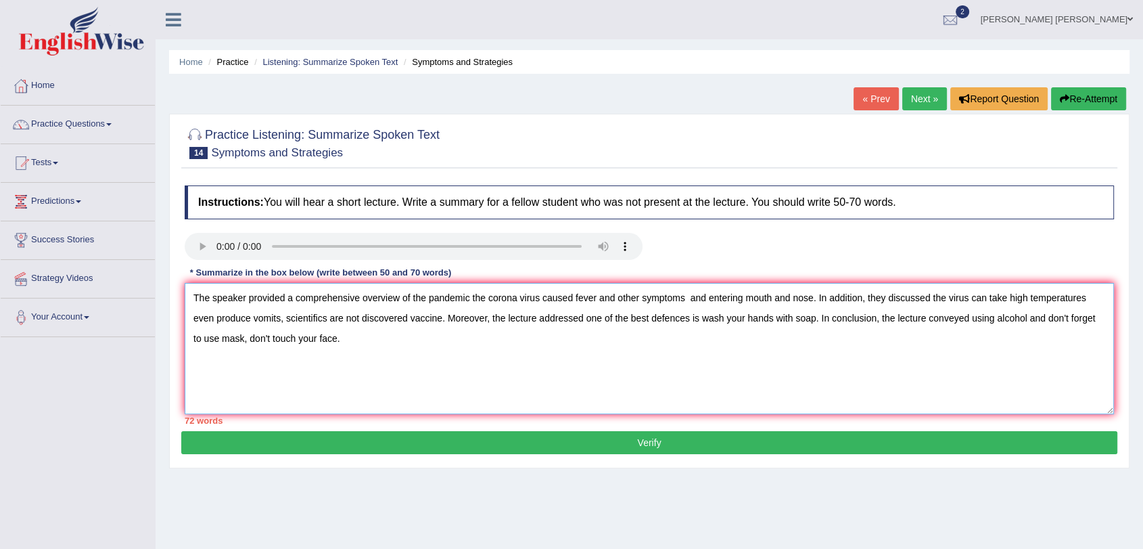
drag, startPoint x: 822, startPoint y: 316, endPoint x: 880, endPoint y: 311, distance: 58.4
click at [880, 311] on textarea "The speaker provided a comprehensive overview of the pandemic the corona virus …" at bounding box center [649, 348] width 929 height 131
click at [894, 346] on textarea "The speaker provided a comprehensive overview of the pandemic the corona virus …" at bounding box center [649, 348] width 929 height 131
drag, startPoint x: 881, startPoint y: 321, endPoint x: 969, endPoint y: 317, distance: 87.4
click at [969, 317] on textarea "The speaker provided a comprehensive overview of the pandemic the corona virus …" at bounding box center [649, 348] width 929 height 131
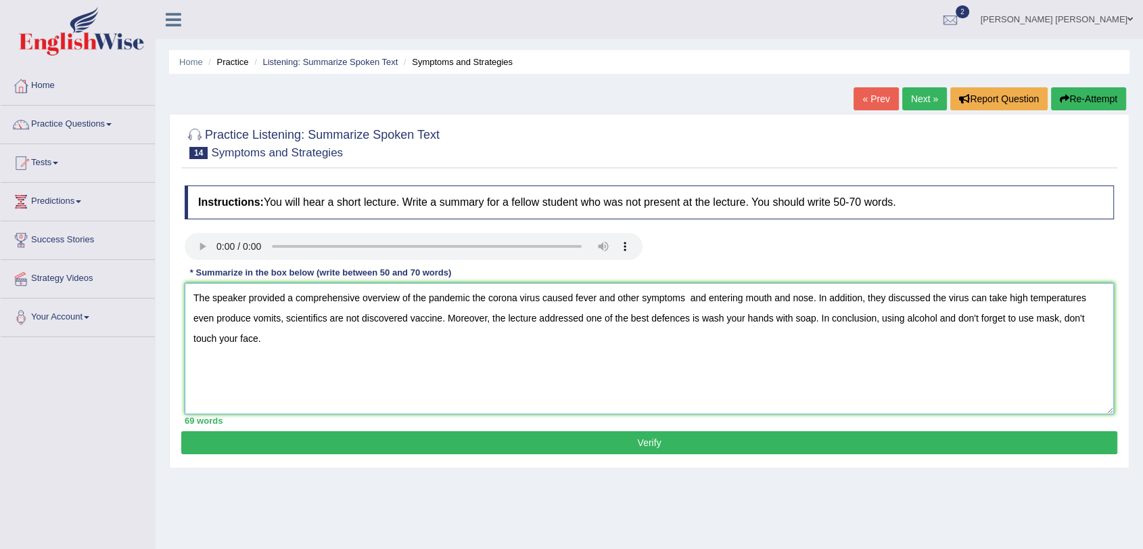
type textarea "The speaker provided a comprehensive overview of the pandemic the corona virus …"
click at [686, 445] on button "Verify" at bounding box center [649, 442] width 936 height 23
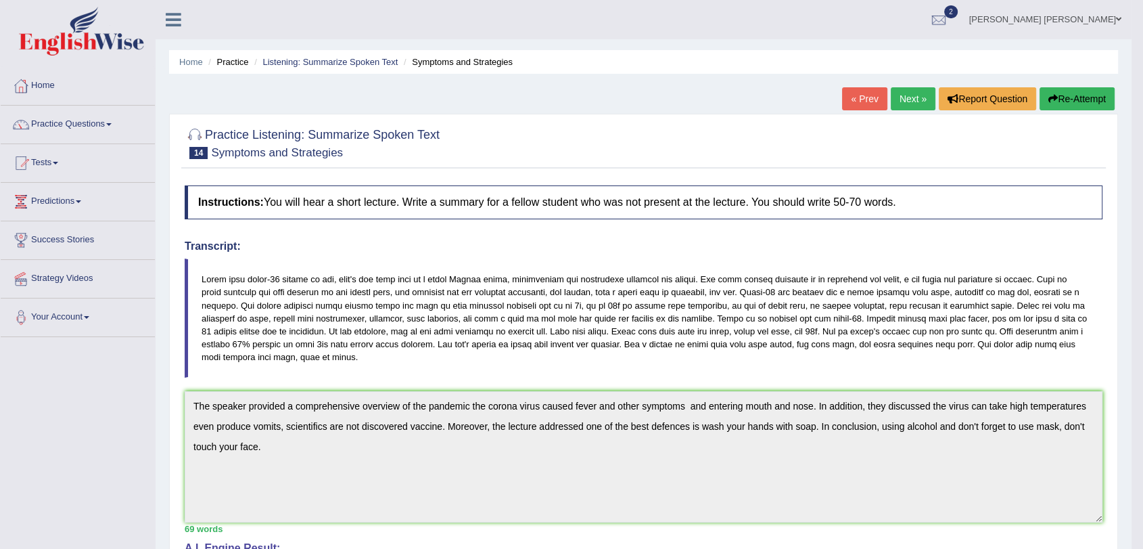
click at [39, 120] on link "Practice Questions" at bounding box center [78, 123] width 154 height 34
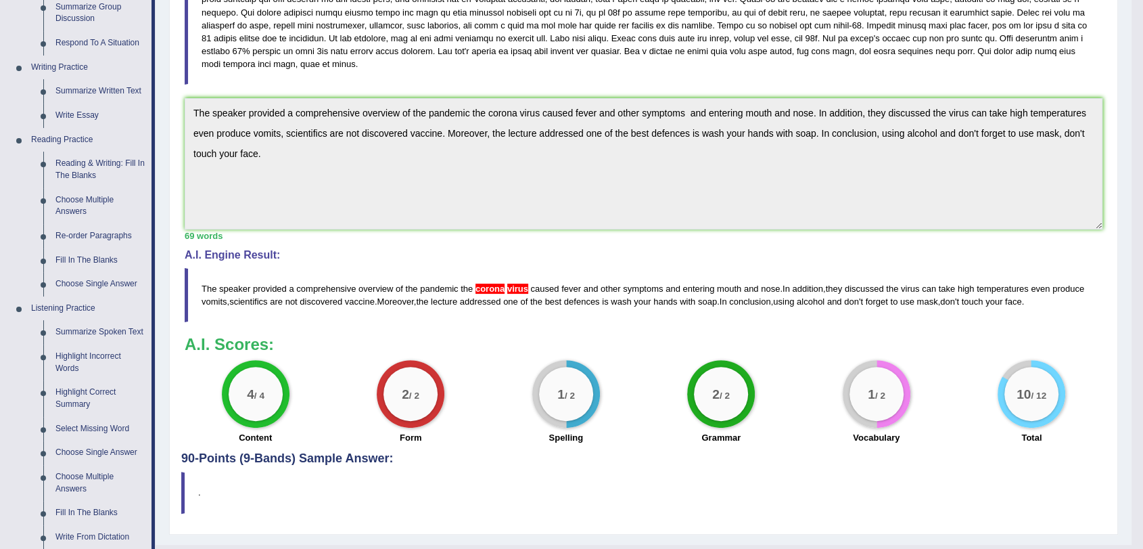
drag, startPoint x: 215, startPoint y: 181, endPoint x: 231, endPoint y: 289, distance: 109.4
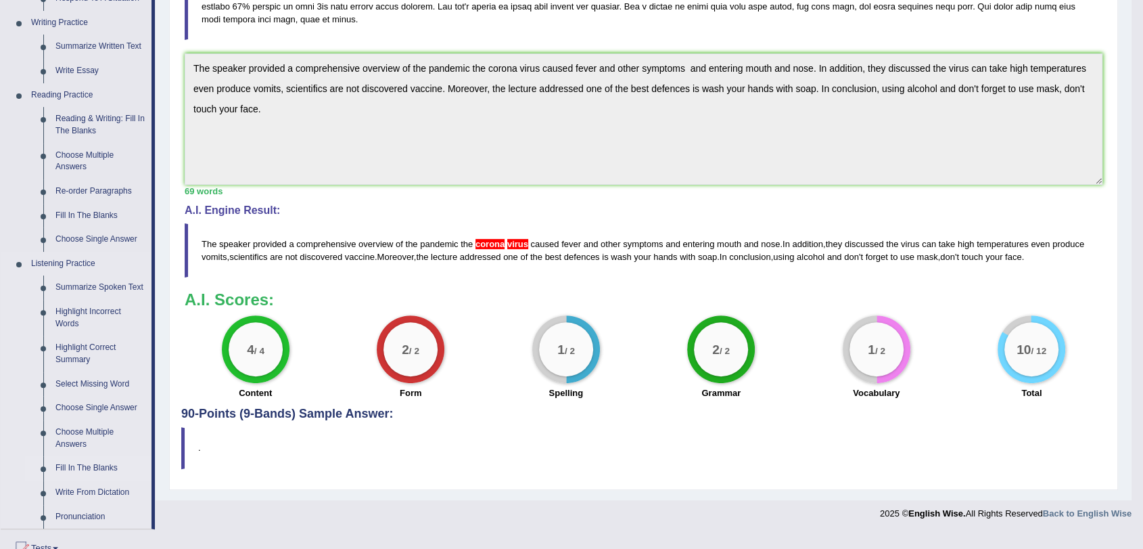
click at [79, 469] on link "Fill In The Blanks" at bounding box center [100, 468] width 102 height 24
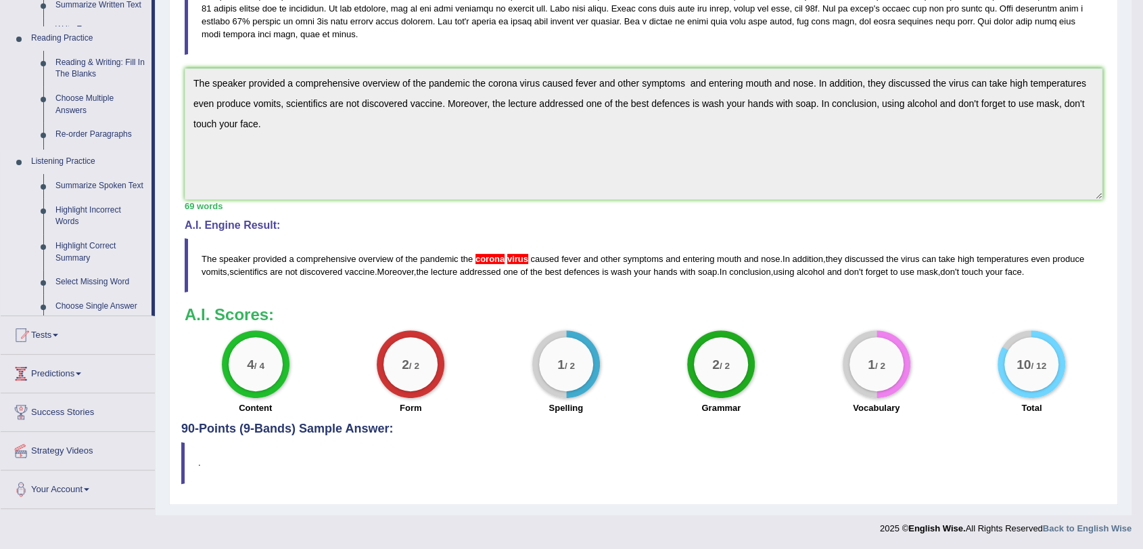
scroll to position [323, 0]
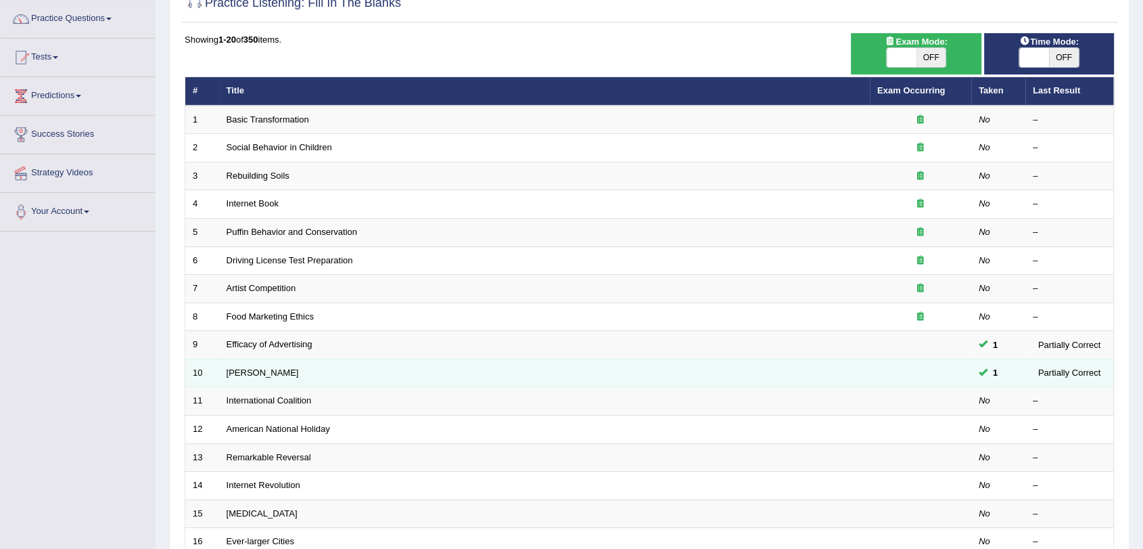
drag, startPoint x: 709, startPoint y: 276, endPoint x: 712, endPoint y: 359, distance: 82.6
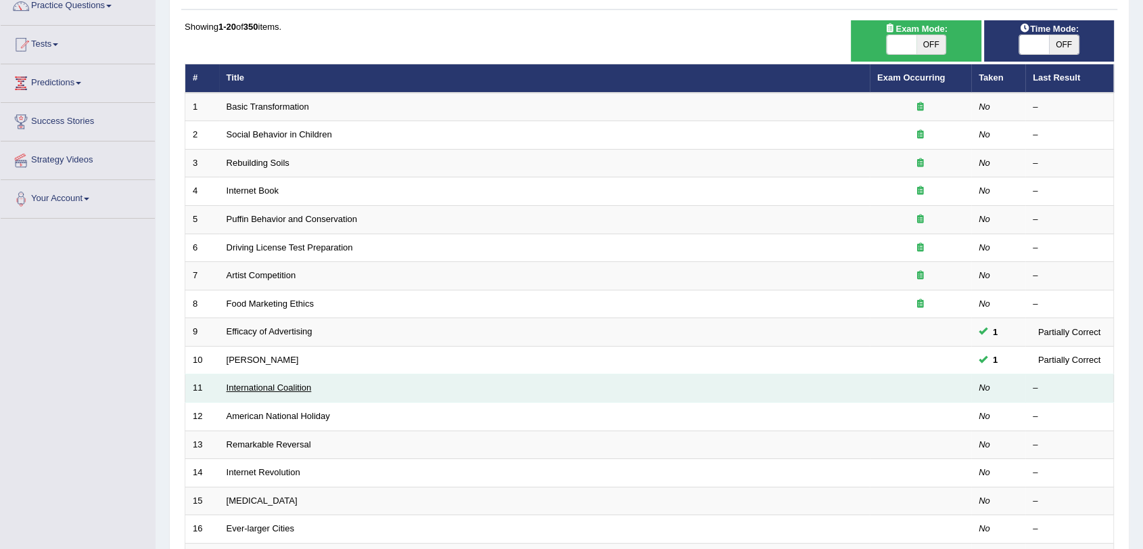
click at [299, 390] on link "International Coalition" at bounding box center [269, 387] width 85 height 10
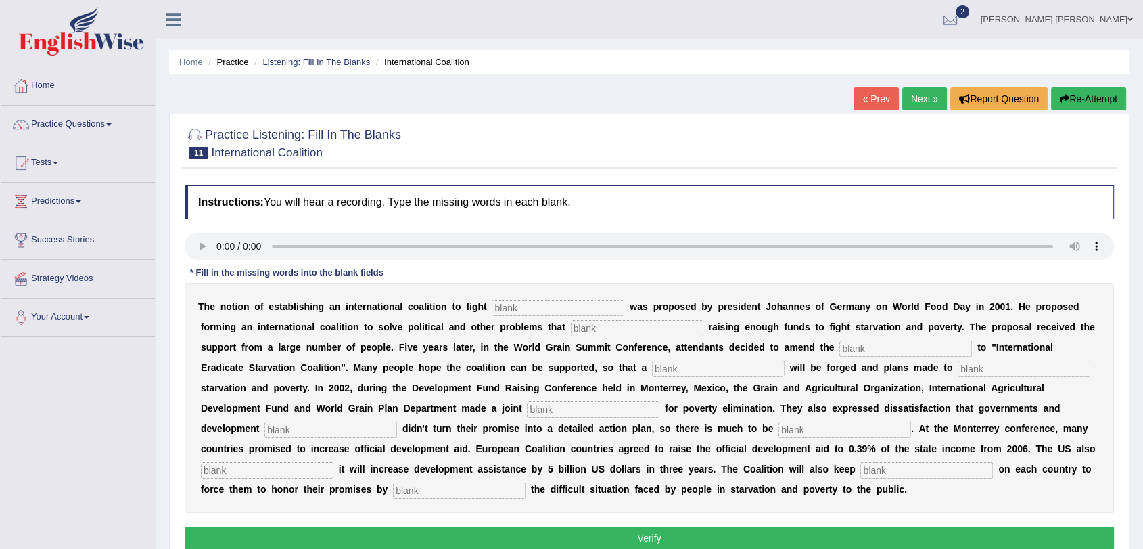
click at [530, 308] on input "text" at bounding box center [558, 308] width 133 height 16
type input "start"
type input "abstract"
type input "manifaster"
type input "resolution"
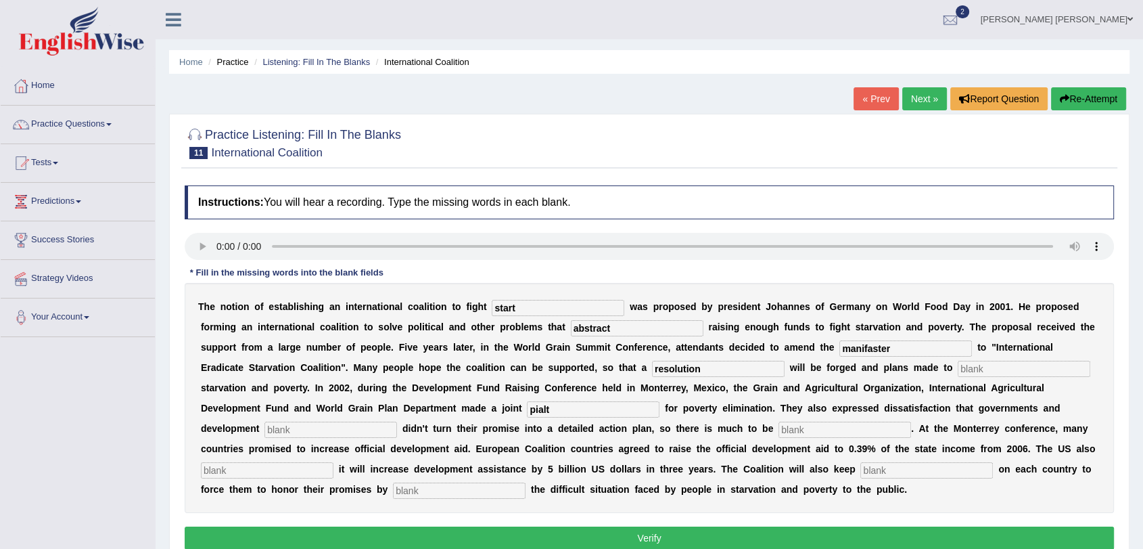
type input "pialt"
type input "partheners"
type input "desired"
type input "anunced"
type input "pression"
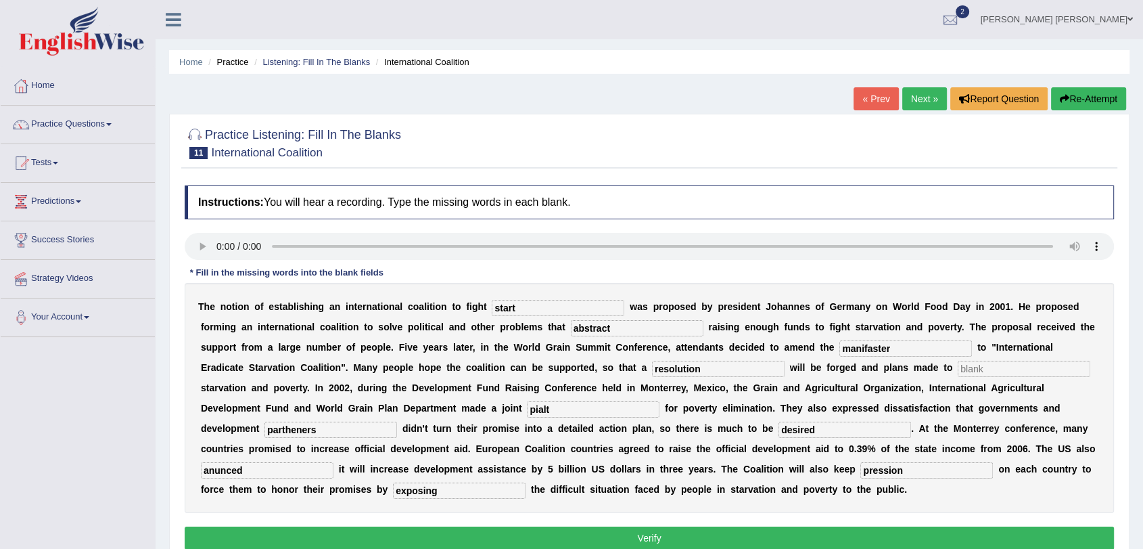
type input "exposing"
click at [992, 377] on div "T h e n o t i o n o f e s t a b l i s h i n g a n i n t e r n a t i o n a l c o…" at bounding box center [649, 398] width 929 height 230
click at [996, 373] on input "text" at bounding box center [1024, 369] width 133 height 16
click at [566, 310] on input "start" at bounding box center [558, 308] width 133 height 16
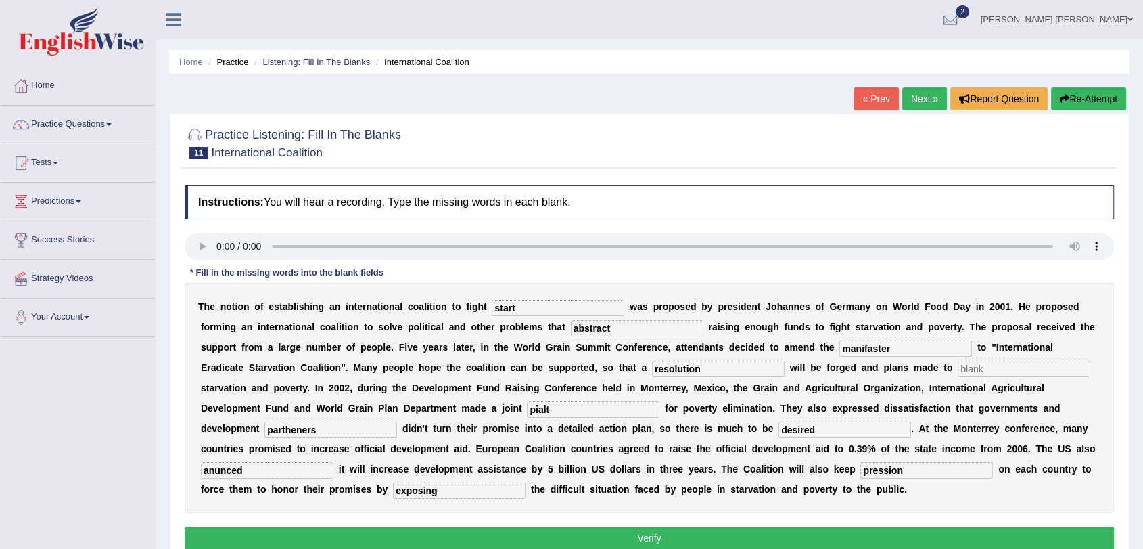
click at [969, 371] on input "text" at bounding box center [1024, 369] width 133 height 16
click at [618, 401] on input "pialt" at bounding box center [593, 409] width 133 height 16
click at [610, 413] on input "pialt" at bounding box center [593, 409] width 133 height 16
type input "pills"
click at [898, 336] on div "T h e n o t i o n o f e s t a b l i s h i n g a n i n t e r n a t i o n a l c o…" at bounding box center [649, 398] width 929 height 230
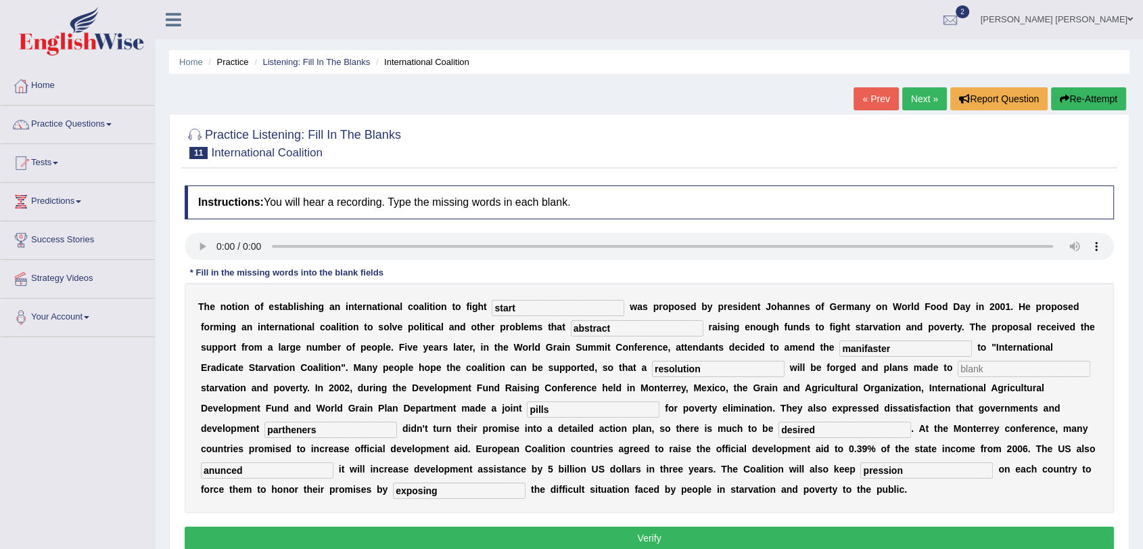
click at [908, 348] on input "manifaster" at bounding box center [906, 348] width 133 height 16
type input "manifasted"
type input "partners"
click at [243, 469] on input "anounced" at bounding box center [267, 470] width 133 height 16
drag, startPoint x: 248, startPoint y: 474, endPoint x: 193, endPoint y: 474, distance: 54.8
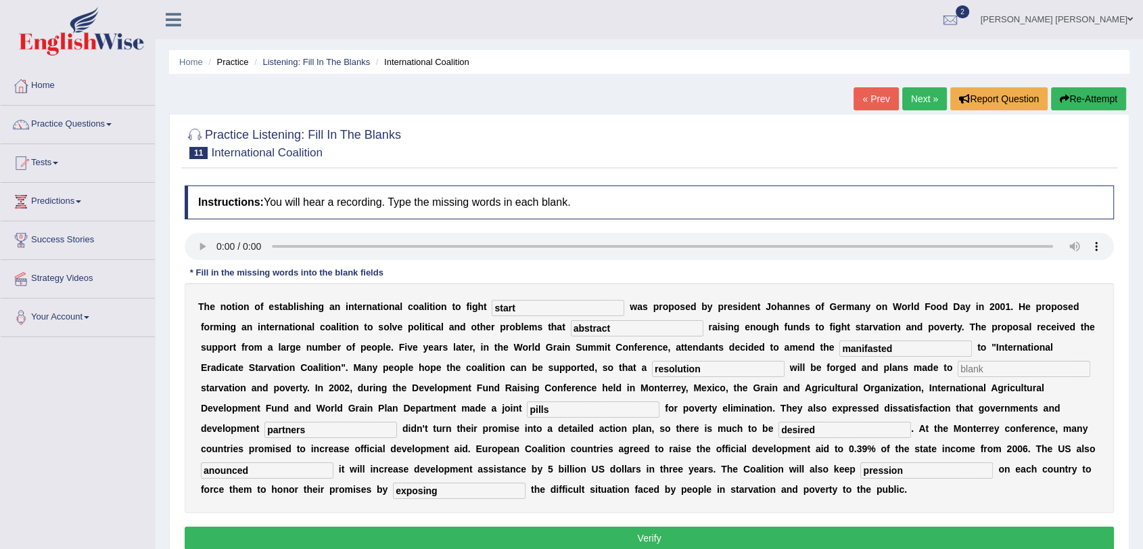
click at [193, 474] on div "T h e n o t i o n o f e s t a b l i s h i n g a n i n t e r n a t i o n a l c o…" at bounding box center [649, 398] width 929 height 230
click at [216, 472] on input "an nound" at bounding box center [267, 470] width 133 height 16
type input "announced"
click at [454, 405] on b "t" at bounding box center [454, 408] width 3 height 11
click at [895, 467] on input "pression" at bounding box center [926, 470] width 133 height 16
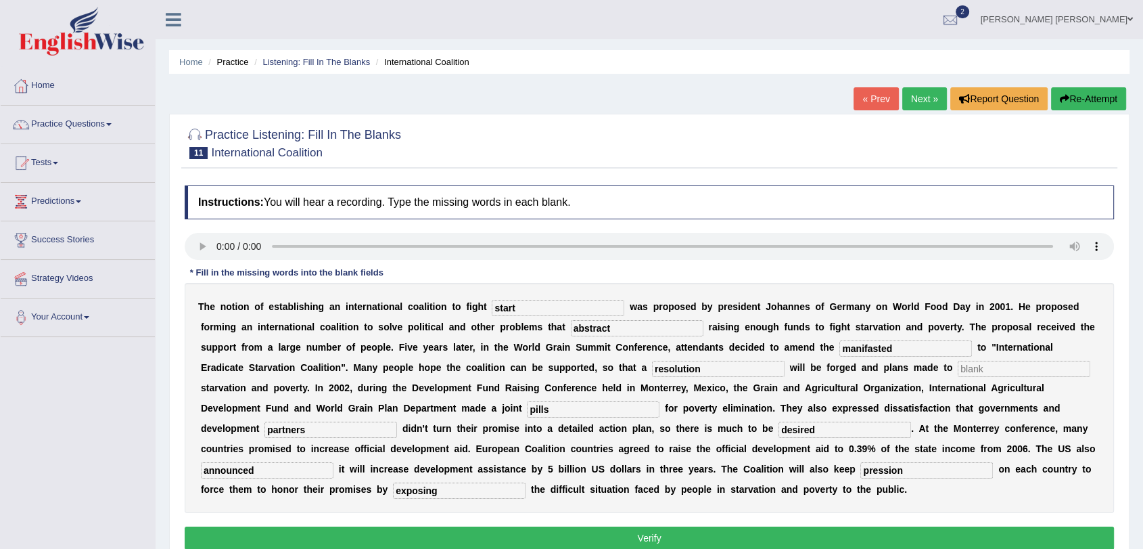
drag, startPoint x: 921, startPoint y: 472, endPoint x: 911, endPoint y: 472, distance: 10.8
click at [911, 472] on input "pression" at bounding box center [926, 470] width 133 height 16
click at [880, 466] on input "pression" at bounding box center [926, 470] width 133 height 16
type input "presion"
click at [986, 365] on input "text" at bounding box center [1024, 369] width 133 height 16
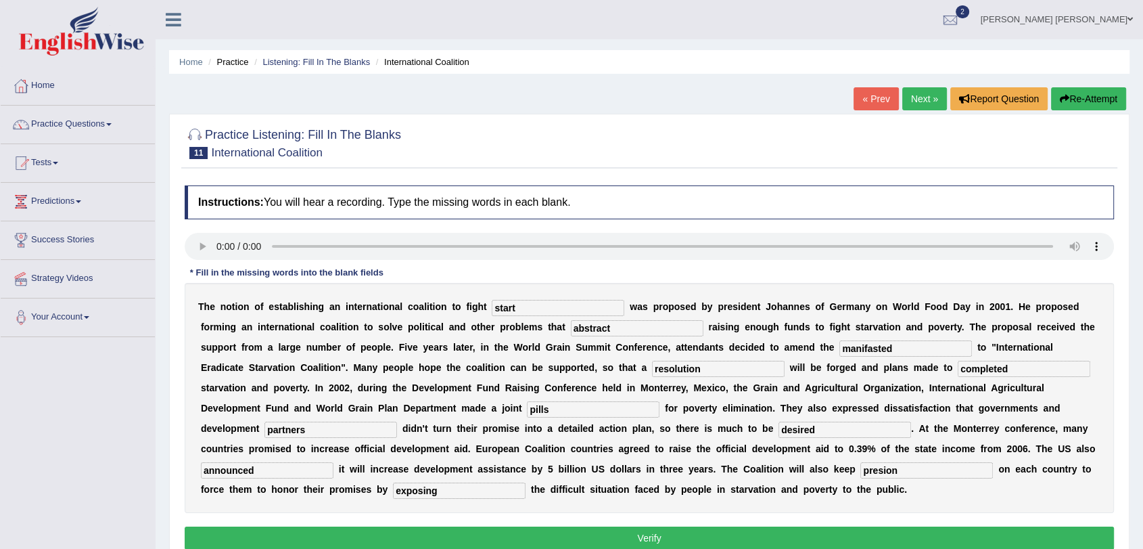
type input "completed"
click at [758, 532] on button "Verify" at bounding box center [649, 537] width 929 height 23
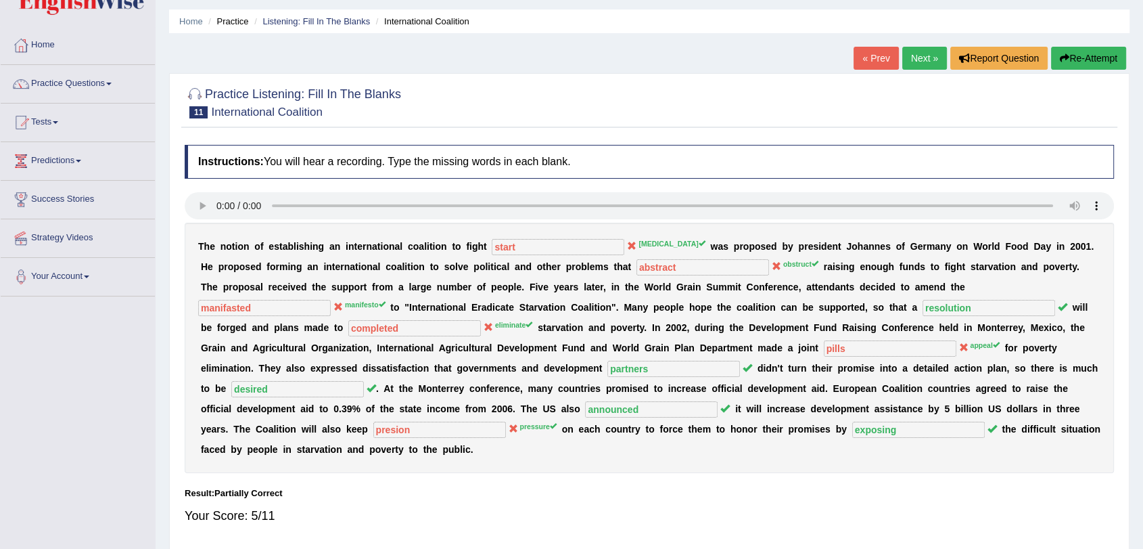
scroll to position [48, 0]
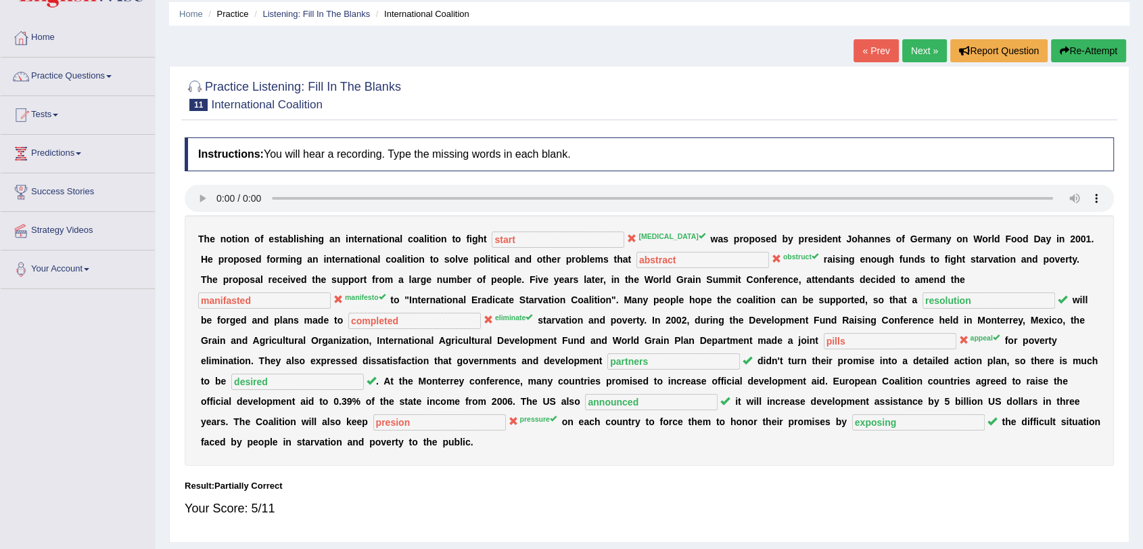
click at [931, 54] on link "Next »" at bounding box center [924, 50] width 45 height 23
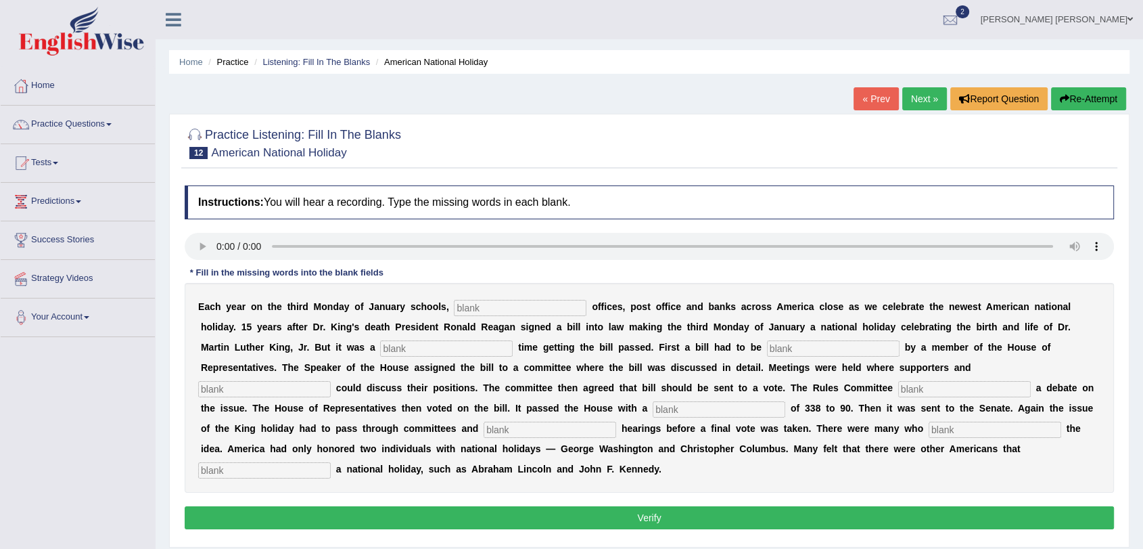
scroll to position [37, 0]
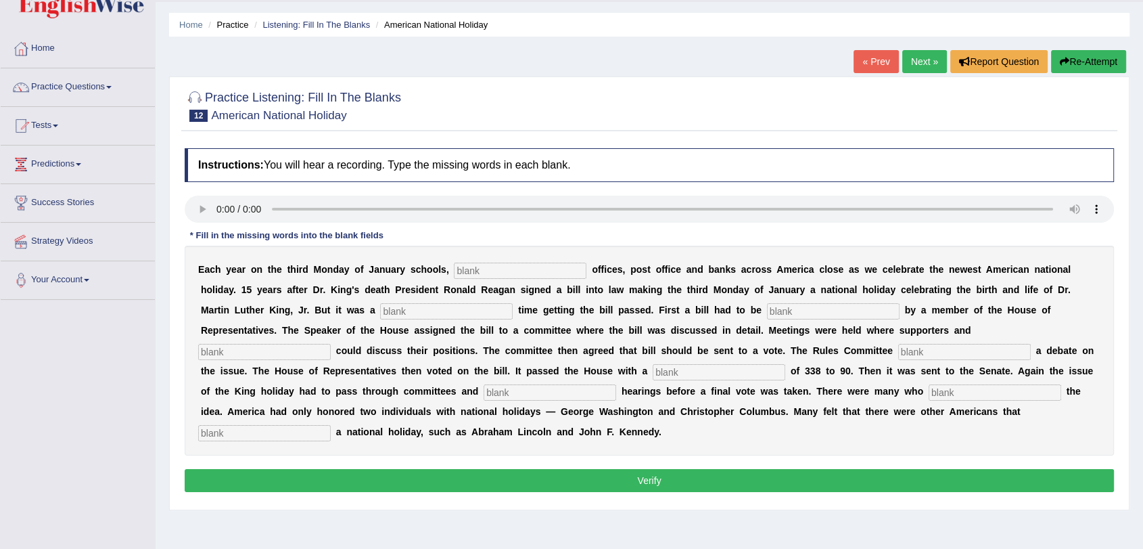
click at [460, 273] on input "text" at bounding box center [520, 270] width 133 height 16
type input "several"
type input "tafft"
type input "introduced"
type input "deponences"
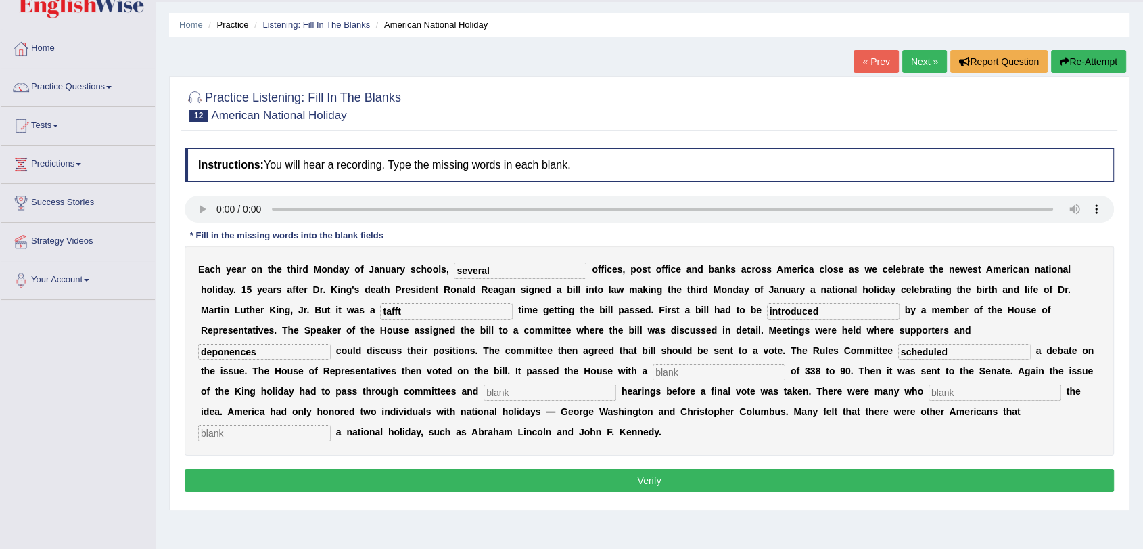
type input "scheduled"
type input "vote"
type input "public"
type input "posted"
click at [423, 306] on input "tafft" at bounding box center [446, 311] width 133 height 16
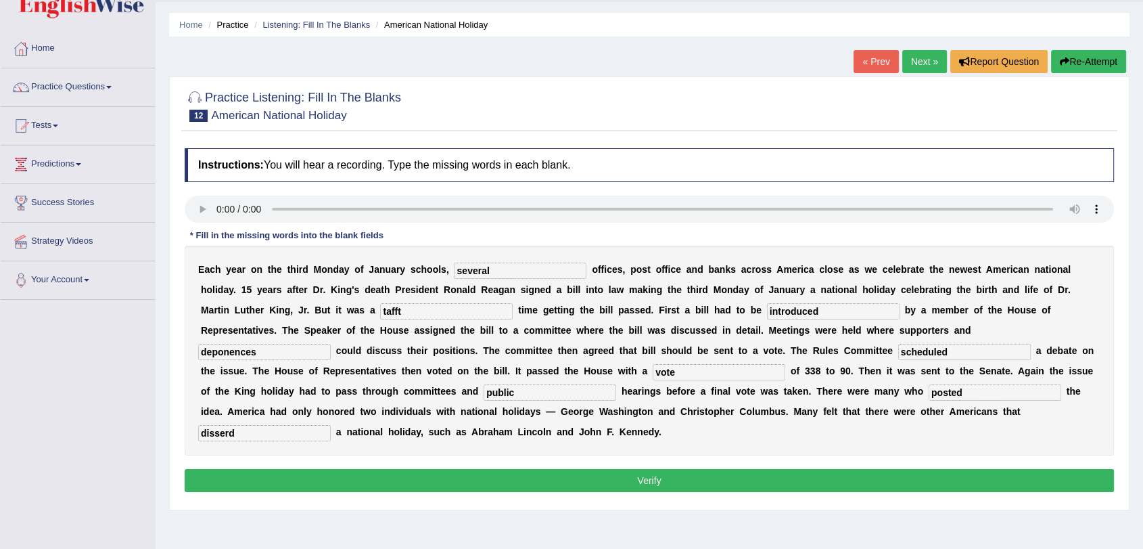
click at [306, 430] on input "disserd" at bounding box center [264, 433] width 133 height 16
click at [306, 430] on input "dissert" at bounding box center [264, 433] width 133 height 16
type input "diserved"
click at [420, 311] on input "tafft" at bounding box center [446, 311] width 133 height 16
click at [396, 310] on input "tafft" at bounding box center [446, 311] width 133 height 16
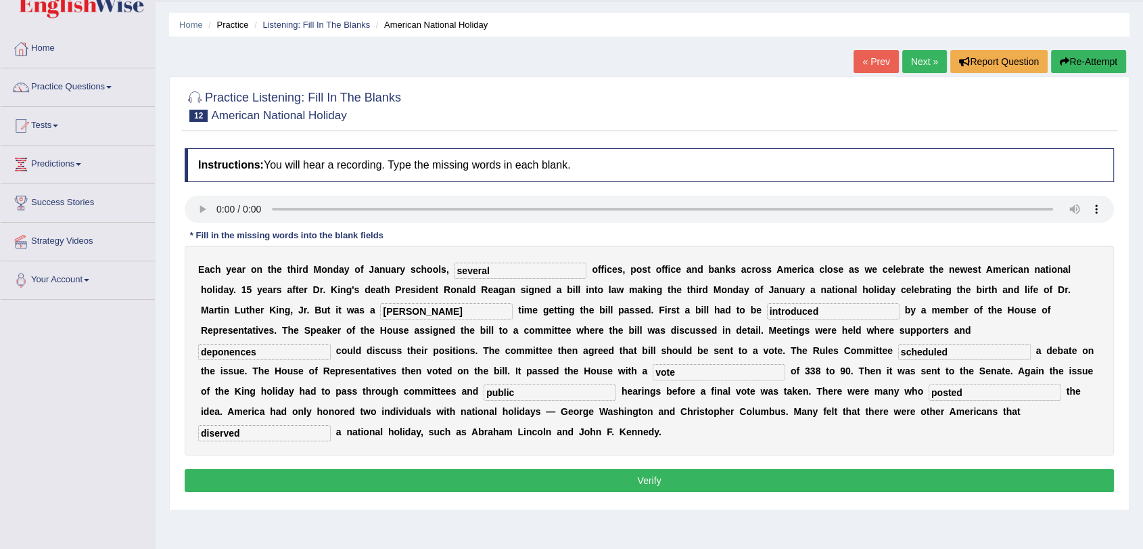
type input "[PERSON_NAME]"
click at [319, 431] on input "diserved" at bounding box center [264, 433] width 133 height 16
drag, startPoint x: 965, startPoint y: 393, endPoint x: 926, endPoint y: 391, distance: 39.3
click at [926, 391] on div "E a c h y e a r o n t h e t h i r d M o n d a y o f J a n u a r y s c h o o l s…" at bounding box center [649, 351] width 929 height 210
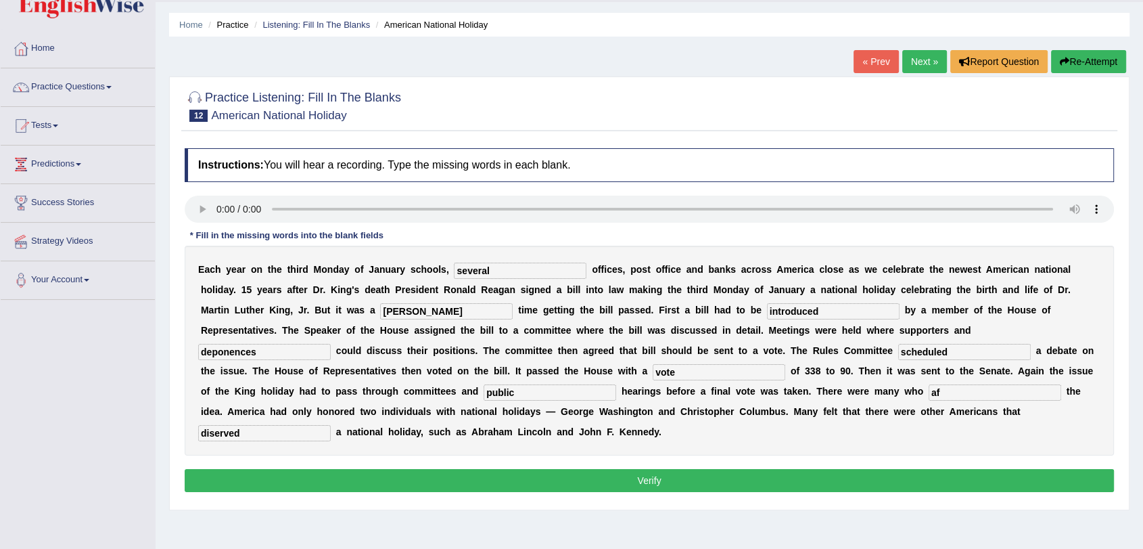
type input "a"
type input "o"
type input "a"
type input "o"
type input "opposed"
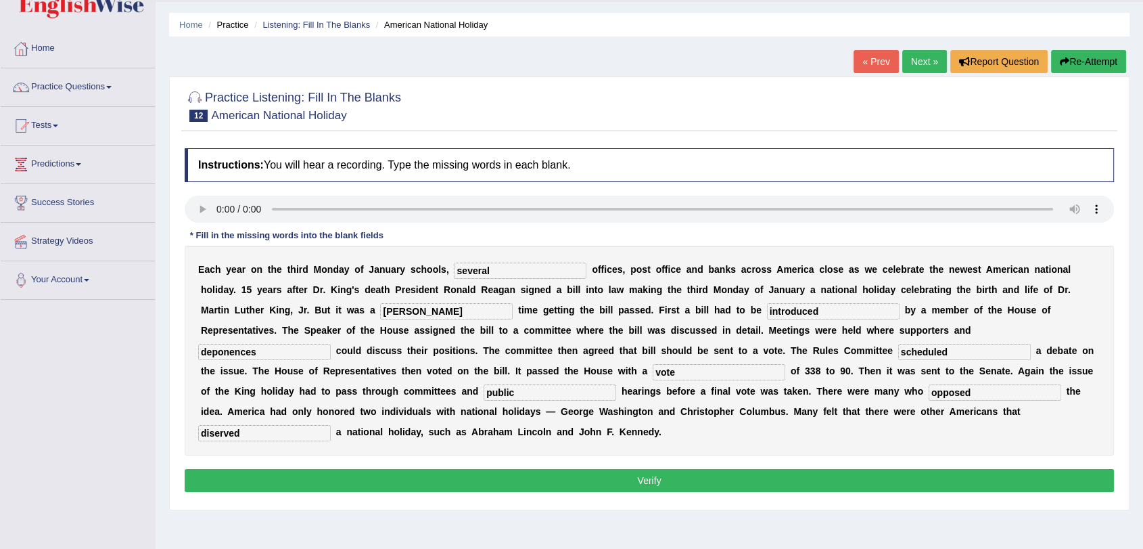
click at [210, 432] on input "diserved" at bounding box center [264, 433] width 133 height 16
type input "deserved"
click at [265, 349] on input "deponences" at bounding box center [264, 352] width 133 height 16
click at [290, 348] on input "deponences" at bounding box center [264, 352] width 133 height 16
click at [616, 478] on button "Verify" at bounding box center [649, 480] width 929 height 23
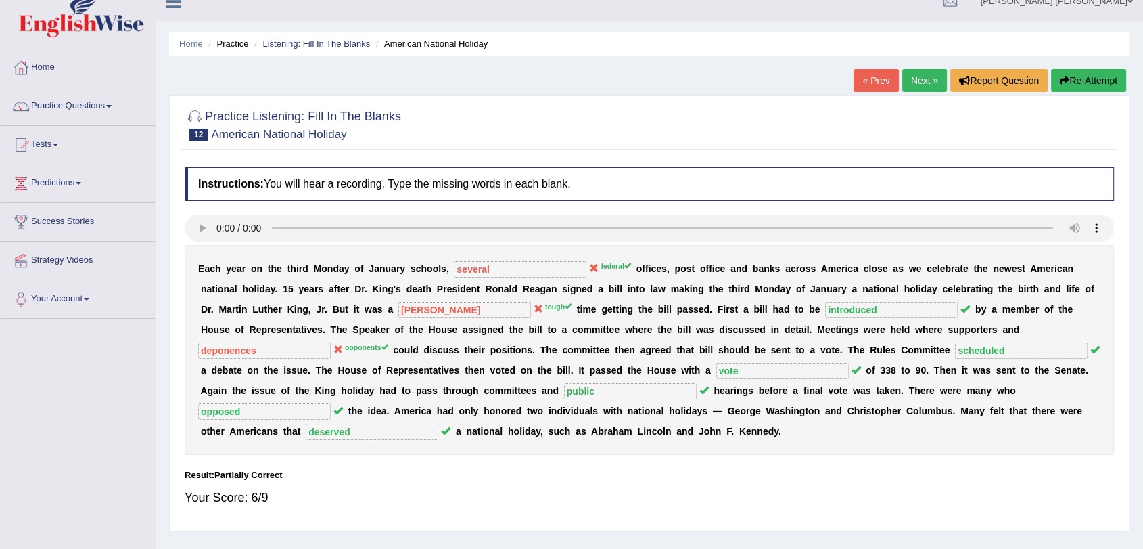
scroll to position [0, 0]
